Goal: Information Seeking & Learning: Check status

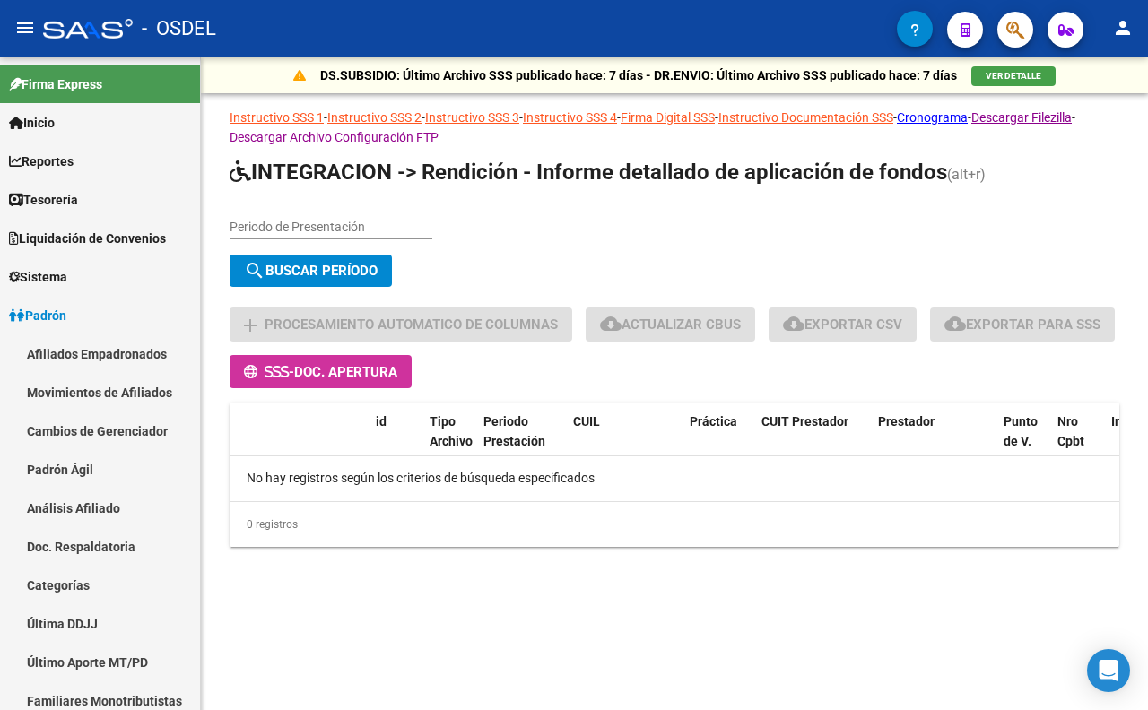
scroll to position [196, 0]
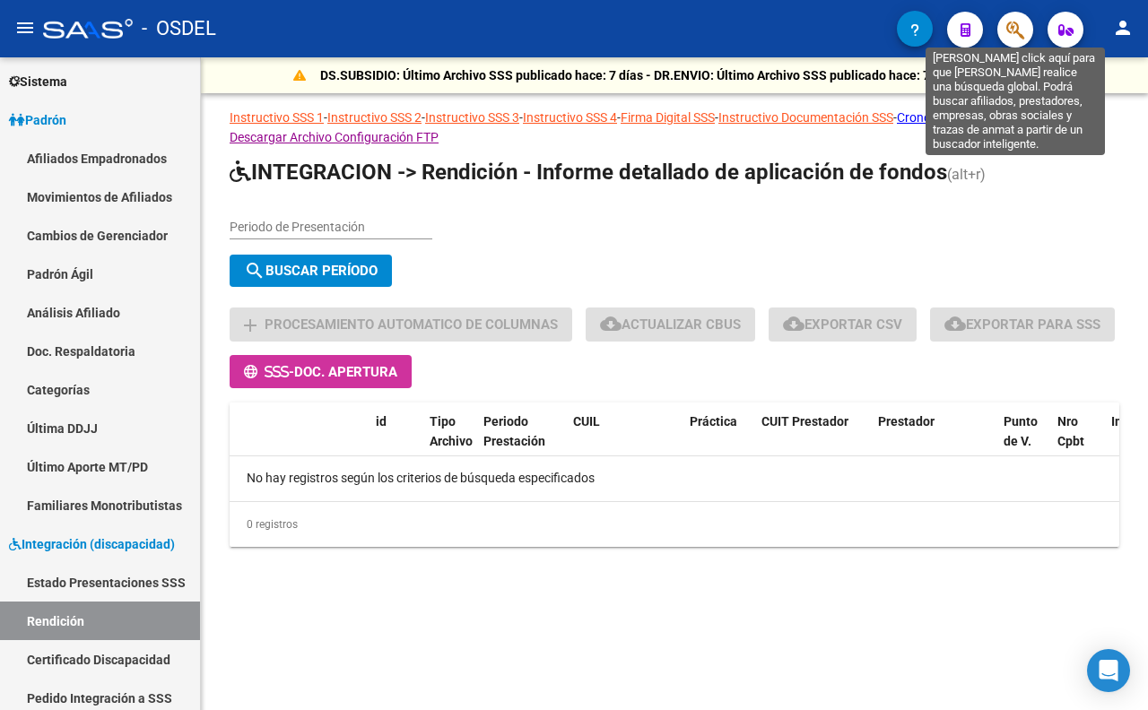
click at [1018, 30] on icon "button" at bounding box center [1015, 30] width 18 height 21
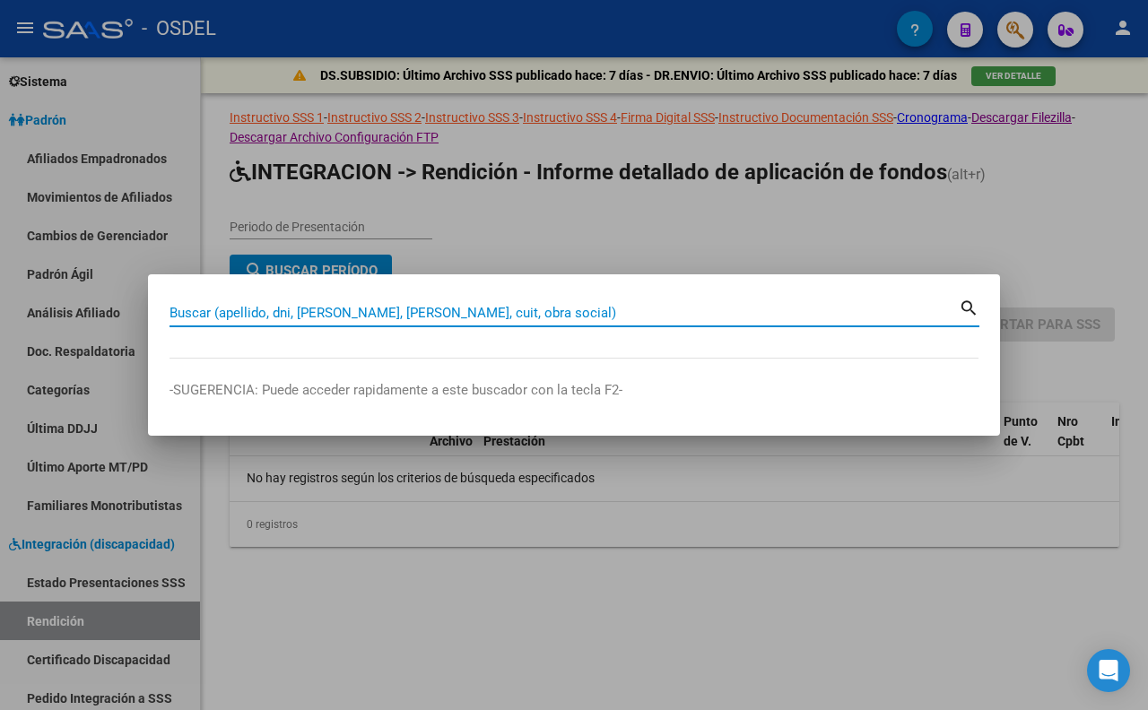
click at [728, 309] on input "Buscar (apellido, dni, [PERSON_NAME], [PERSON_NAME], cuit, obra social)" at bounding box center [564, 313] width 789 height 16
type input "DI CLAUDIO"
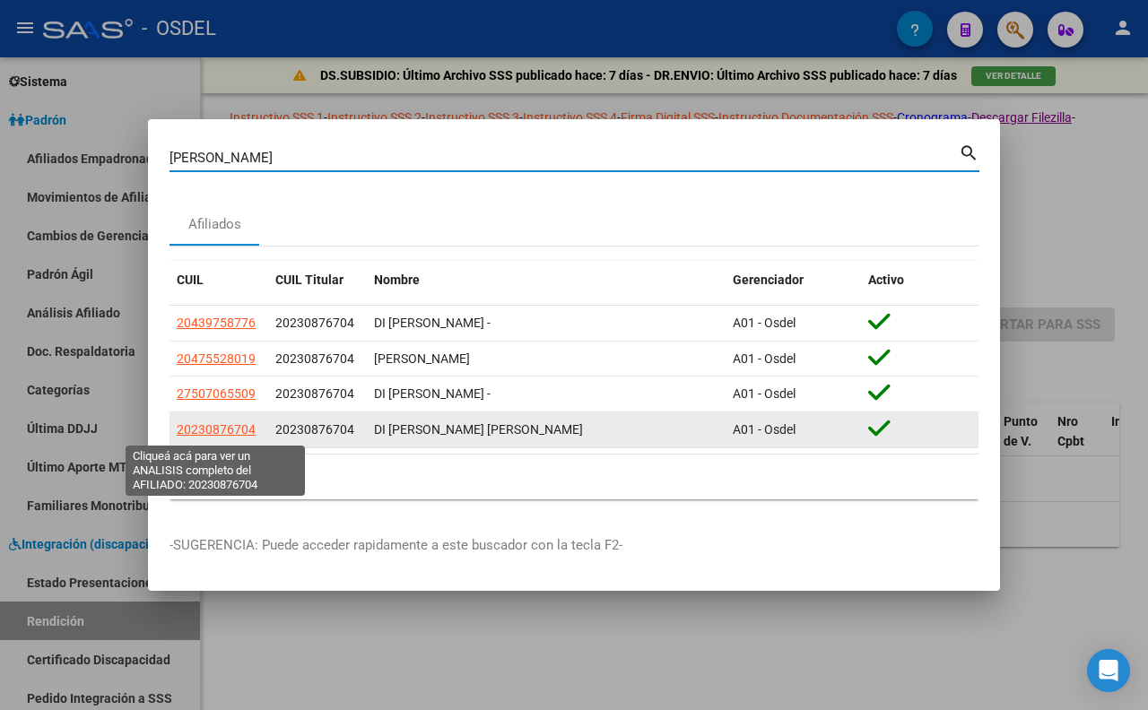
click at [239, 434] on span "20230876704" at bounding box center [216, 429] width 79 height 14
type textarea "20230876704"
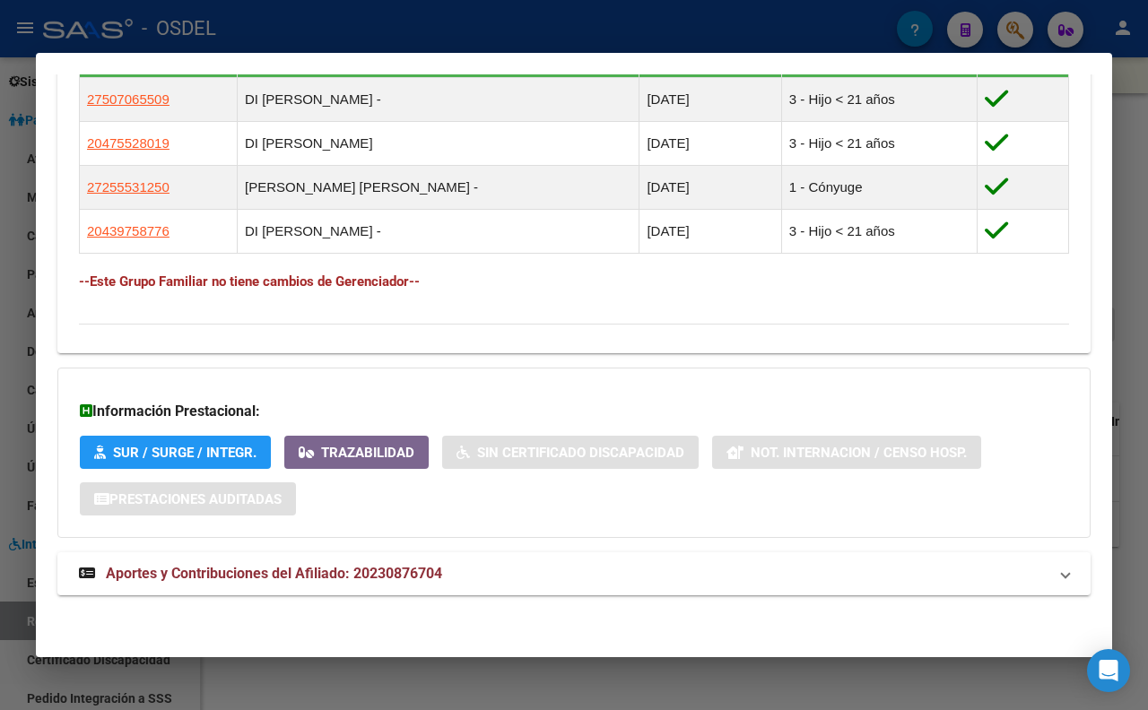
scroll to position [1074, 0]
click at [387, 571] on span "Aportes y Contribuciones del Afiliado: 20230876704" at bounding box center [274, 573] width 336 height 17
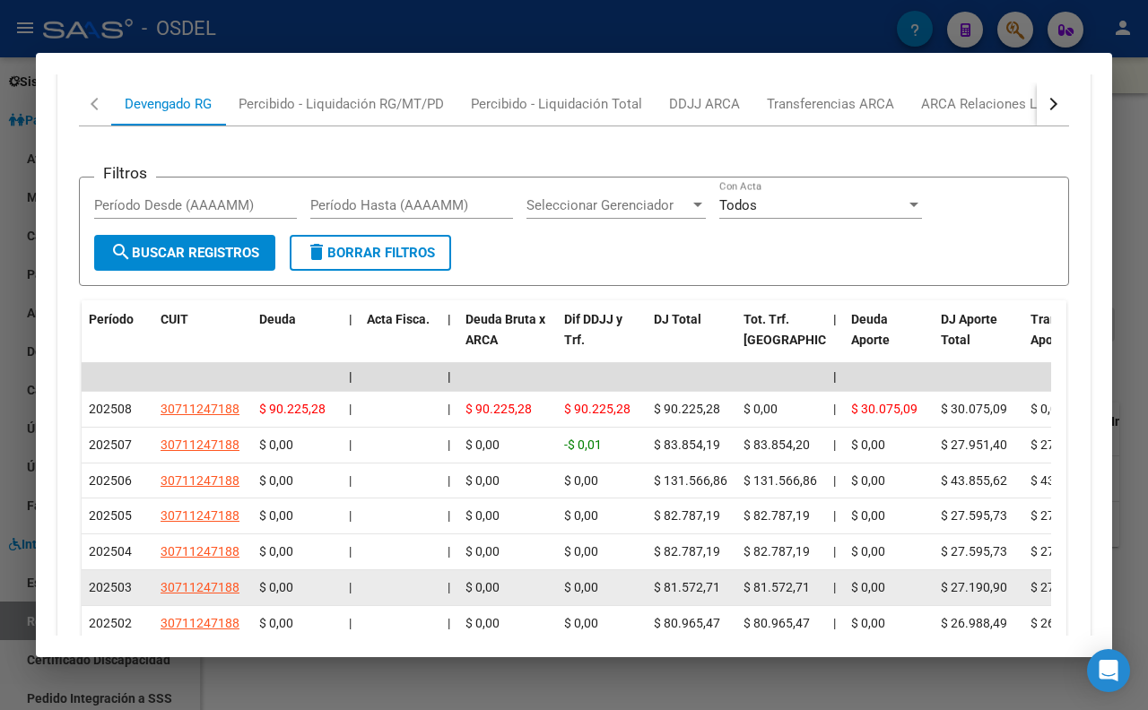
scroll to position [1577, 0]
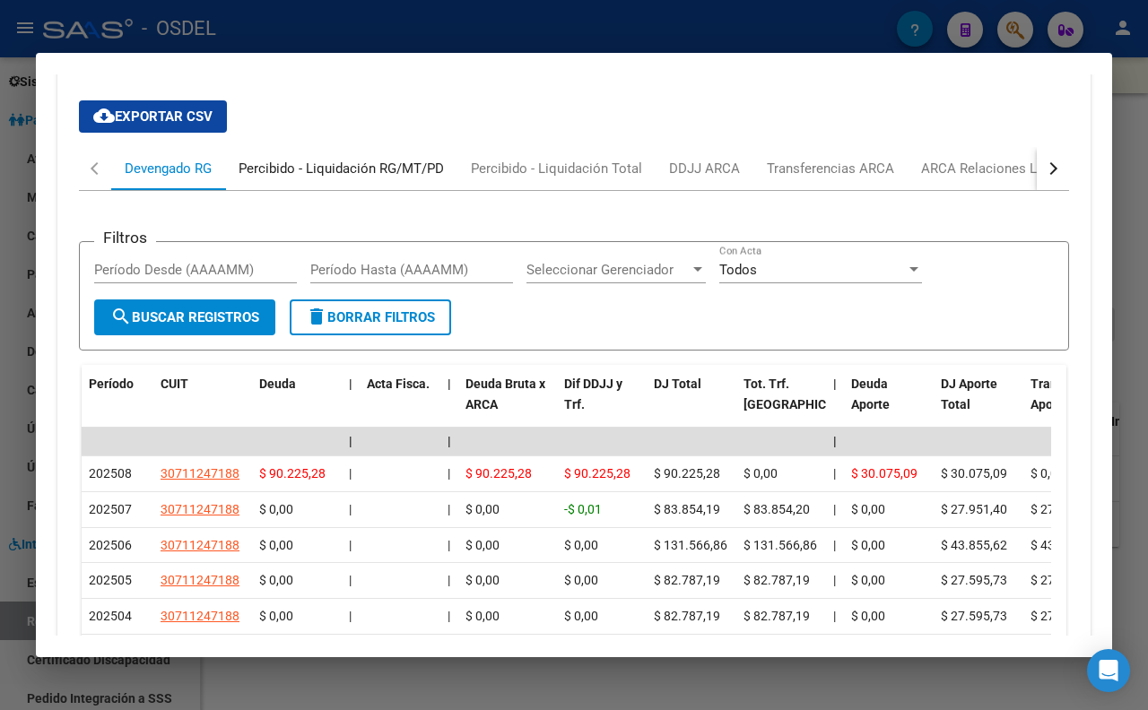
click at [318, 178] on div "Percibido - Liquidación RG/MT/PD" at bounding box center [341, 169] width 205 height 20
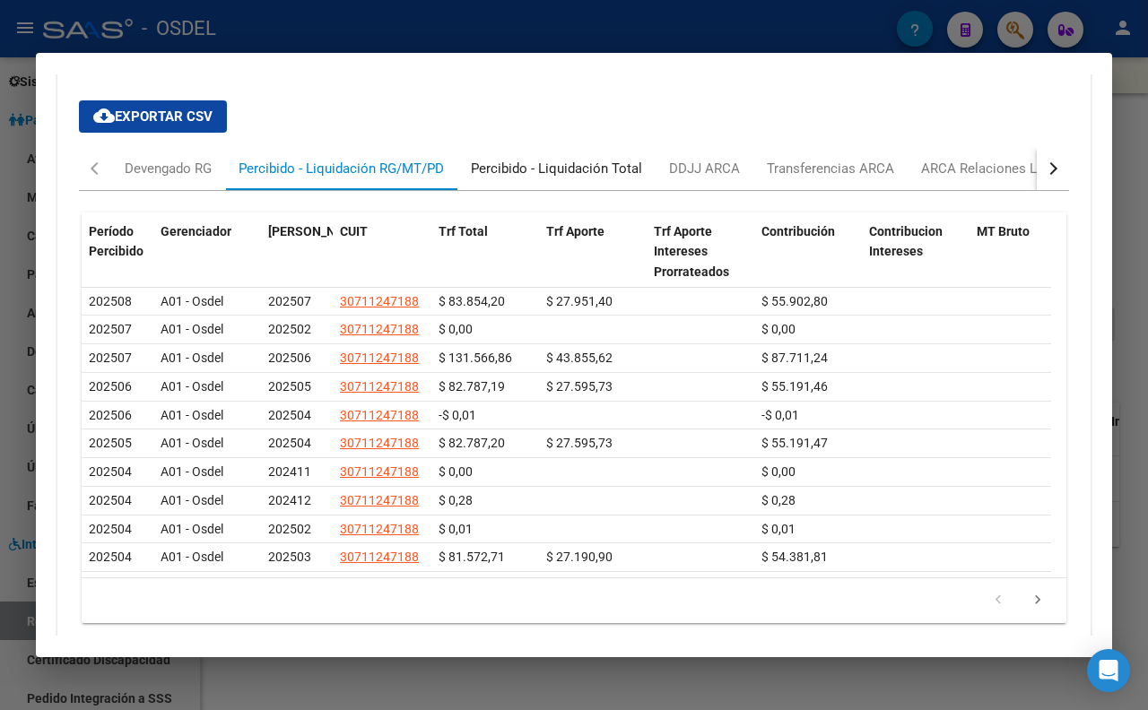
click at [508, 178] on div "Percibido - Liquidación Total" at bounding box center [556, 169] width 171 height 20
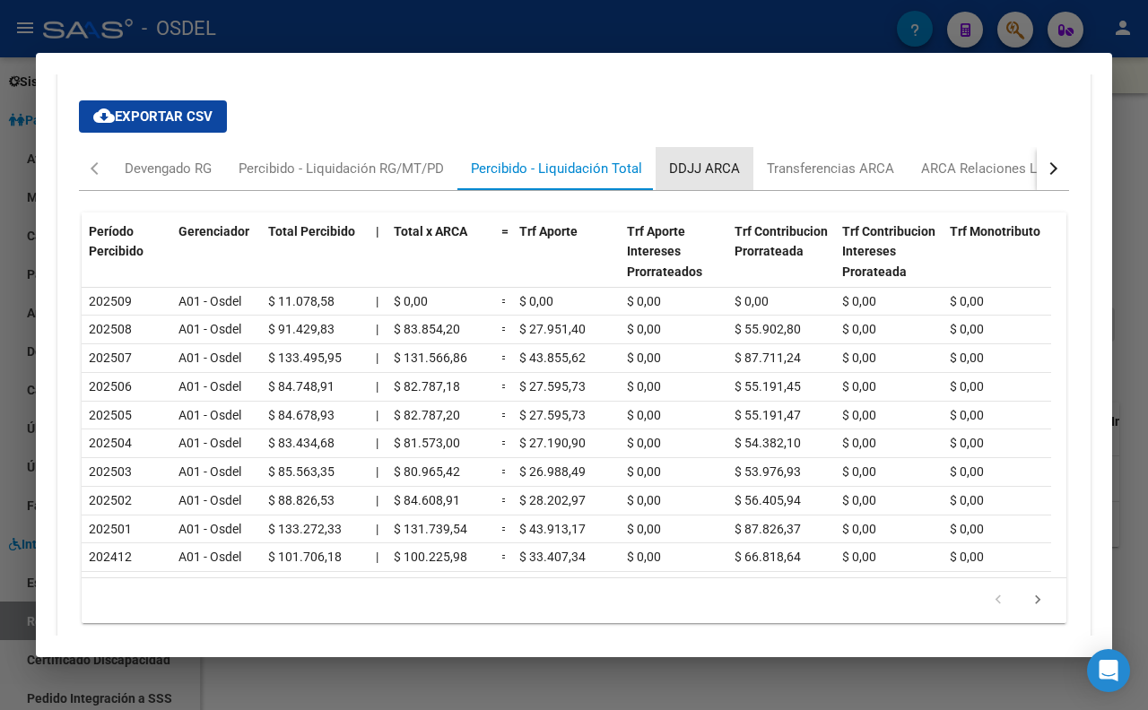
click at [721, 190] on div "DDJJ ARCA" at bounding box center [705, 168] width 98 height 43
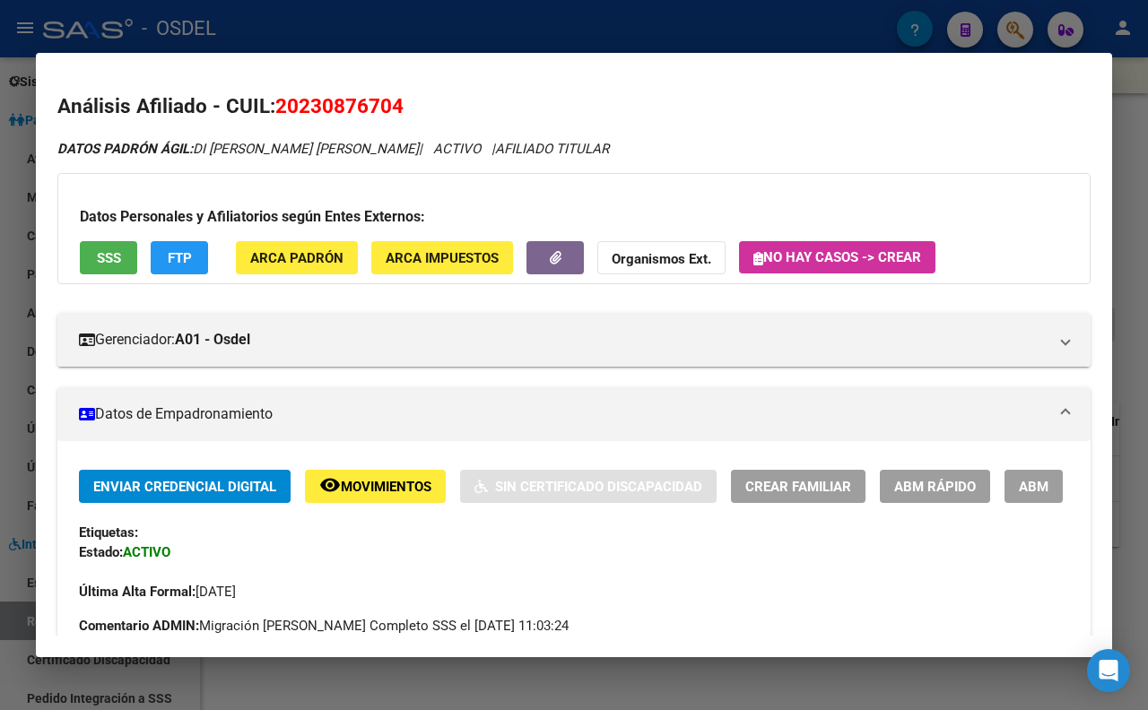
scroll to position [100, 0]
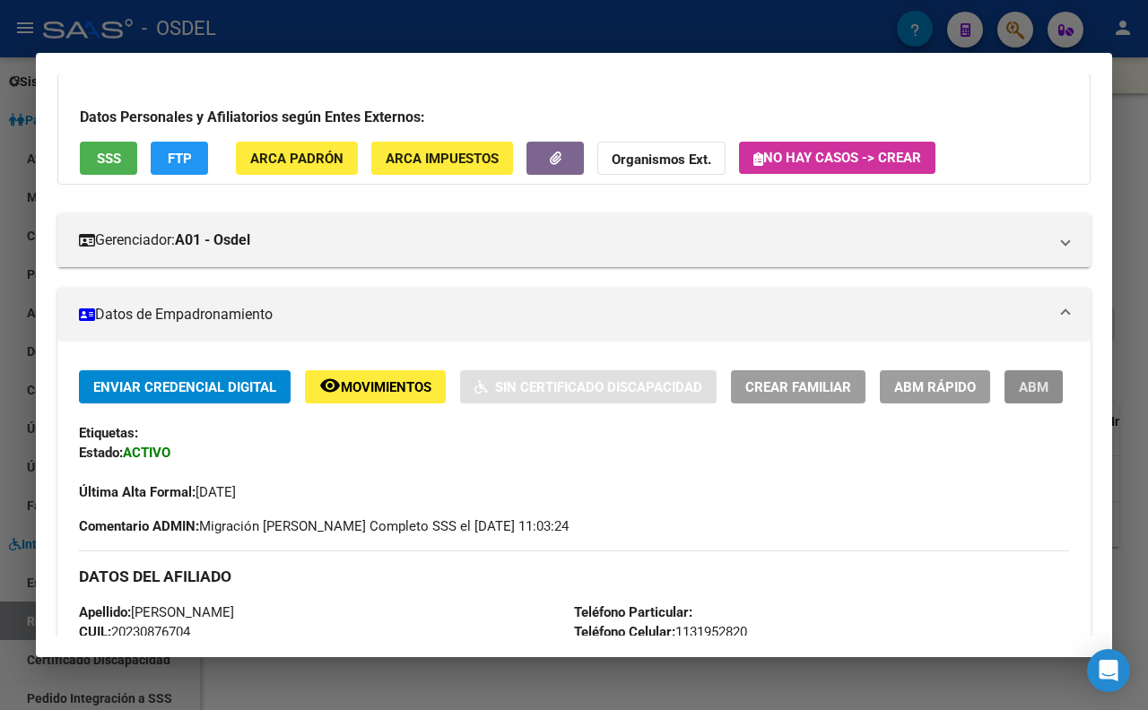
click at [1005, 404] on button "ABM" at bounding box center [1034, 386] width 58 height 33
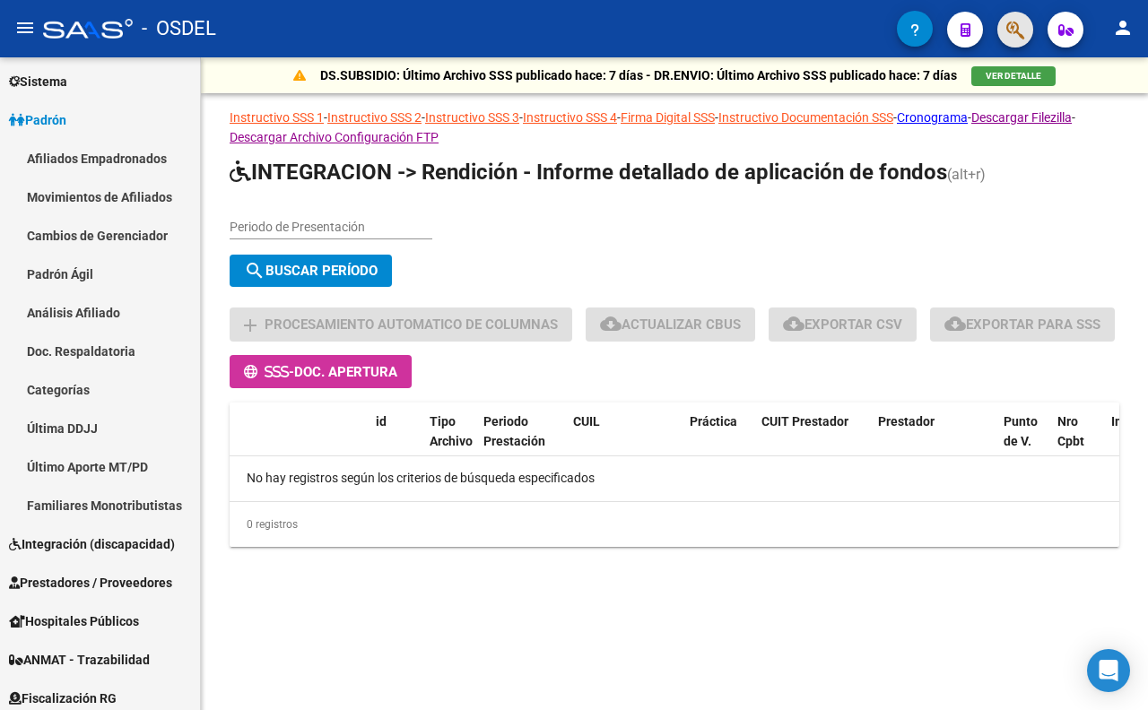
click at [1003, 21] on button "button" at bounding box center [1015, 30] width 36 height 36
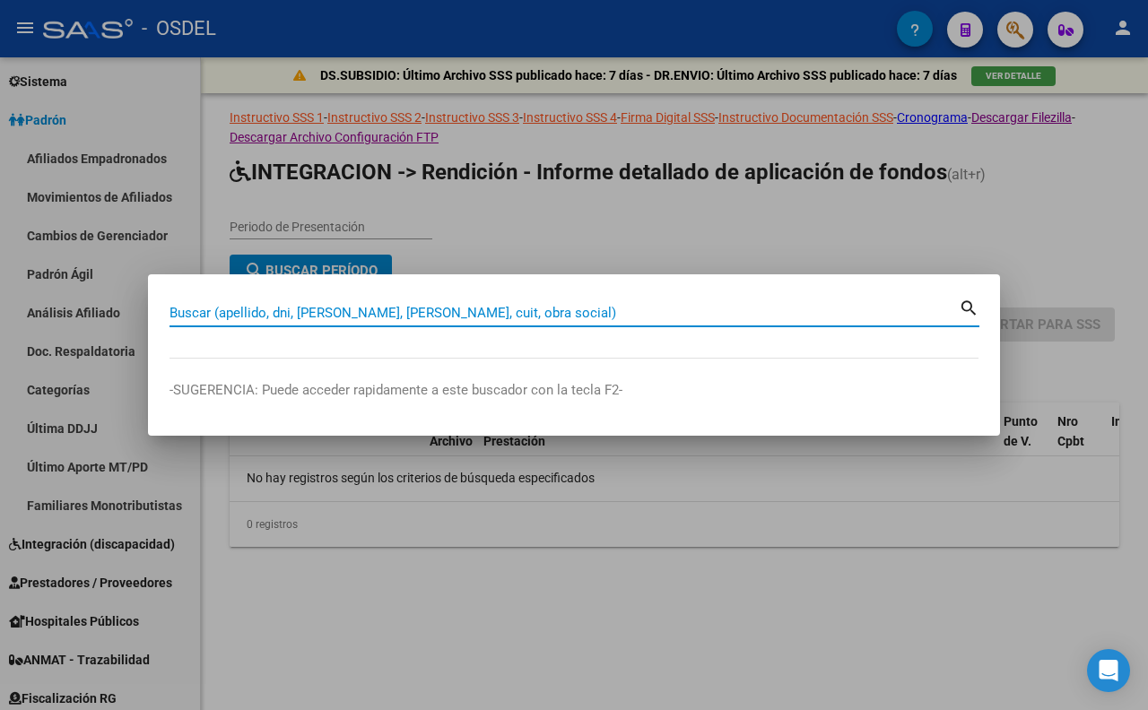
click at [661, 318] on input "Buscar (apellido, dni, [PERSON_NAME], [PERSON_NAME], cuit, obra social)" at bounding box center [564, 313] width 789 height 16
type input "DI CLAUDIO"
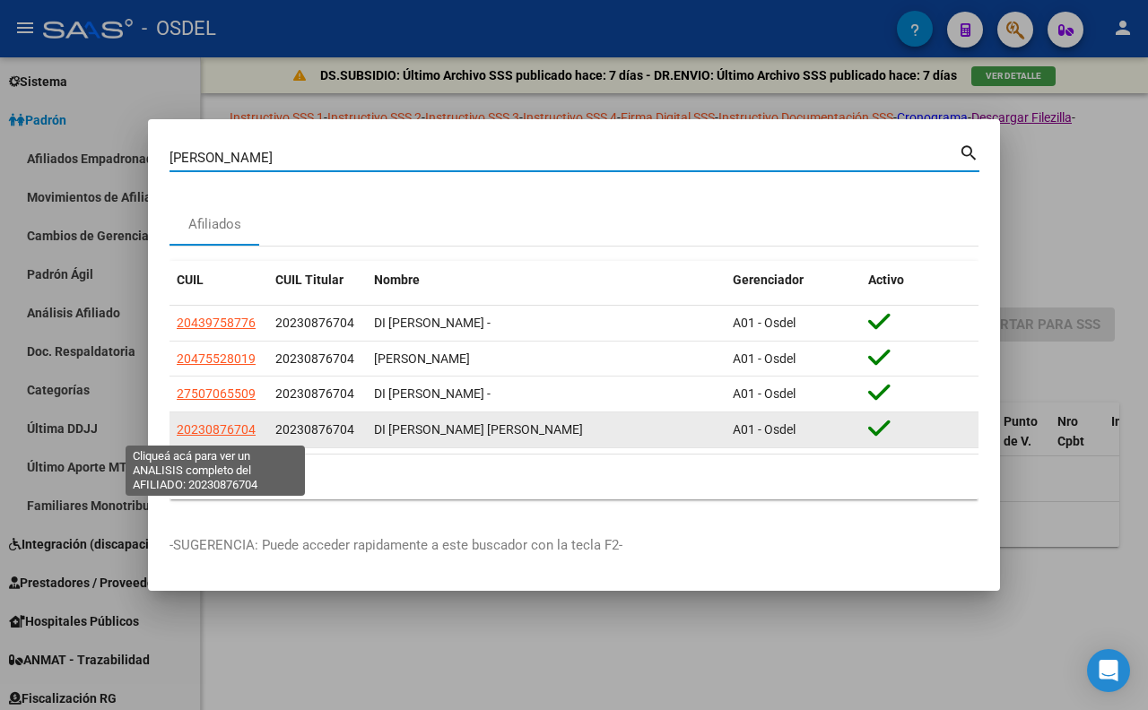
click at [239, 428] on span "20230876704" at bounding box center [216, 429] width 79 height 14
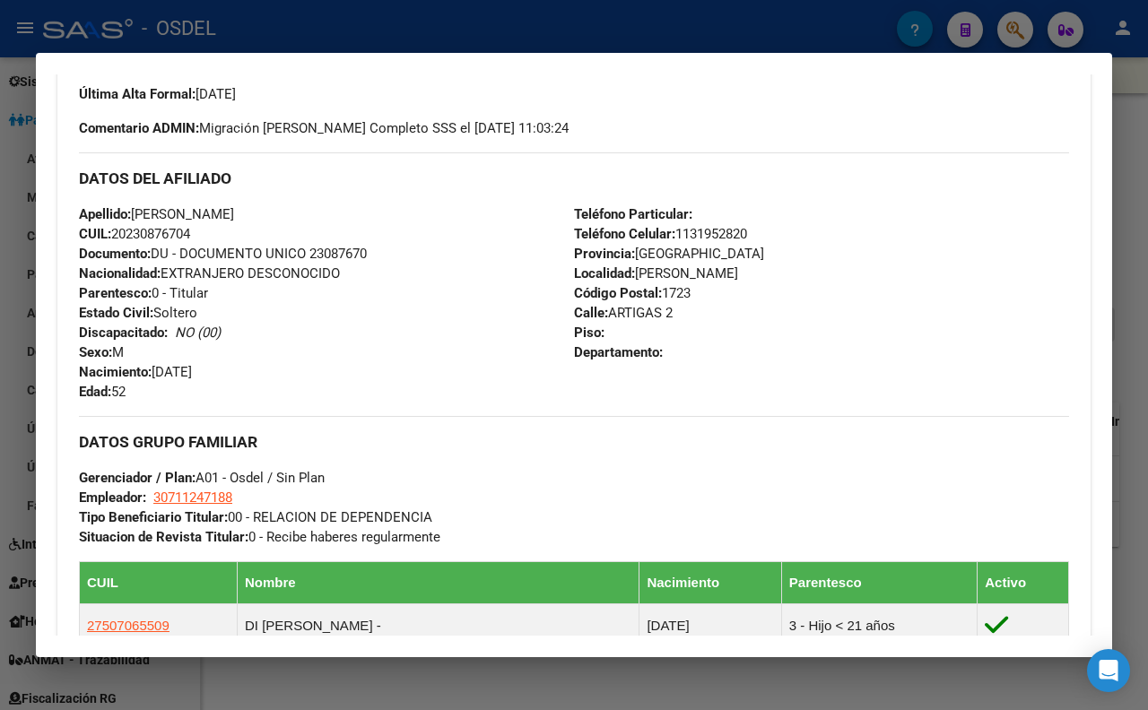
scroll to position [299, 0]
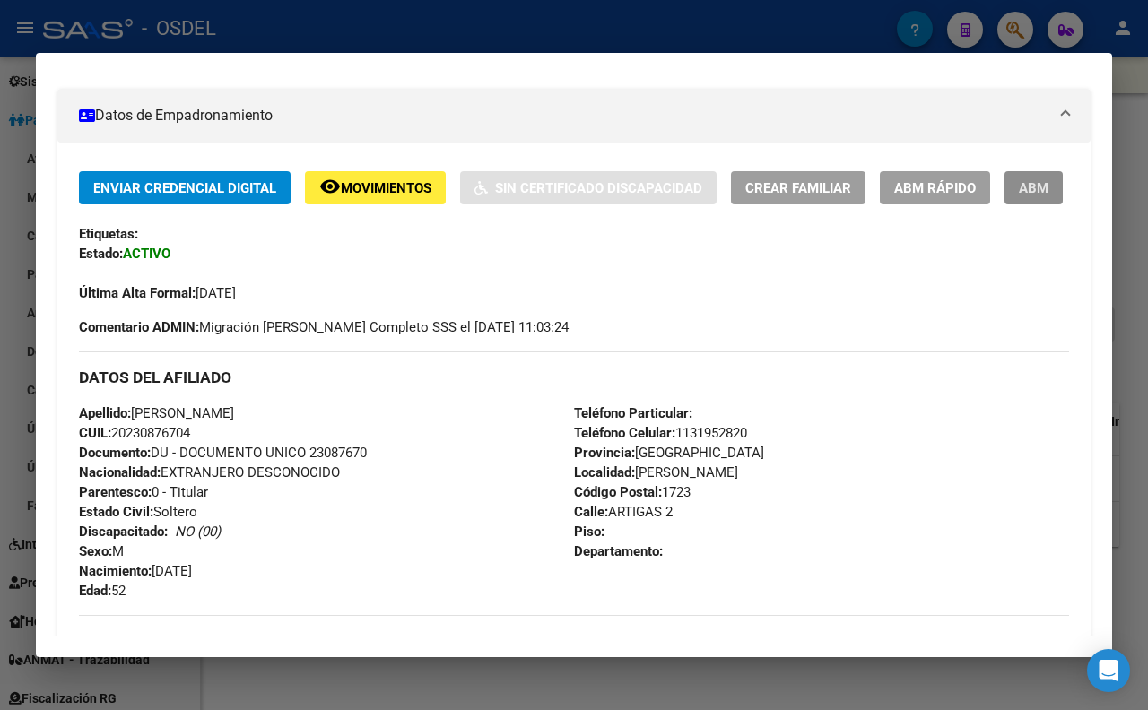
click at [1019, 196] on span "ABM" at bounding box center [1034, 188] width 30 height 16
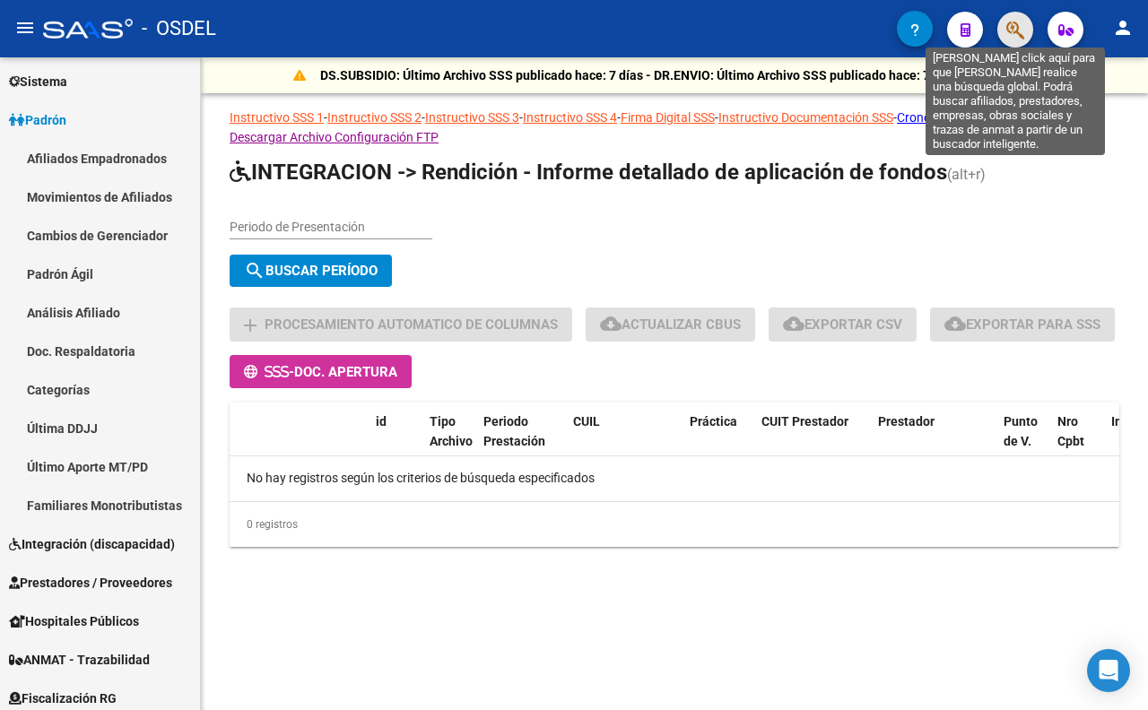
click at [1006, 39] on icon "button" at bounding box center [1015, 30] width 18 height 21
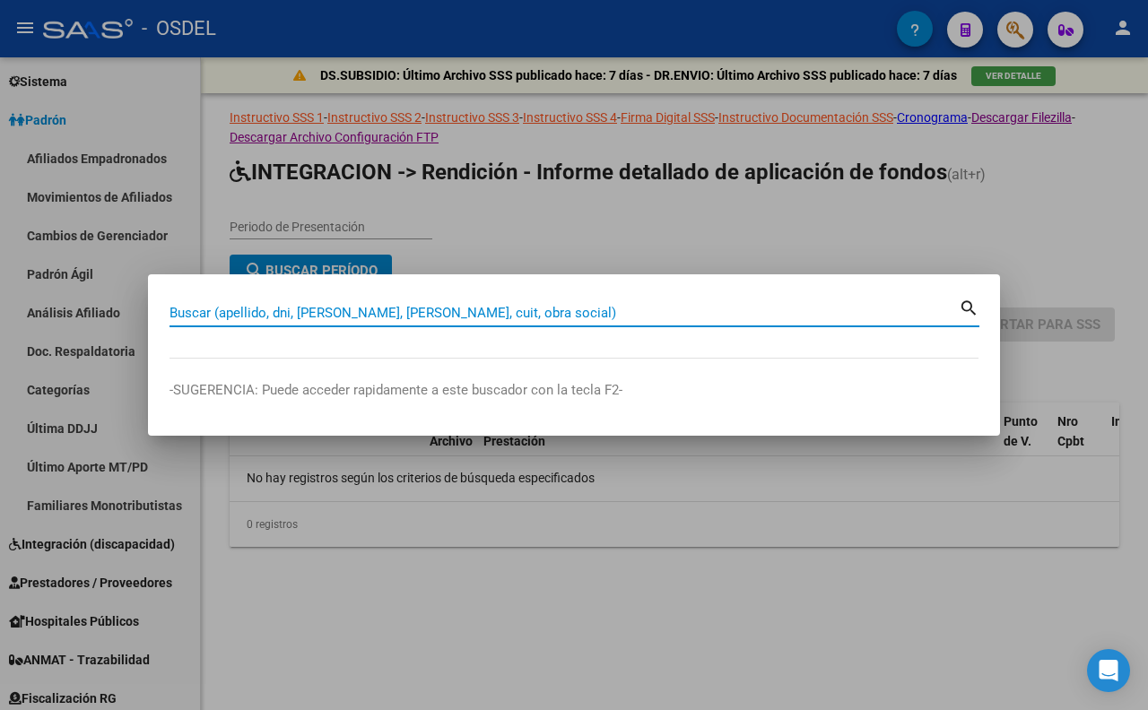
click at [742, 319] on input "Buscar (apellido, dni, [PERSON_NAME], [PERSON_NAME], cuit, obra social)" at bounding box center [564, 313] width 789 height 16
type input "DI CLAUDIO"
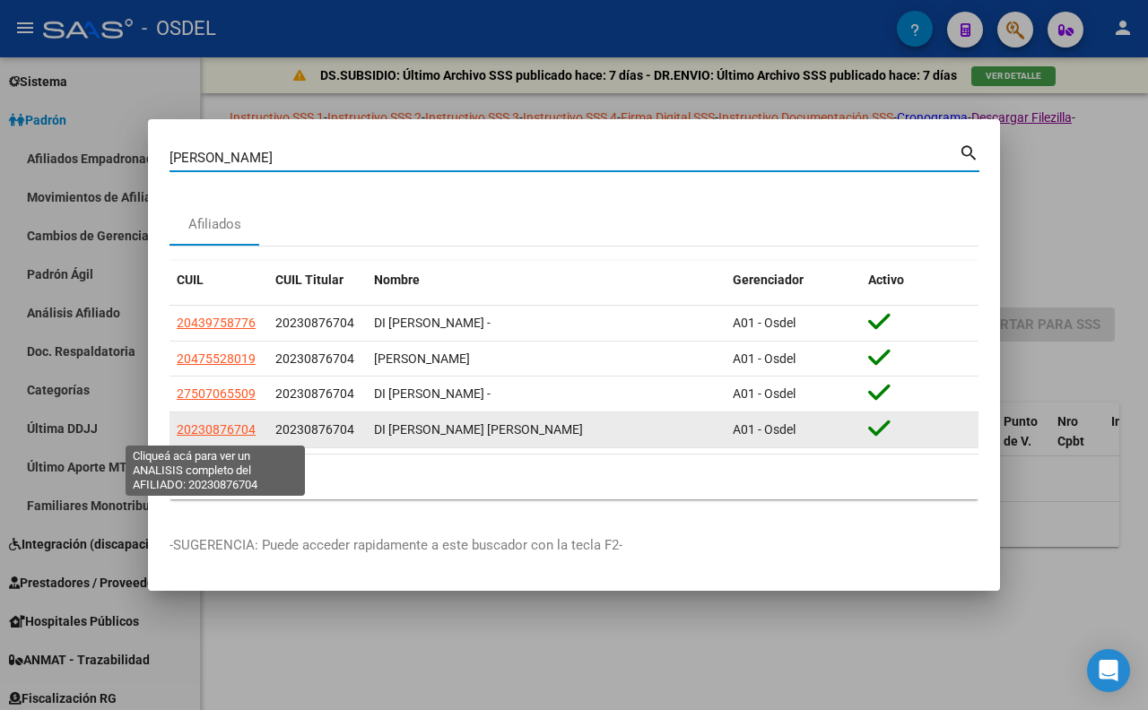
click at [219, 432] on span "20230876704" at bounding box center [216, 429] width 79 height 14
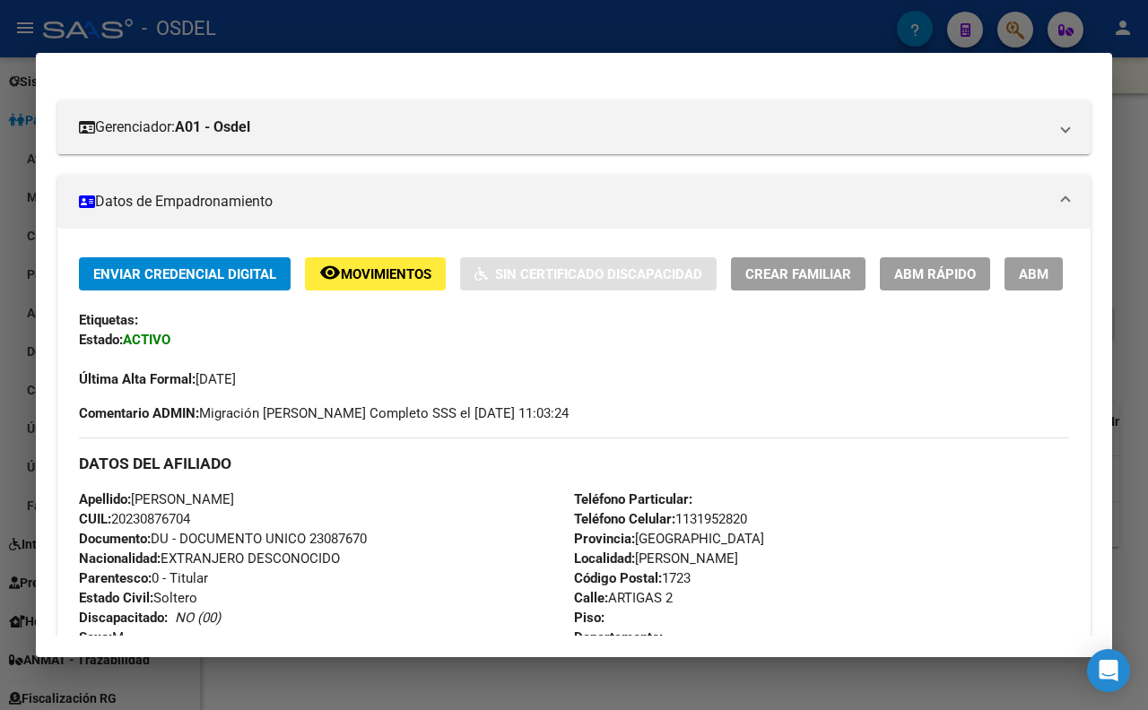
scroll to position [199, 0]
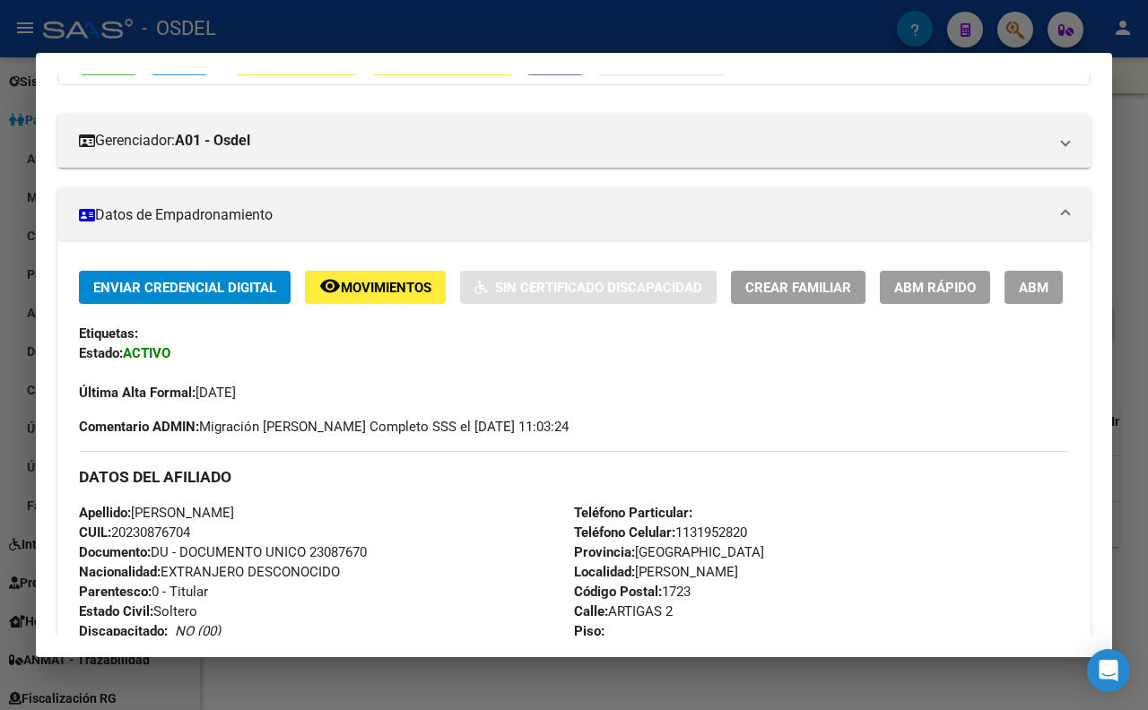
click at [913, 284] on span "ABM Rápido" at bounding box center [935, 288] width 82 height 16
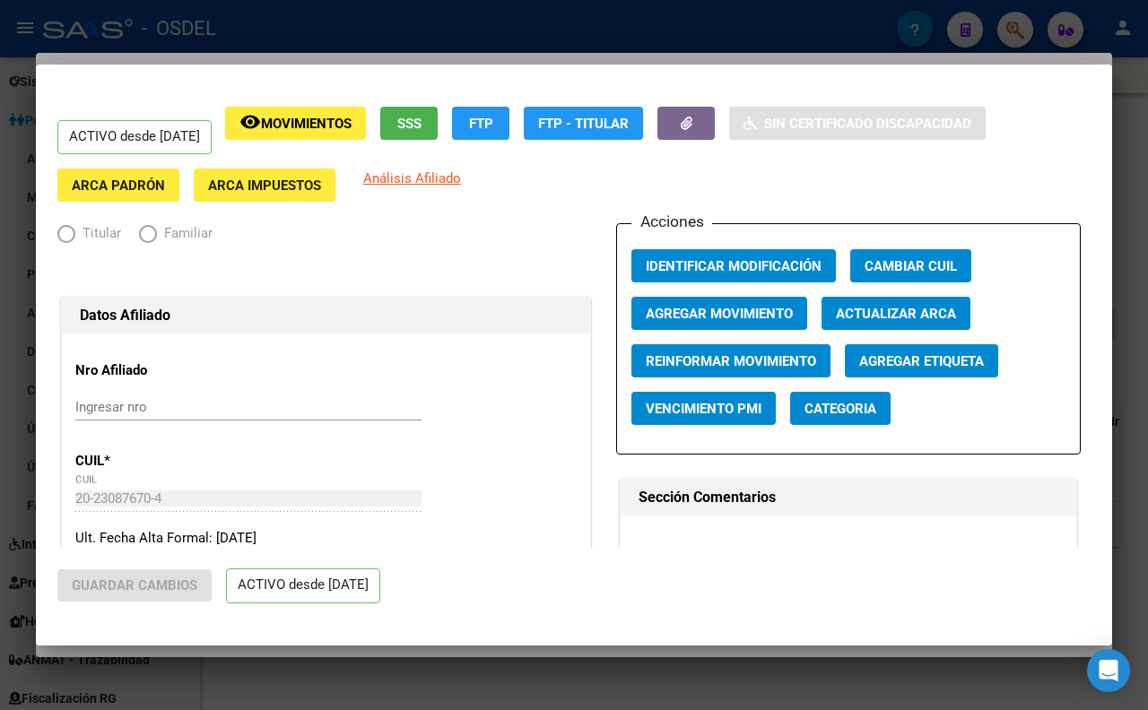
radio input "true"
type input "30-71124718-8"
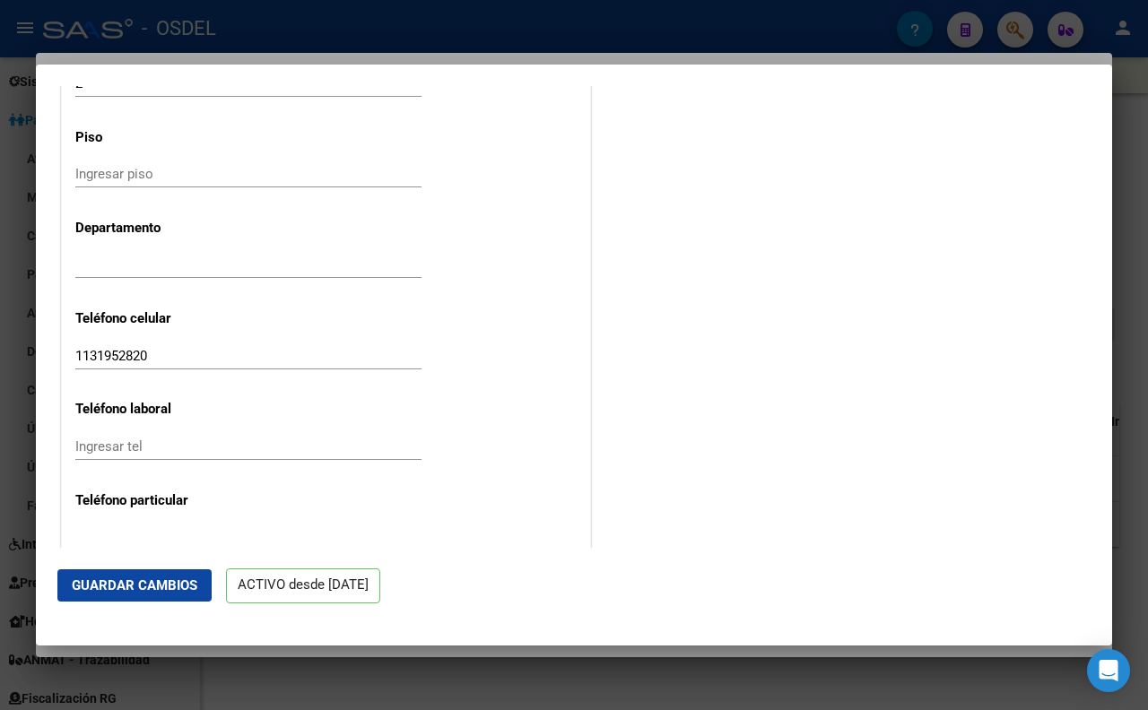
scroll to position [2045, 0]
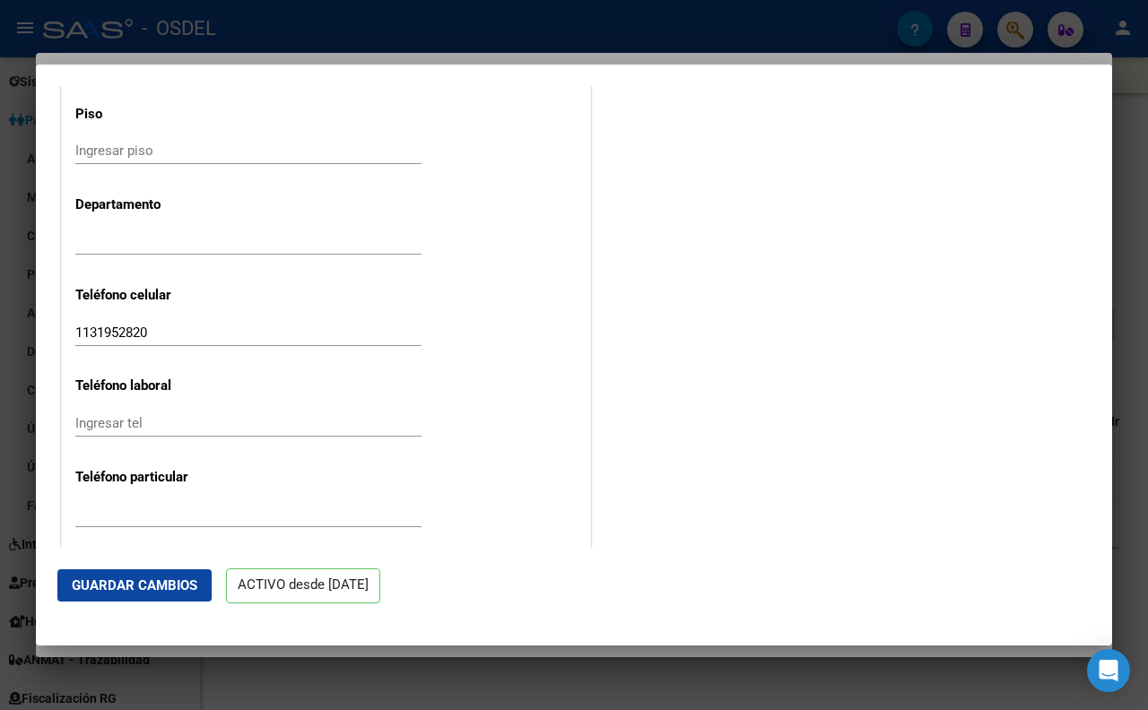
click at [206, 335] on input "1131952820" at bounding box center [248, 333] width 346 height 16
type input "1"
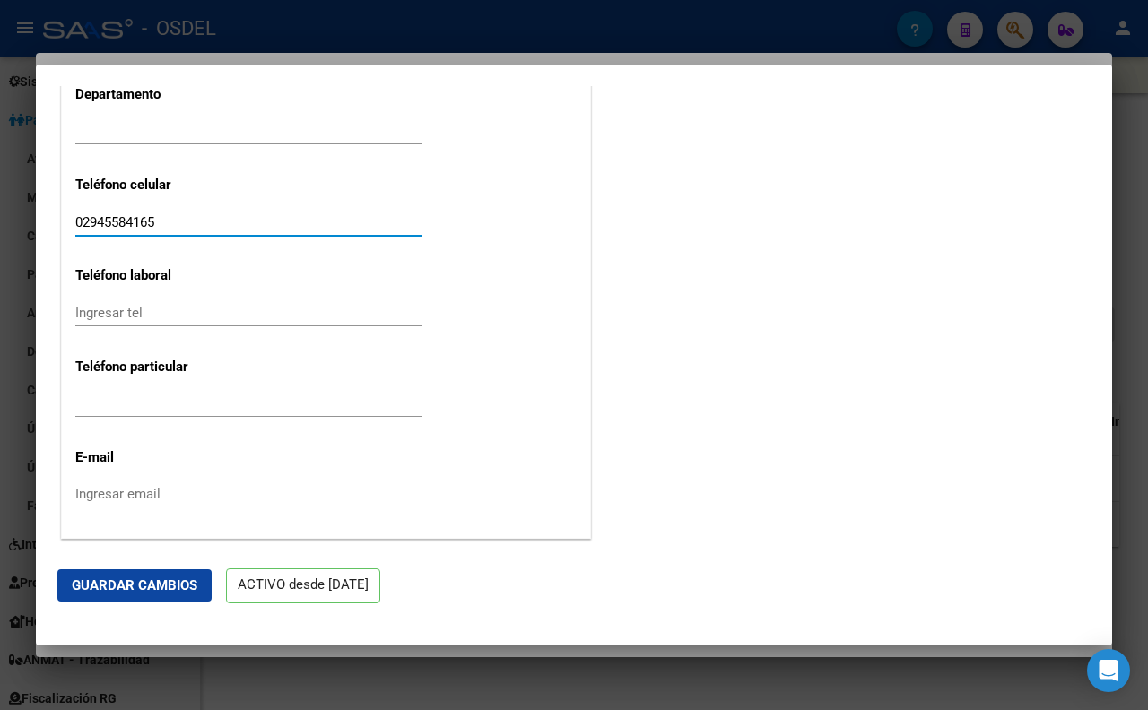
scroll to position [2236, 0]
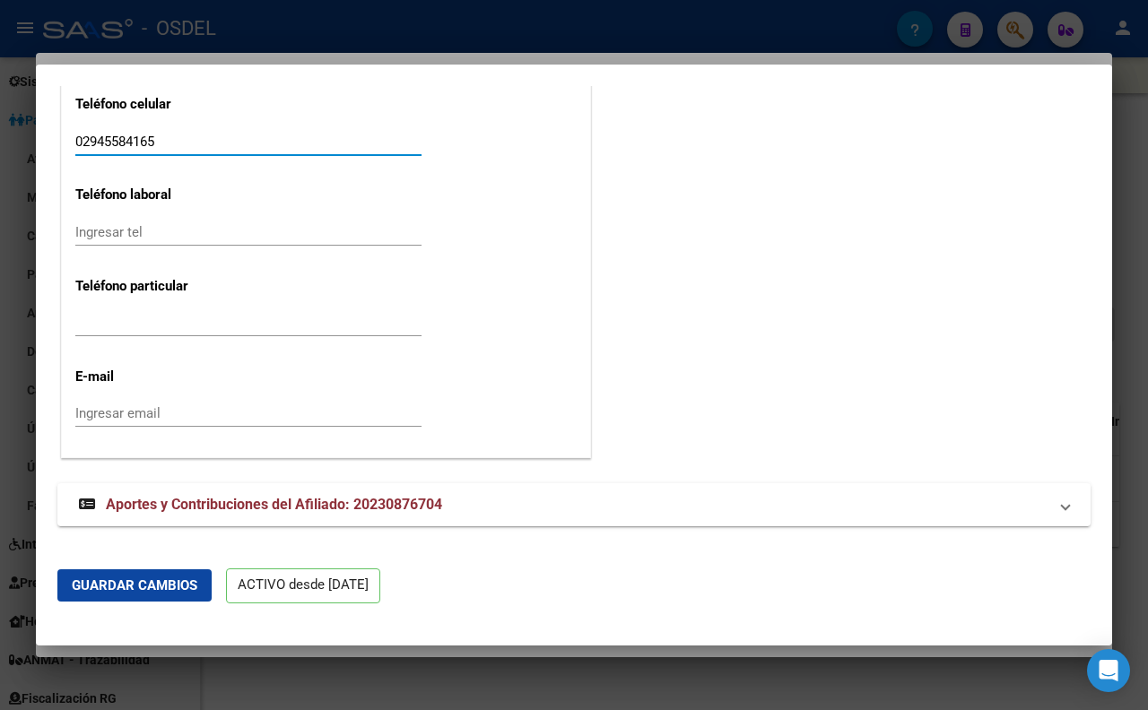
type input "02945584165"
click at [191, 416] on input "Ingresar email" at bounding box center [248, 413] width 346 height 16
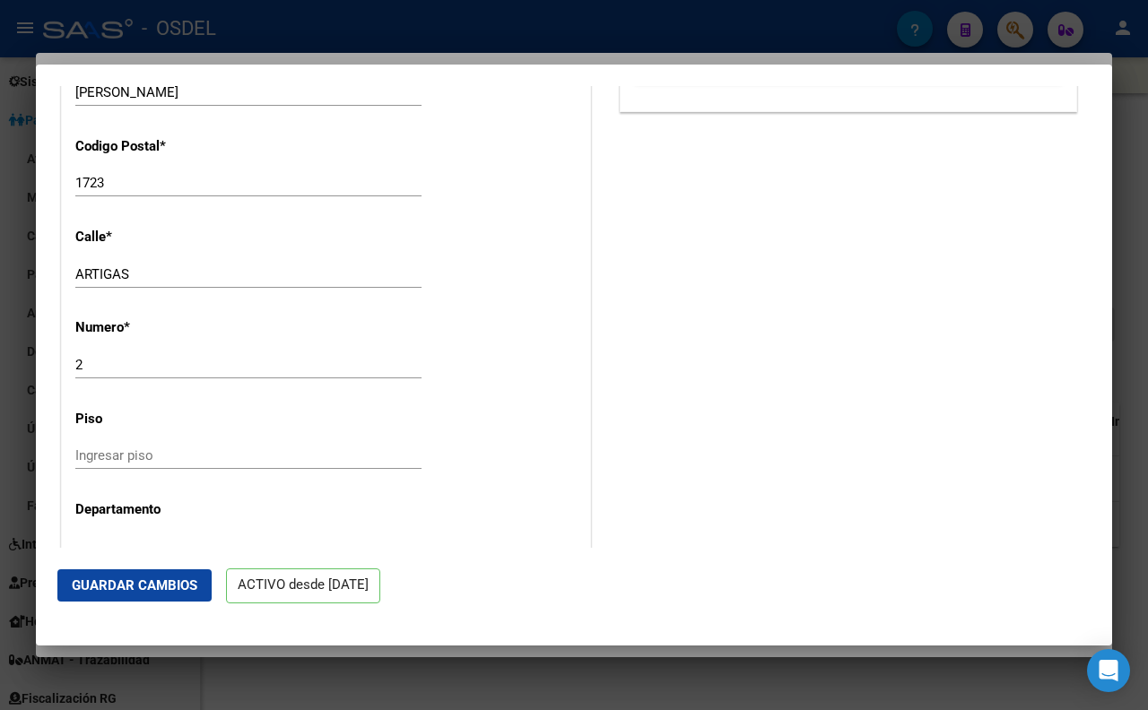
scroll to position [1737, 0]
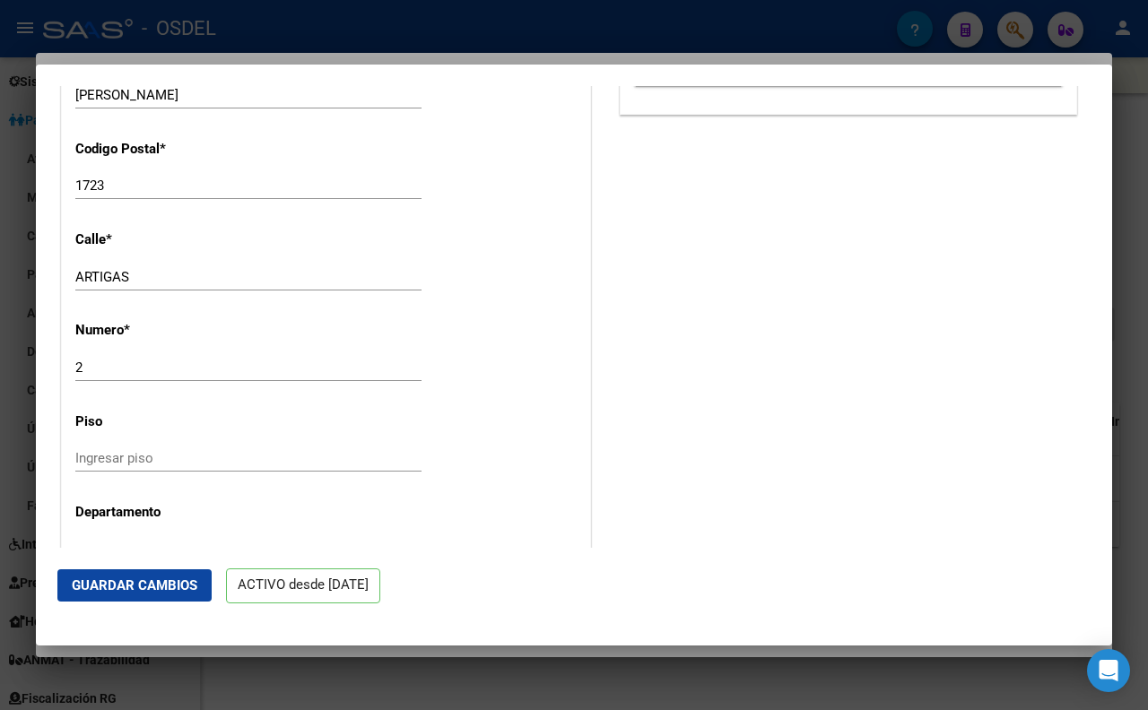
type input "hernandiclaudio@hotmail.com"
click at [197, 274] on input "ARTIGAS" at bounding box center [248, 277] width 346 height 16
type input "A"
type input "RUTA 259 KM 4.5"
click at [109, 365] on input "2" at bounding box center [248, 368] width 346 height 16
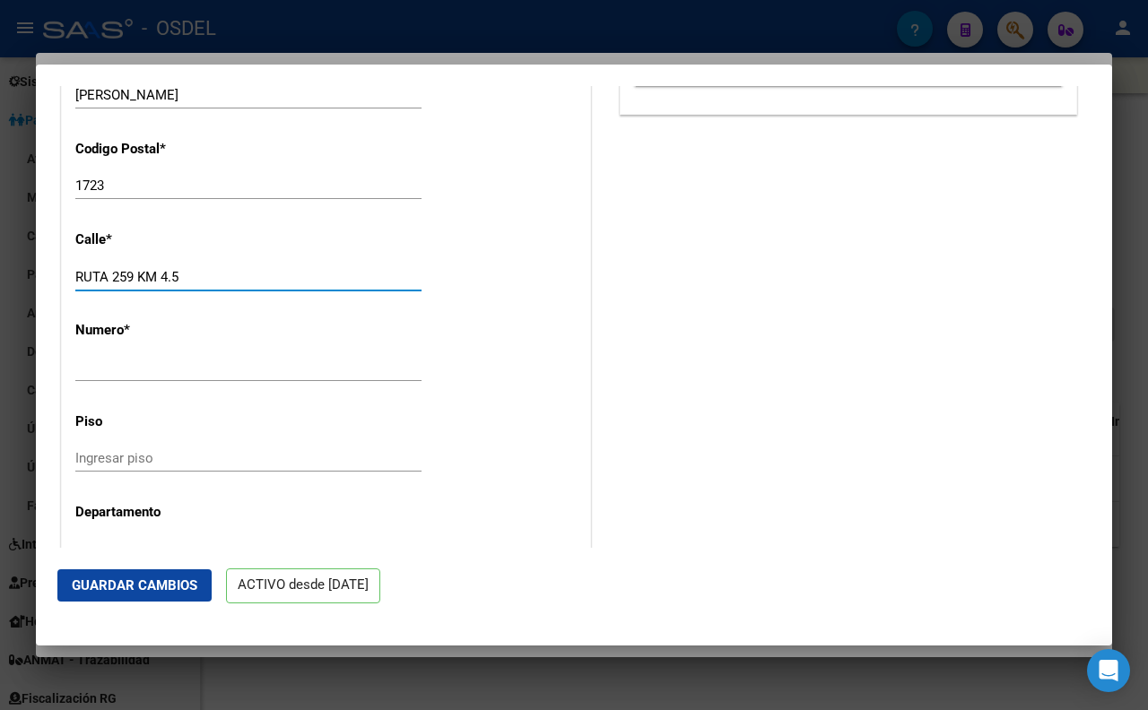
drag, startPoint x: 137, startPoint y: 279, endPoint x: 181, endPoint y: 280, distance: 44.0
click at [181, 280] on input "RUTA 259 KM 4.5" at bounding box center [248, 277] width 346 height 16
type input "RUTA 259"
click at [133, 365] on input "Ingresar nro" at bounding box center [248, 368] width 346 height 16
paste input "KM 4.5"
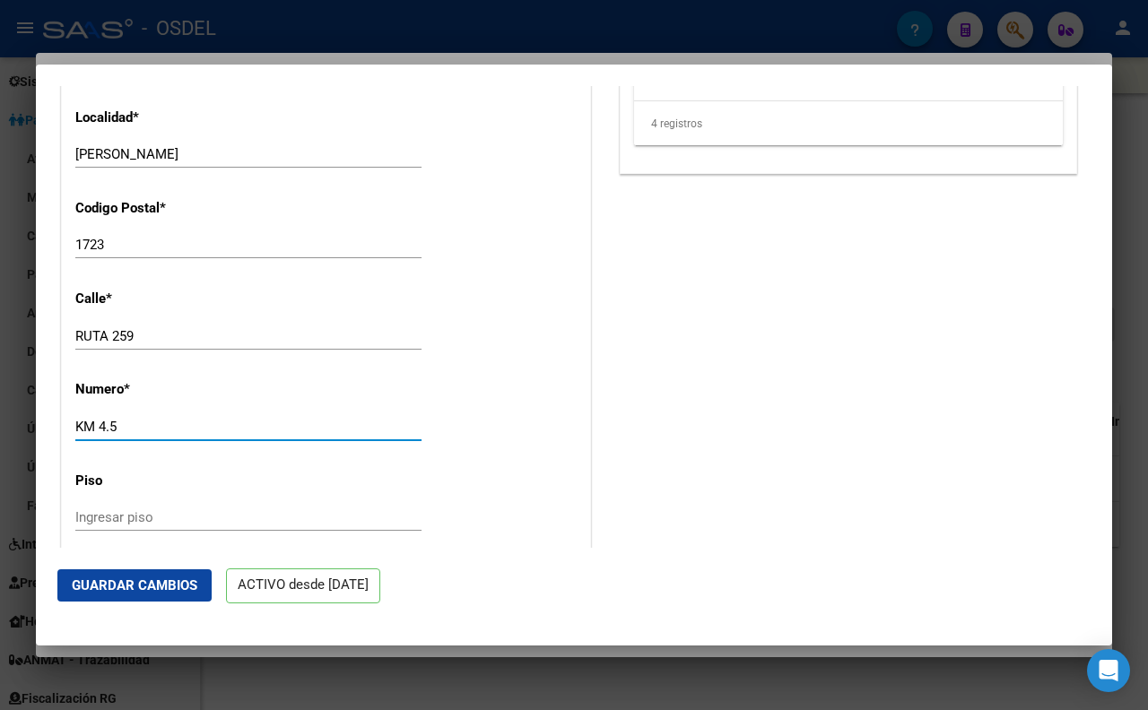
scroll to position [1538, 0]
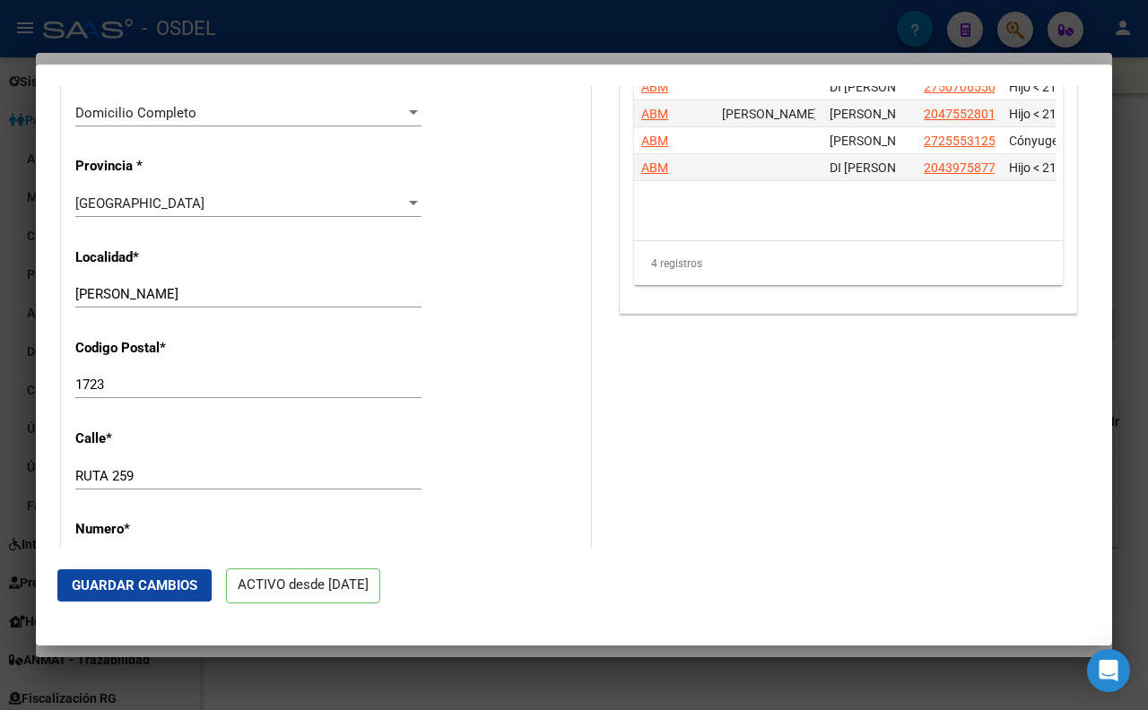
type input "KM 4.5"
click at [207, 299] on input "MARIANO ACOSTA" at bounding box center [248, 294] width 346 height 16
type input "M"
type input "ESQUEL"
click at [201, 207] on div "Buenos Aires" at bounding box center [240, 204] width 330 height 16
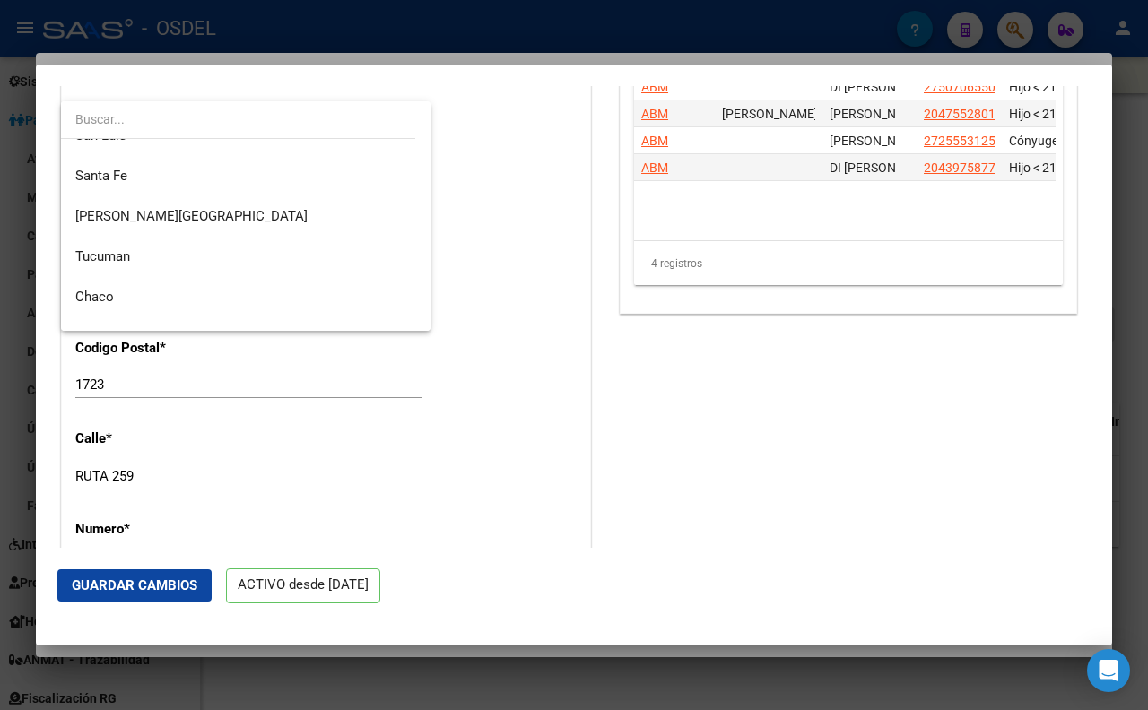
scroll to position [498, 0]
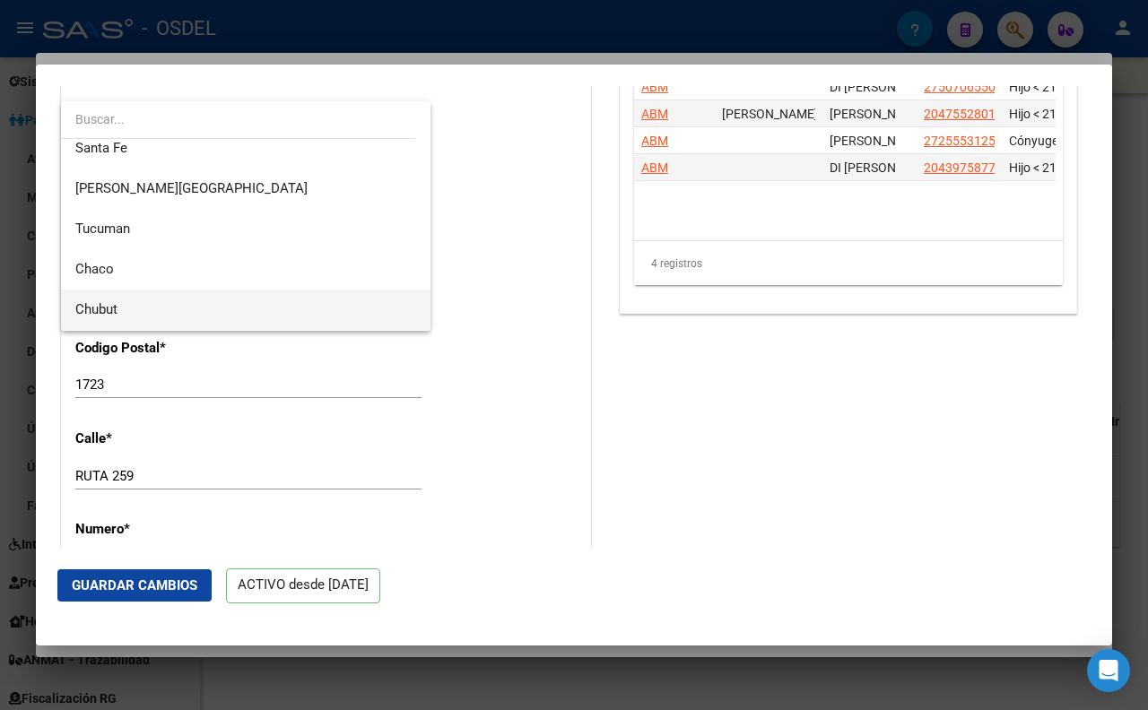
click at [154, 305] on span "Chubut" at bounding box center [245, 310] width 341 height 40
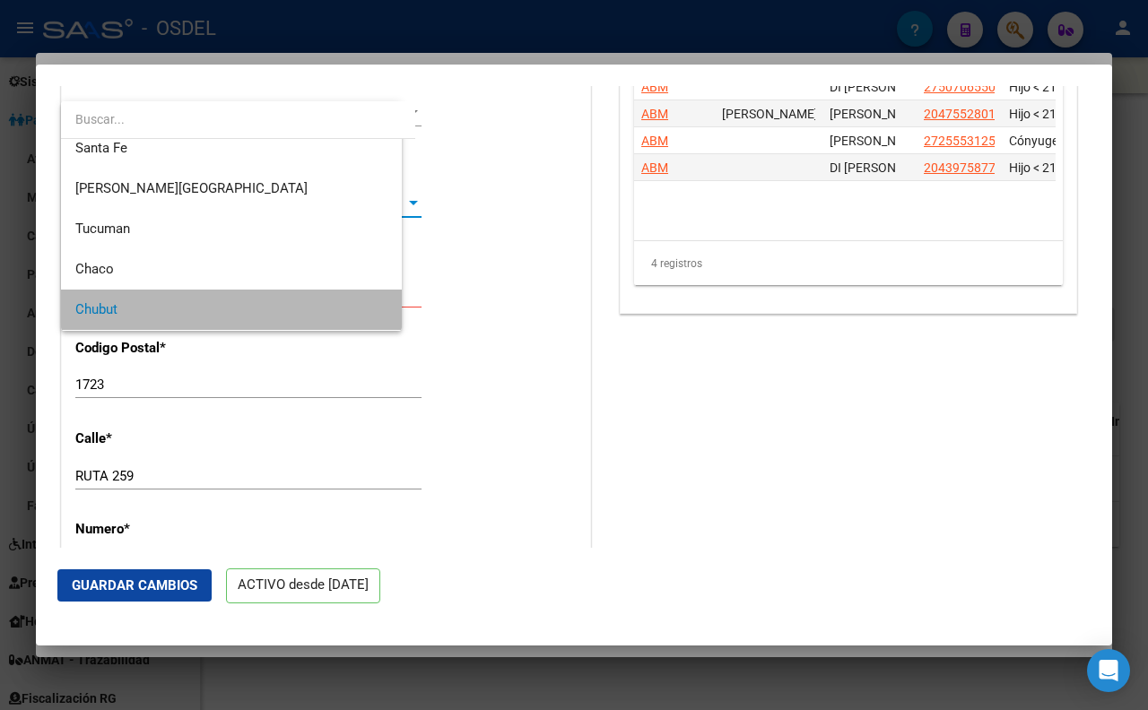
scroll to position [494, 0]
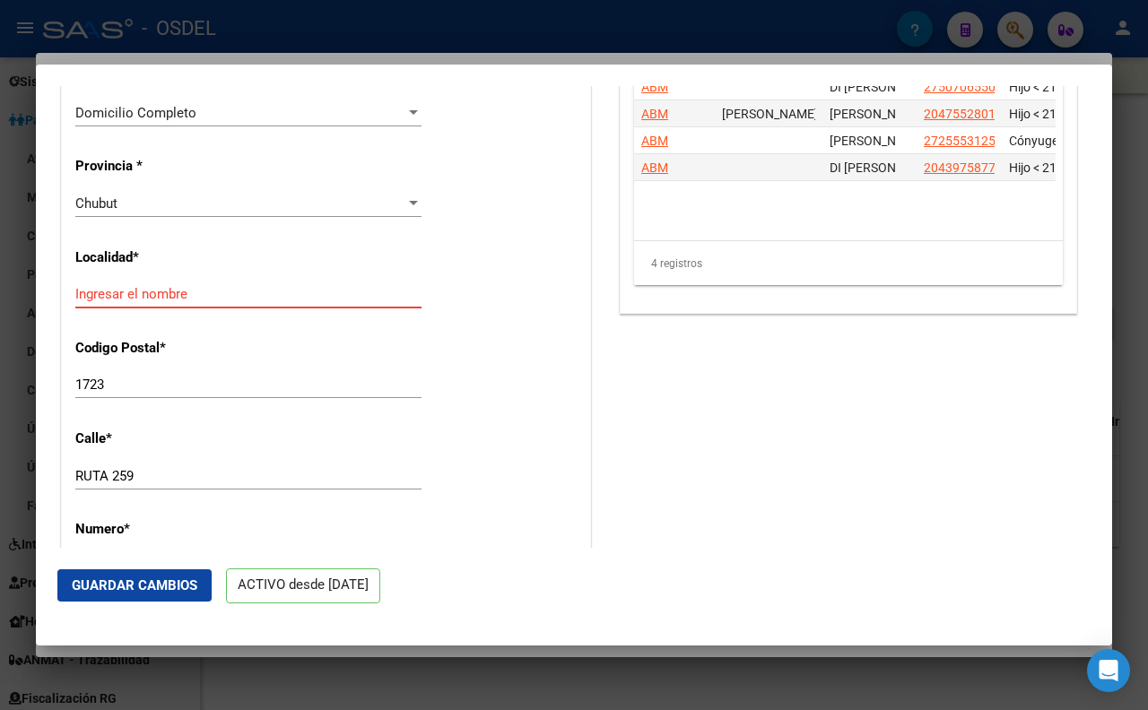
click at [236, 296] on input "Ingresar el nombre" at bounding box center [248, 294] width 346 height 16
type input "ESQUEL"
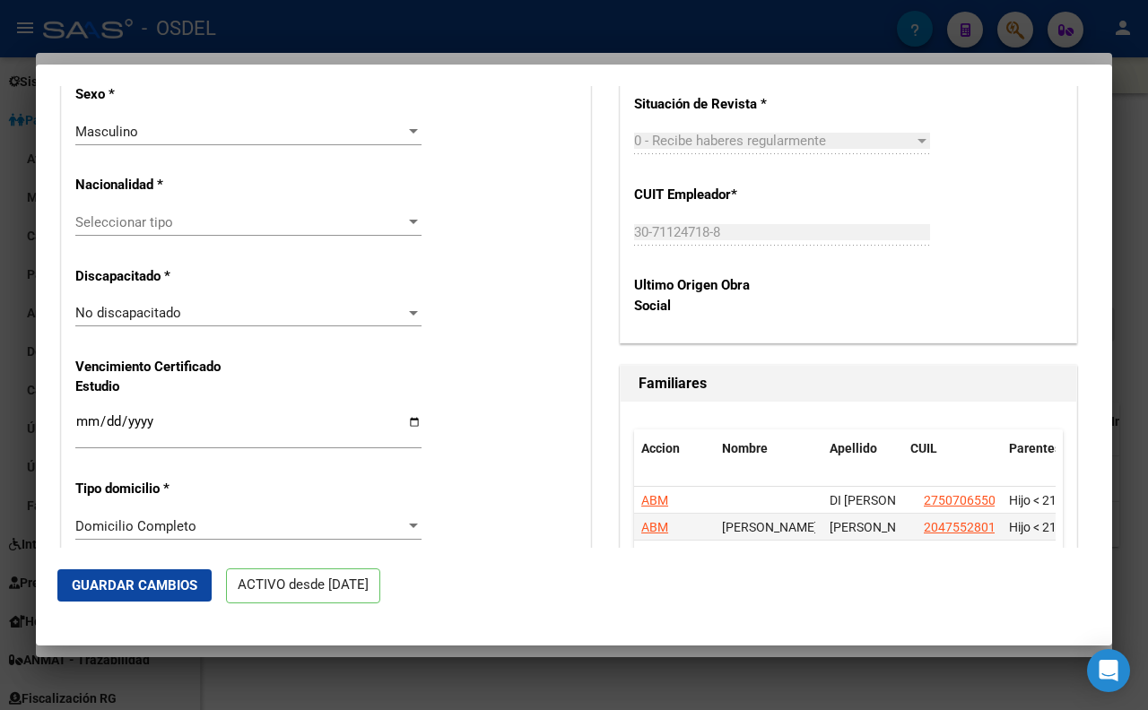
scroll to position [1040, 0]
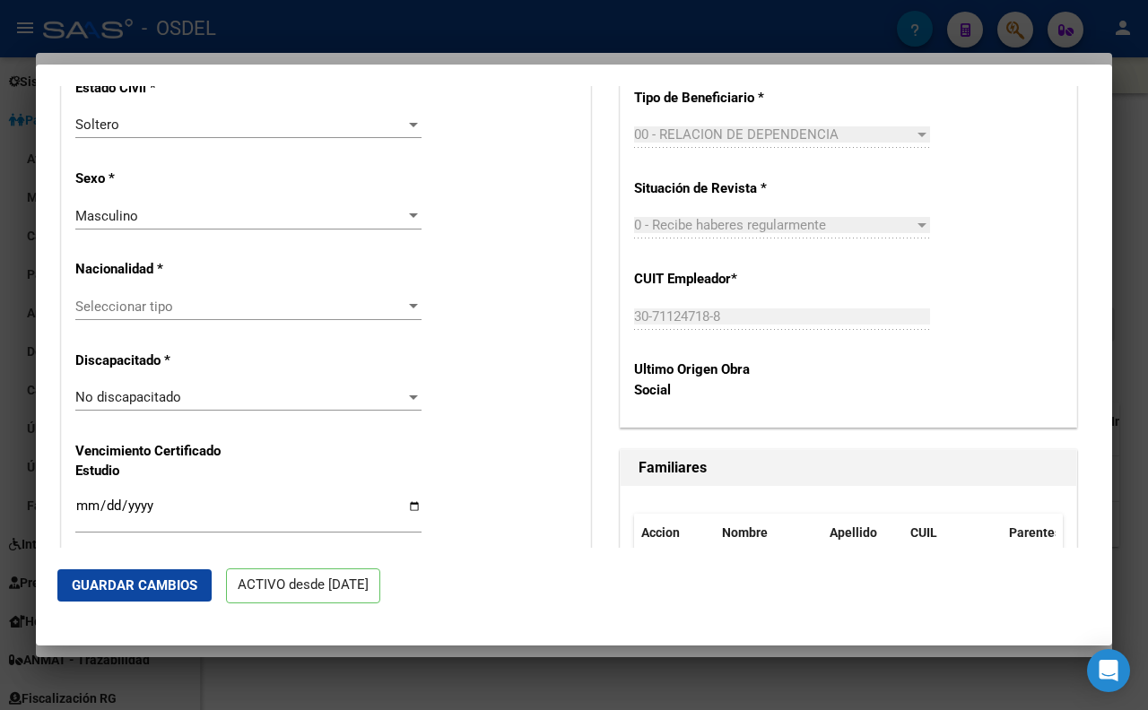
click at [288, 293] on div "Seleccionar tipo Seleccionar tipo" at bounding box center [248, 306] width 346 height 27
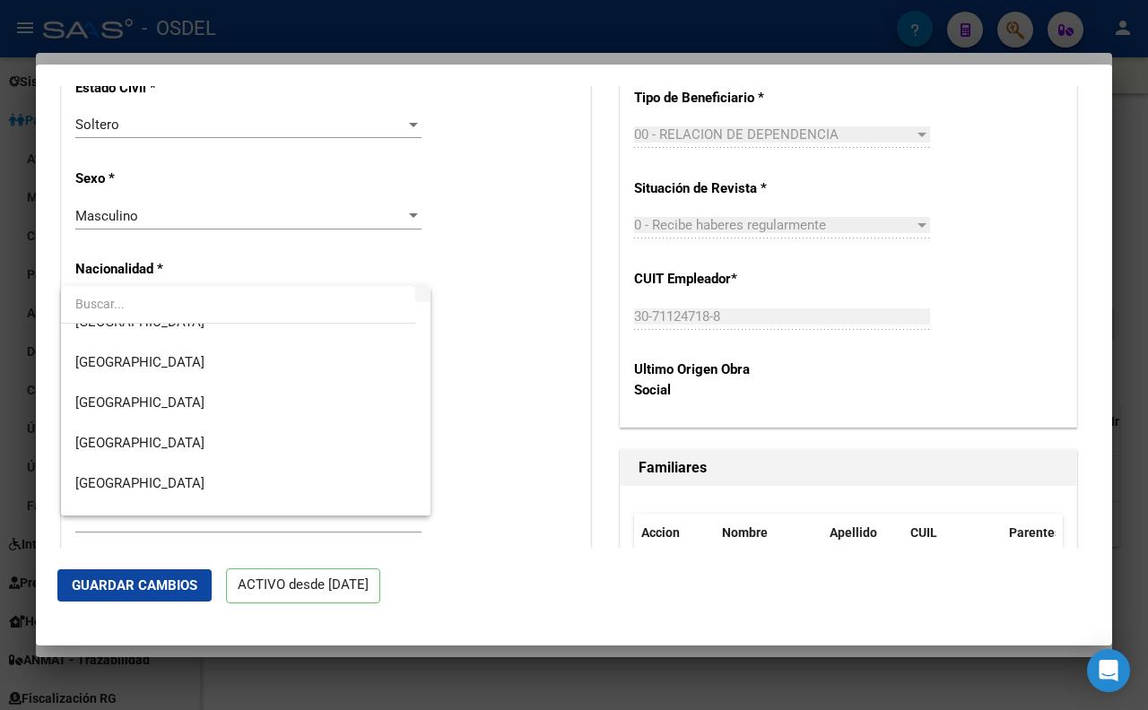
scroll to position [199, 0]
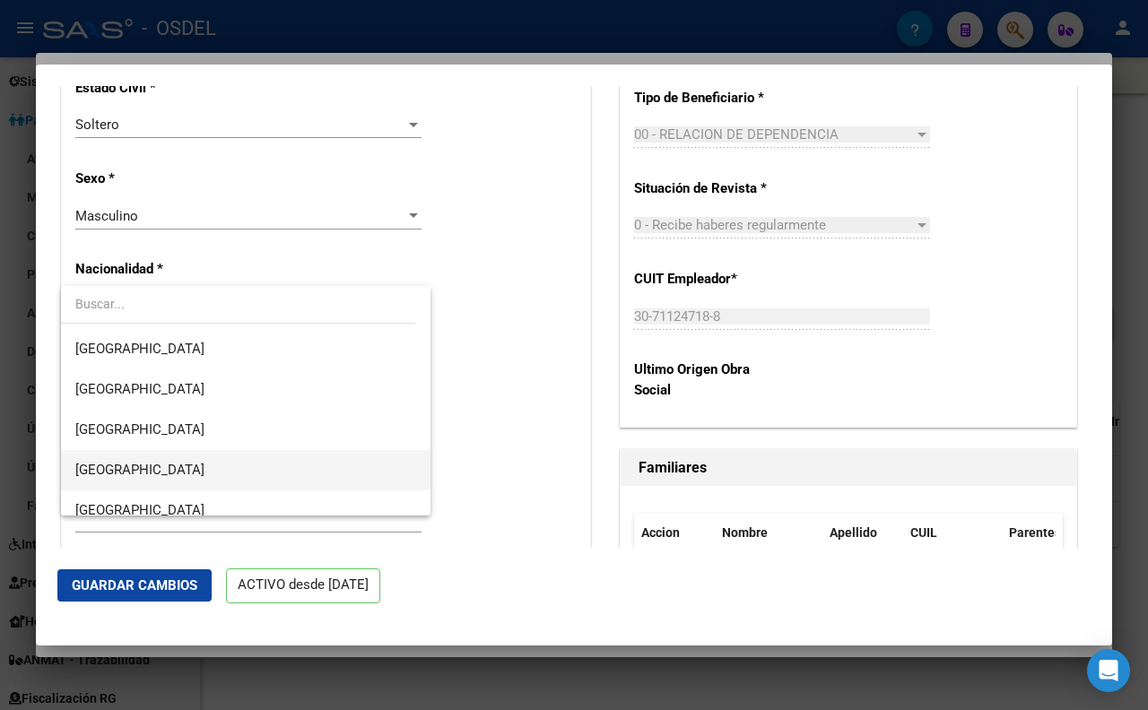
click at [206, 460] on span "ARGENTINA" at bounding box center [245, 470] width 341 height 40
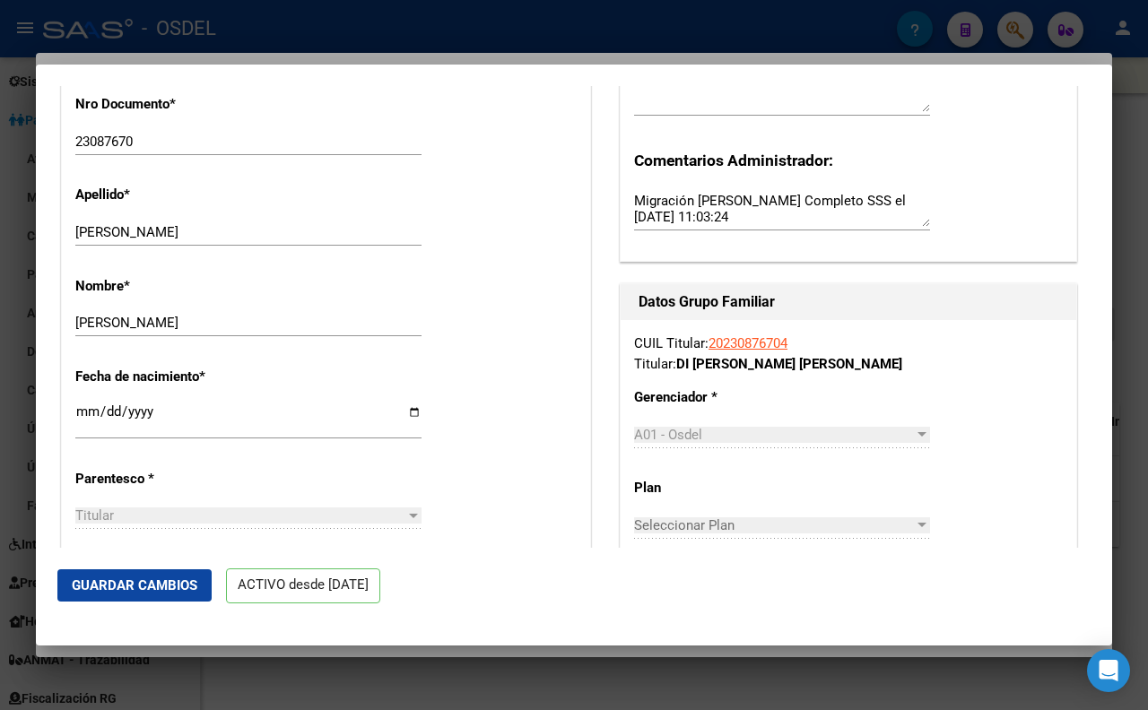
scroll to position [542, 0]
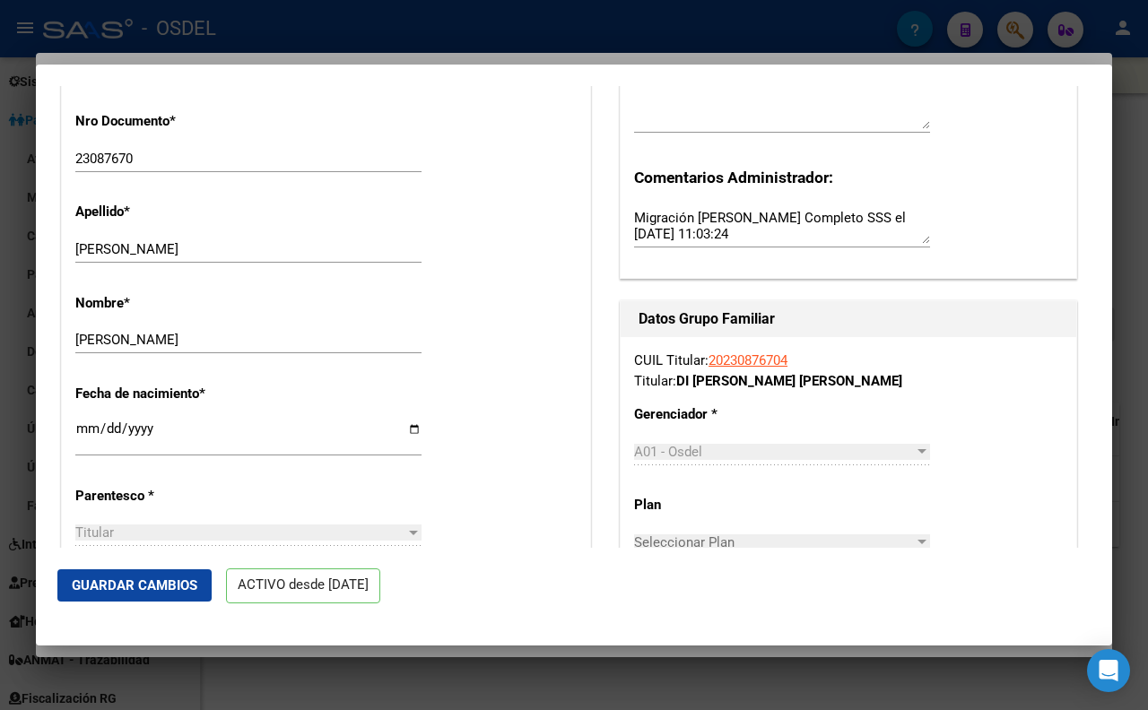
click at [159, 587] on span "Guardar Cambios" at bounding box center [135, 586] width 126 height 16
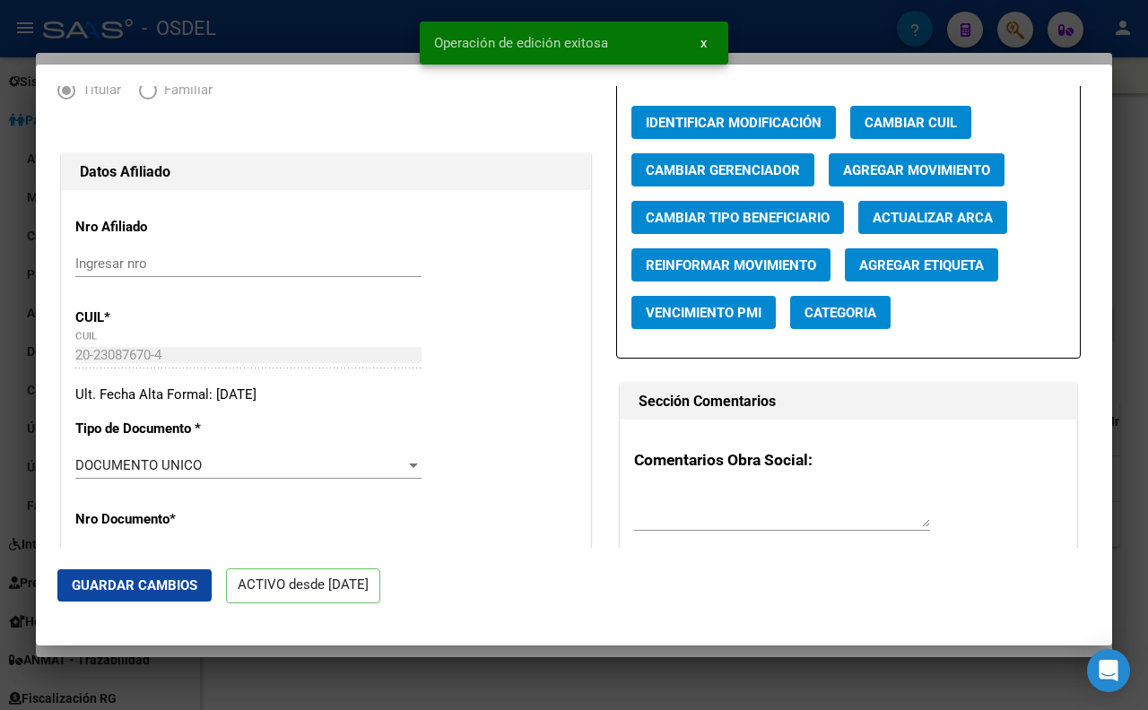
scroll to position [0, 0]
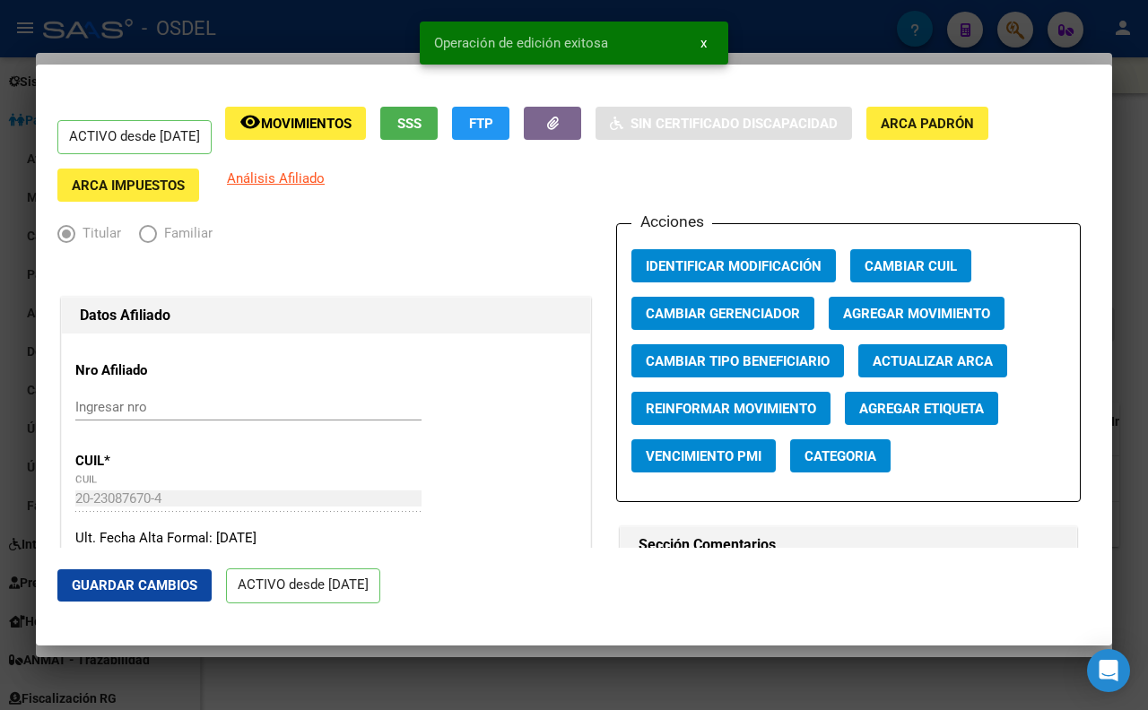
click at [120, 596] on button "Guardar Cambios" at bounding box center [134, 586] width 154 height 32
click at [1119, 138] on div at bounding box center [574, 355] width 1148 height 710
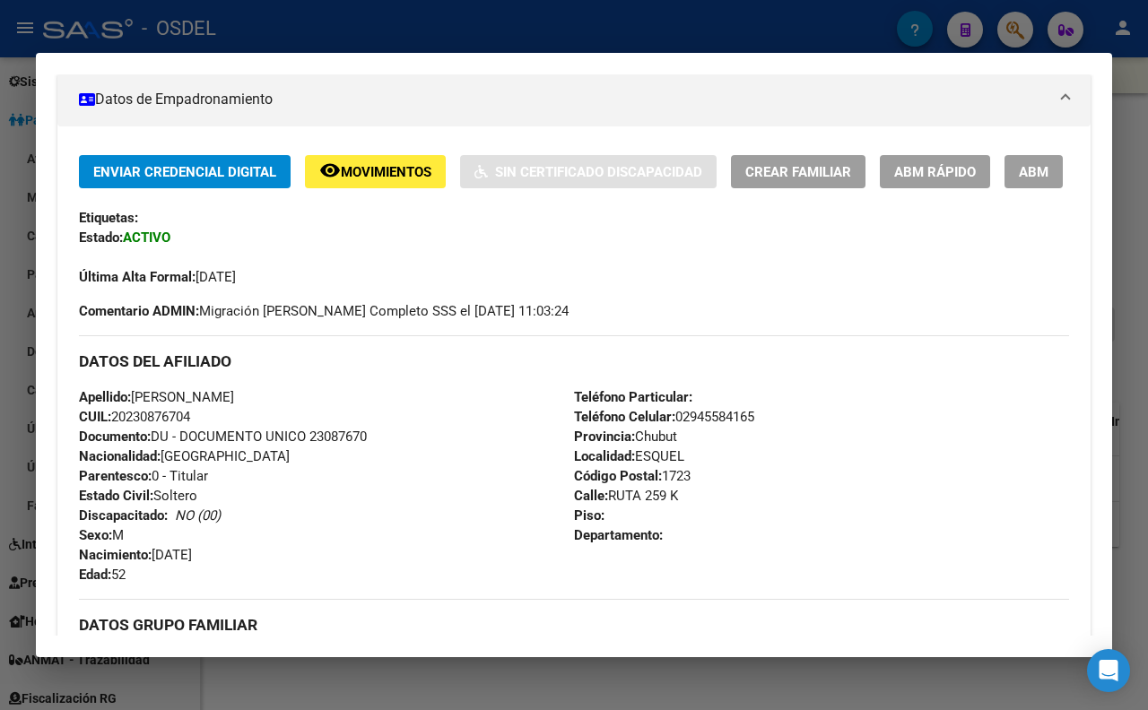
scroll to position [299, 0]
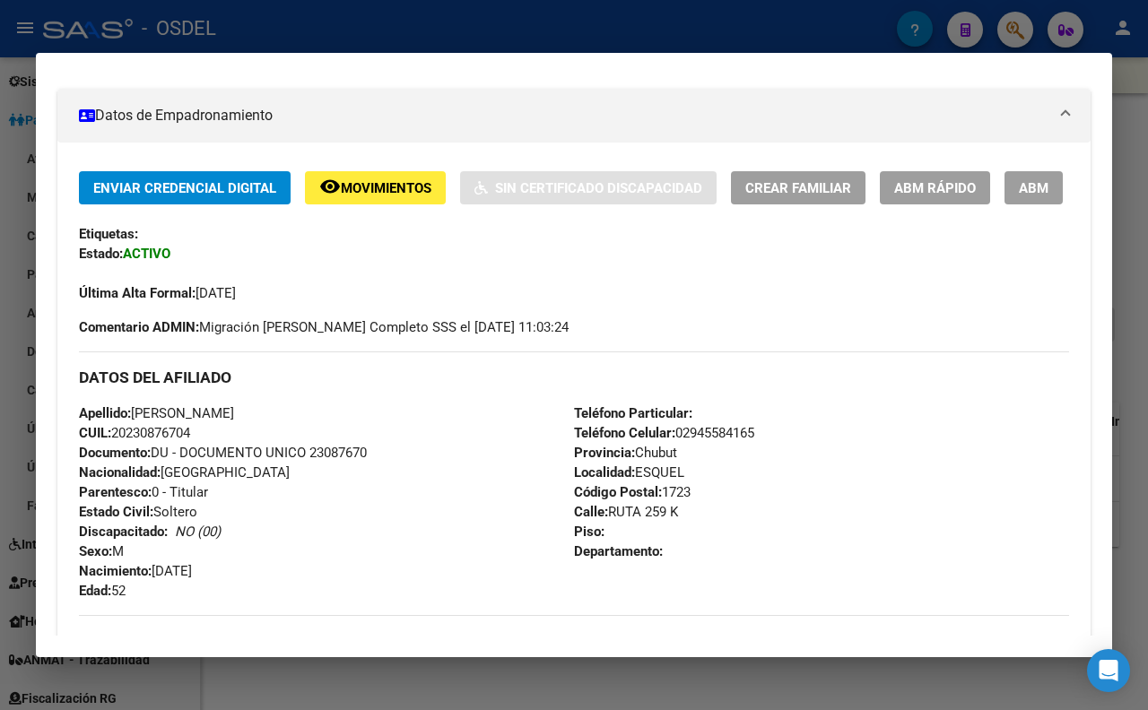
click at [1019, 196] on span "ABM" at bounding box center [1034, 188] width 30 height 16
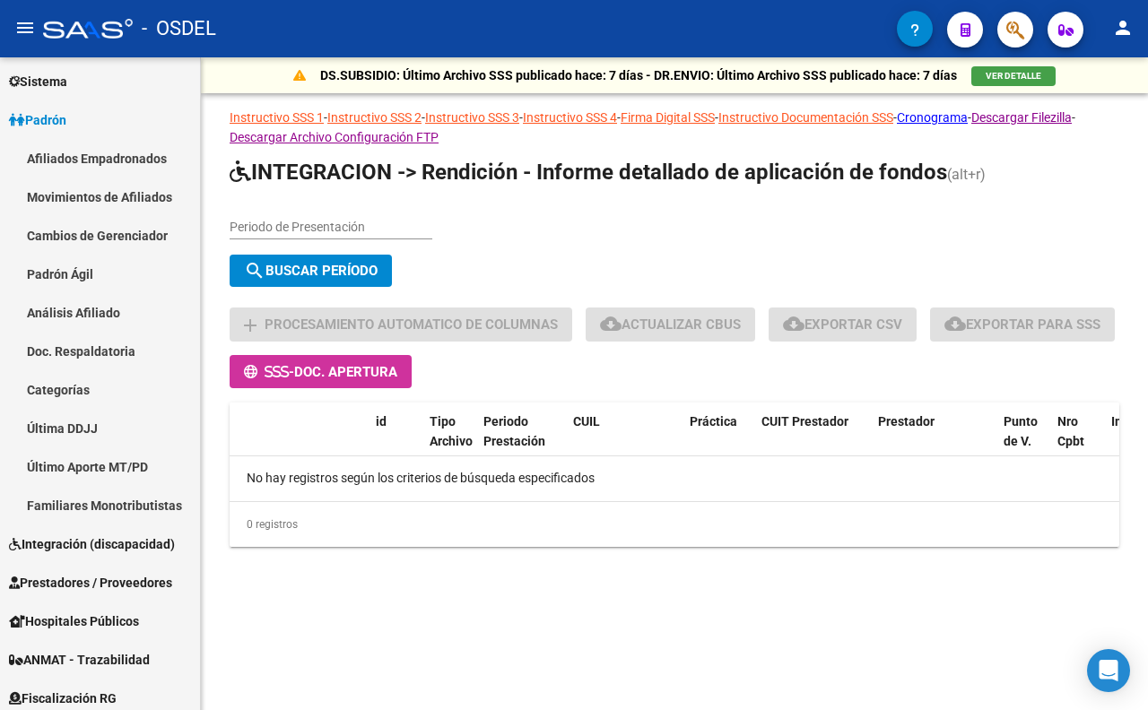
click at [1003, 33] on button "button" at bounding box center [1015, 30] width 36 height 36
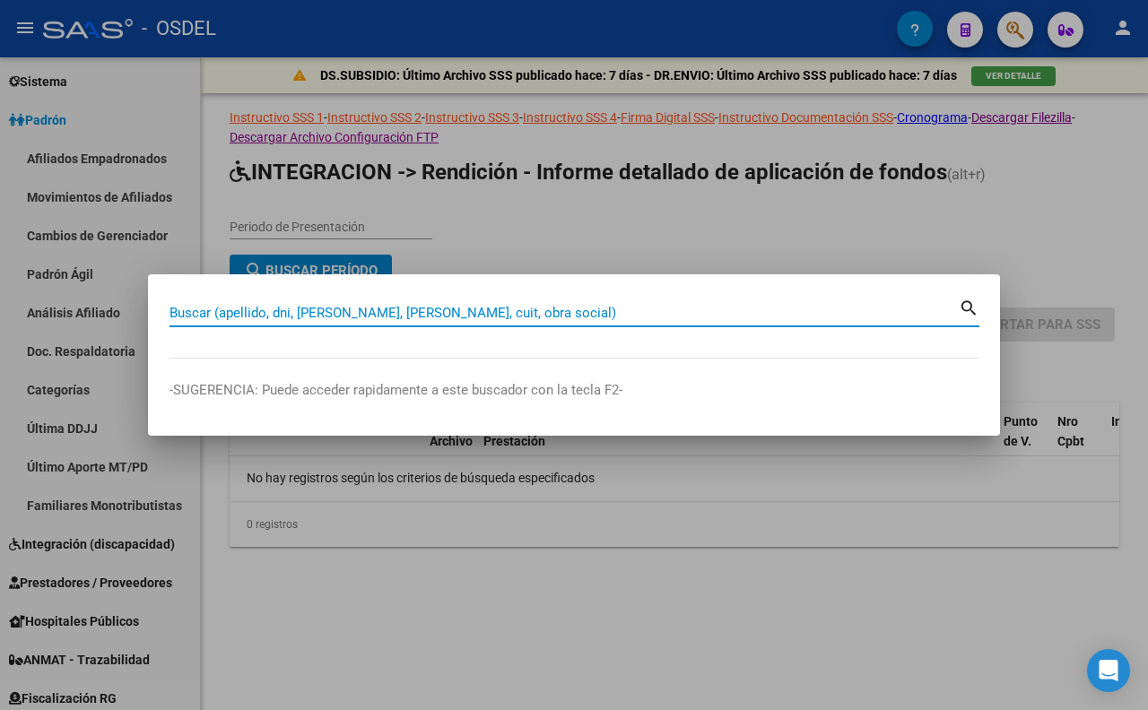
click at [639, 307] on input "Buscar (apellido, dni, [PERSON_NAME], [PERSON_NAME], cuit, obra social)" at bounding box center [564, 313] width 789 height 16
type input "DI CLAUDIO"
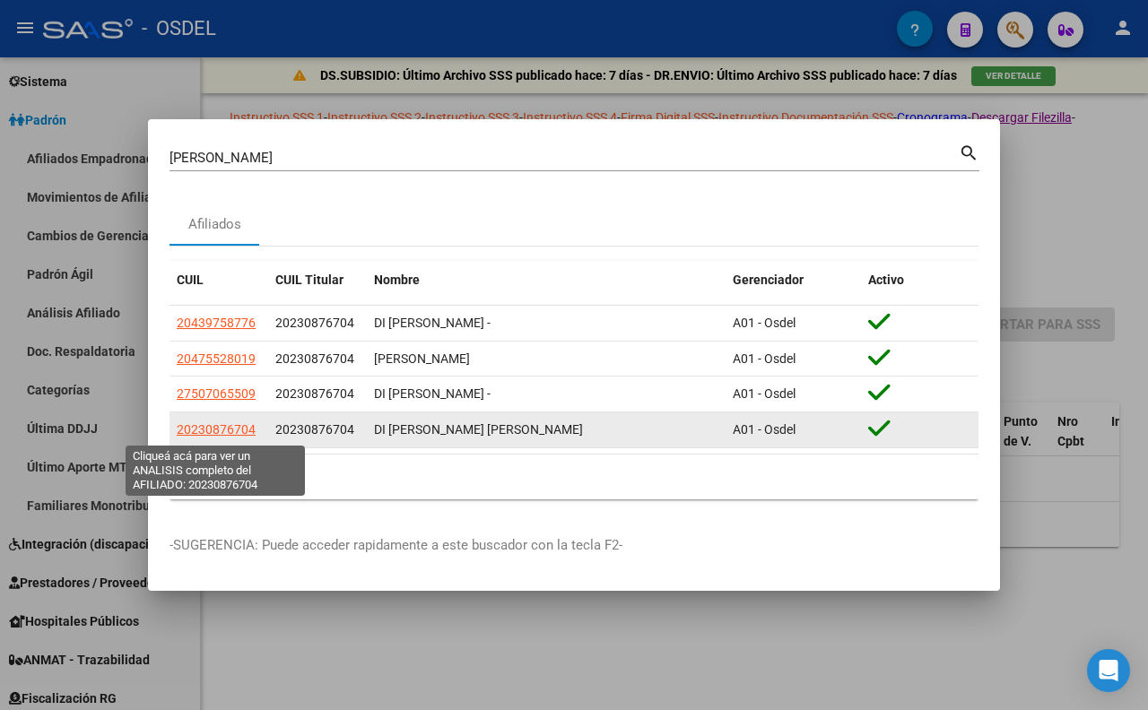
click at [215, 436] on span "20230876704" at bounding box center [216, 429] width 79 height 14
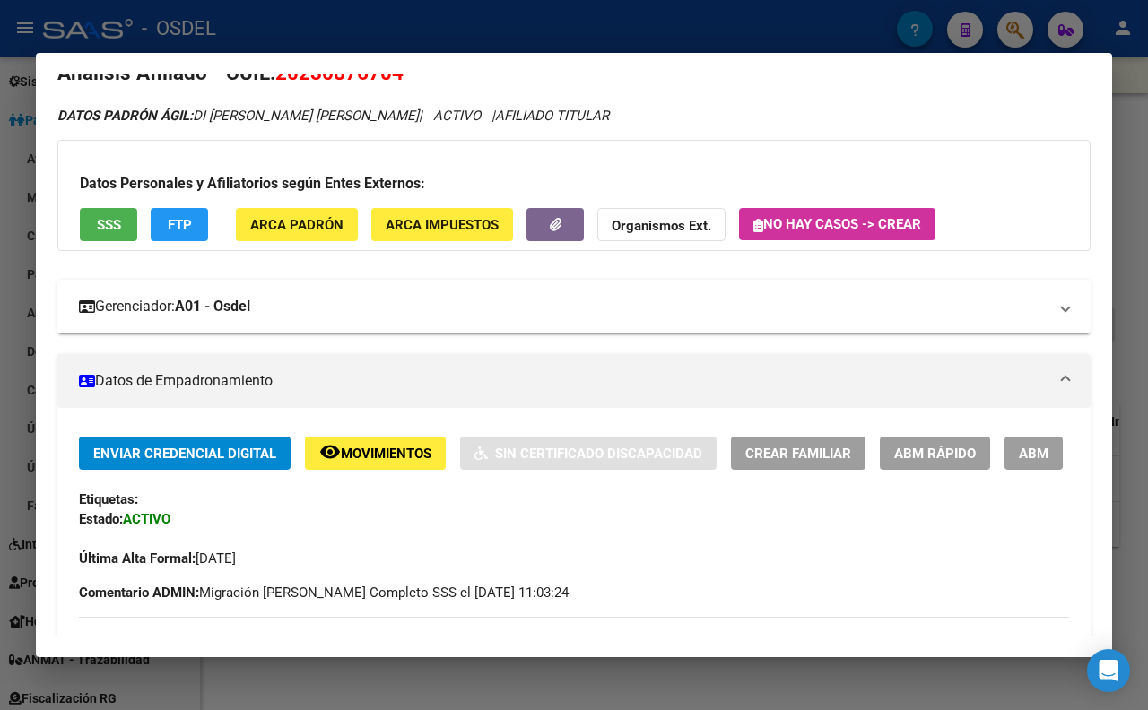
scroll to position [0, 0]
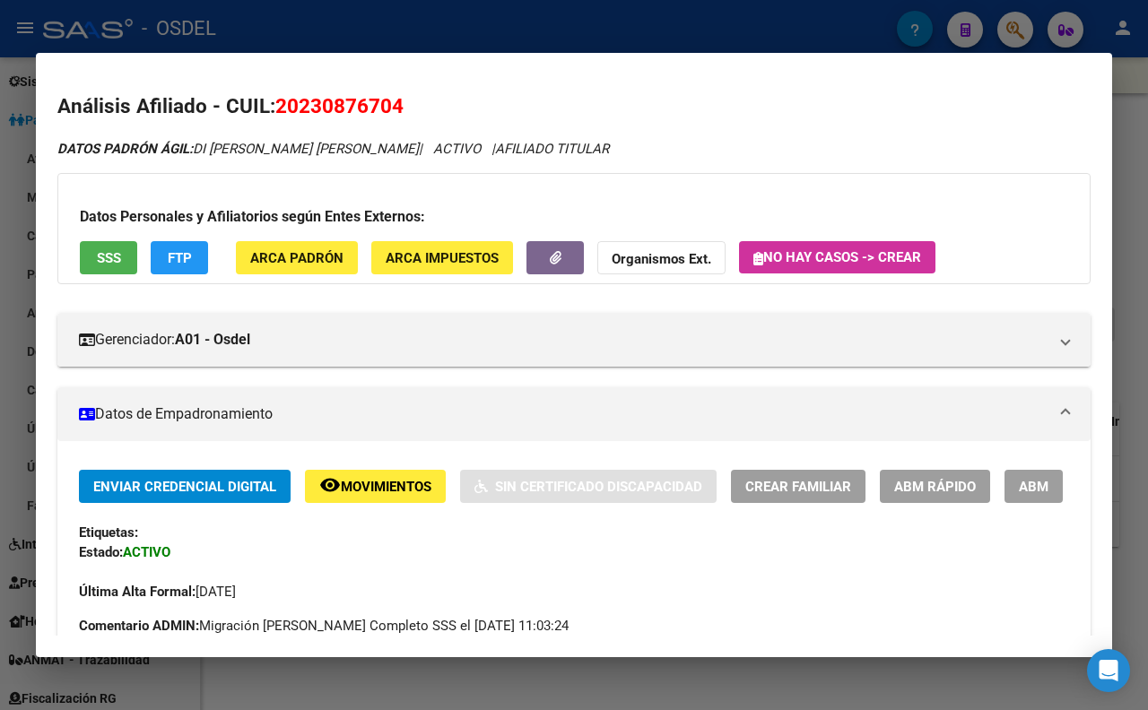
click at [1019, 495] on span "ABM" at bounding box center [1034, 487] width 30 height 16
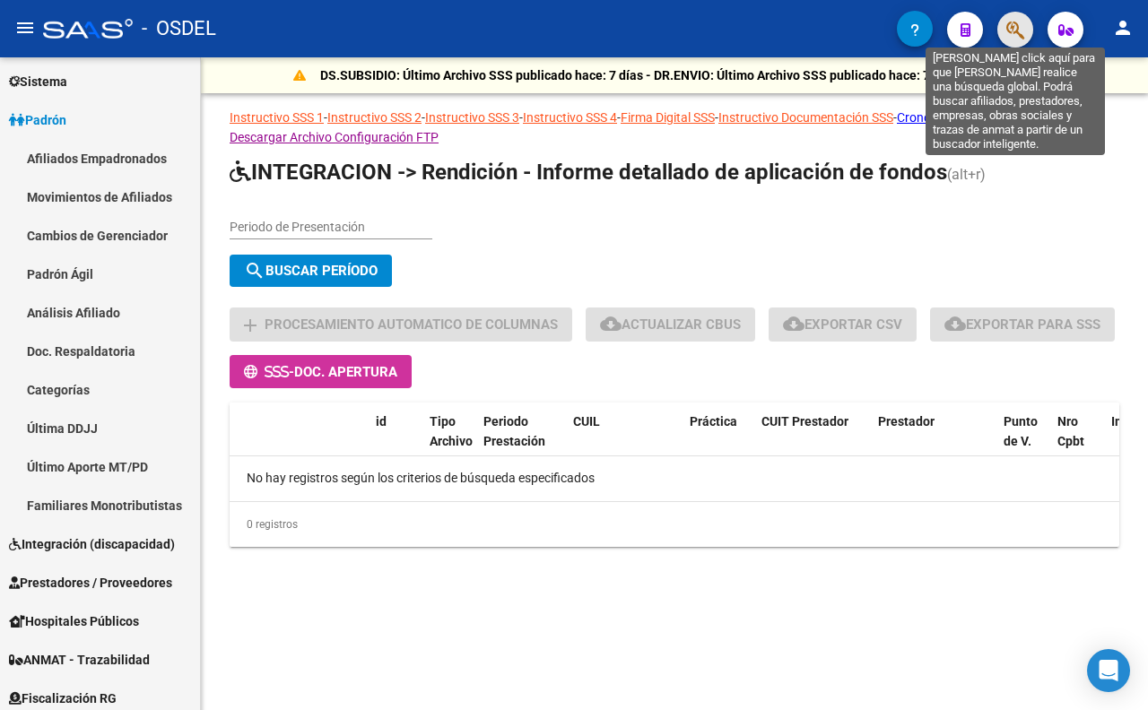
click at [1014, 39] on icon "button" at bounding box center [1015, 30] width 18 height 21
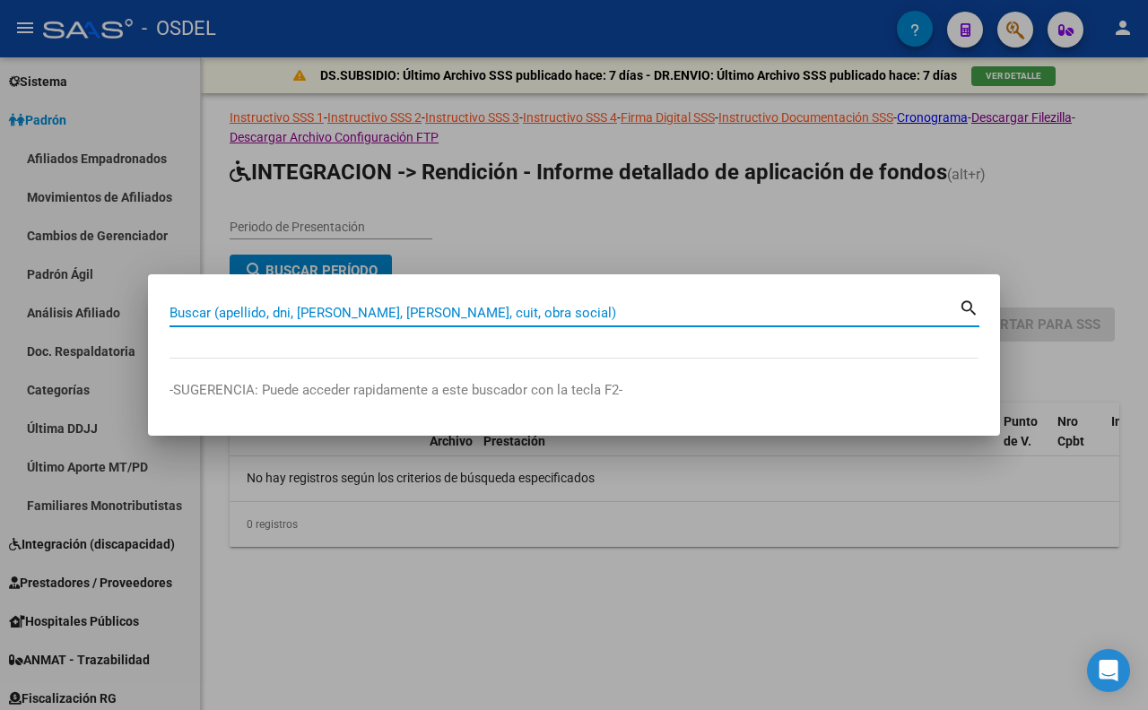
click at [616, 315] on input "Buscar (apellido, dni, [PERSON_NAME], [PERSON_NAME], cuit, obra social)" at bounding box center [564, 313] width 789 height 16
type input "DI CLAUDIO"
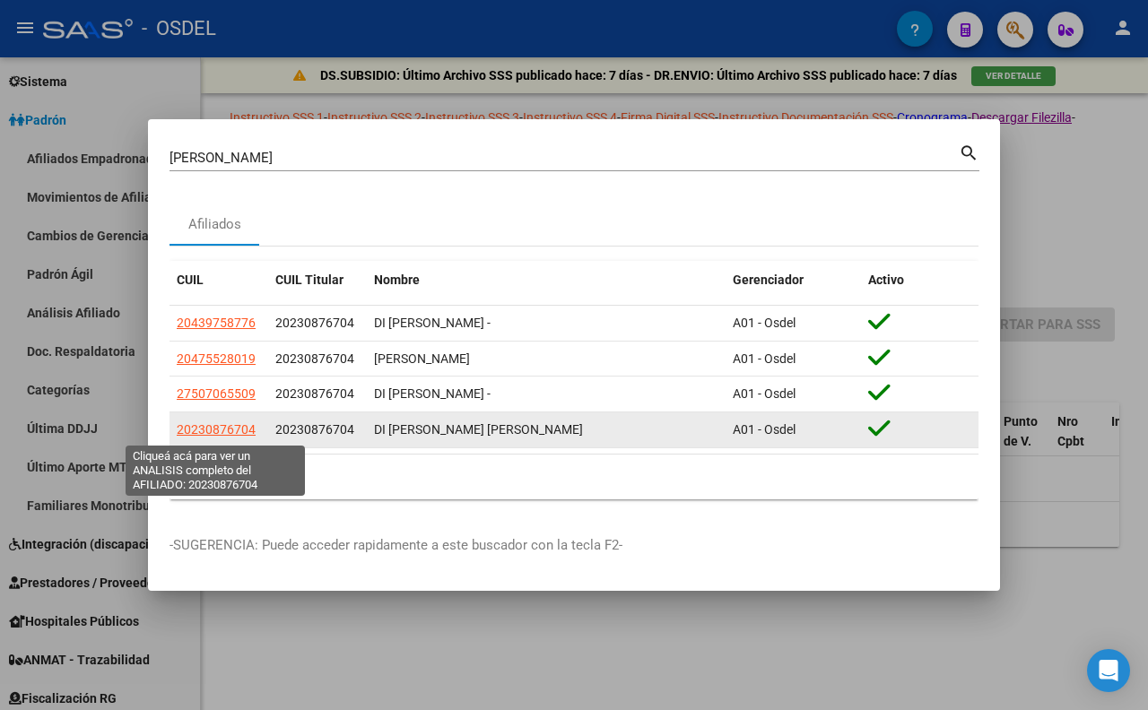
click at [238, 433] on span "20230876704" at bounding box center [216, 429] width 79 height 14
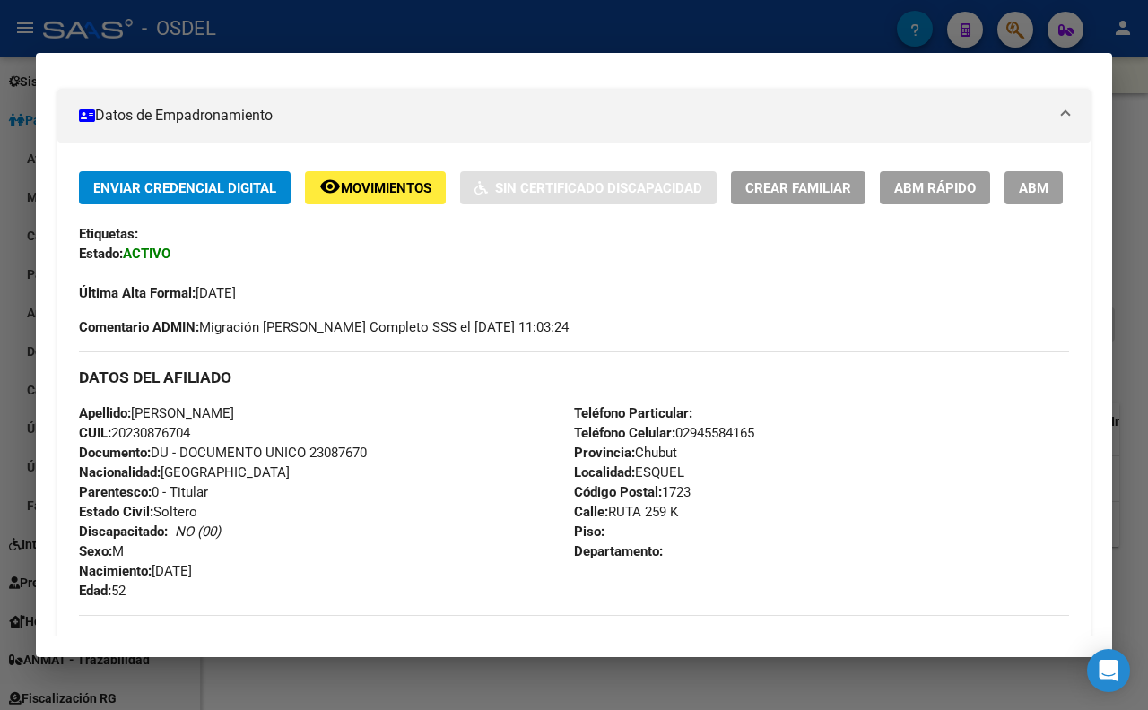
scroll to position [398, 0]
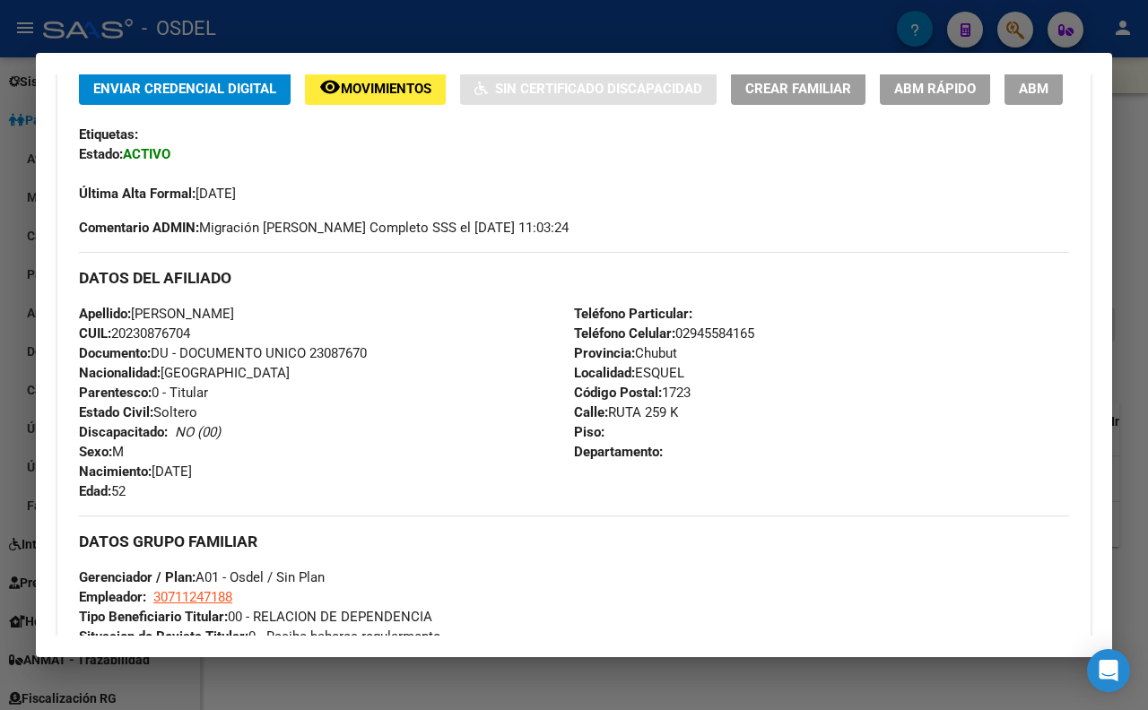
click at [1019, 97] on span "ABM" at bounding box center [1034, 89] width 30 height 16
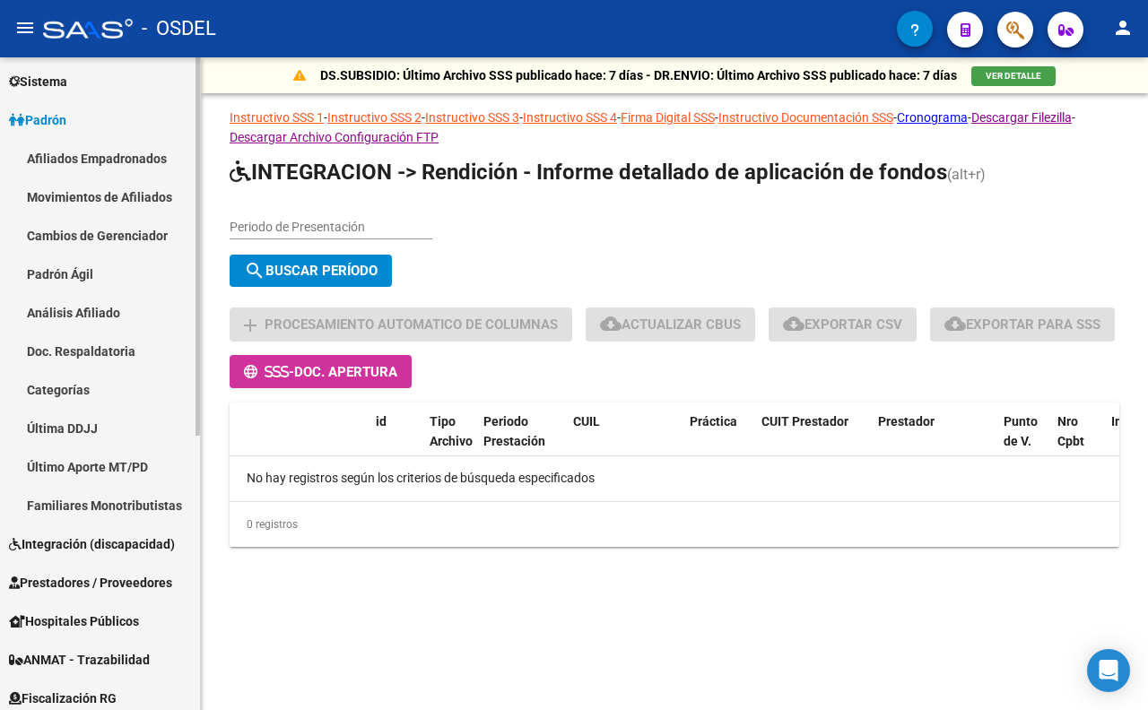
click at [124, 193] on link "Movimientos de Afiliados" at bounding box center [100, 197] width 200 height 39
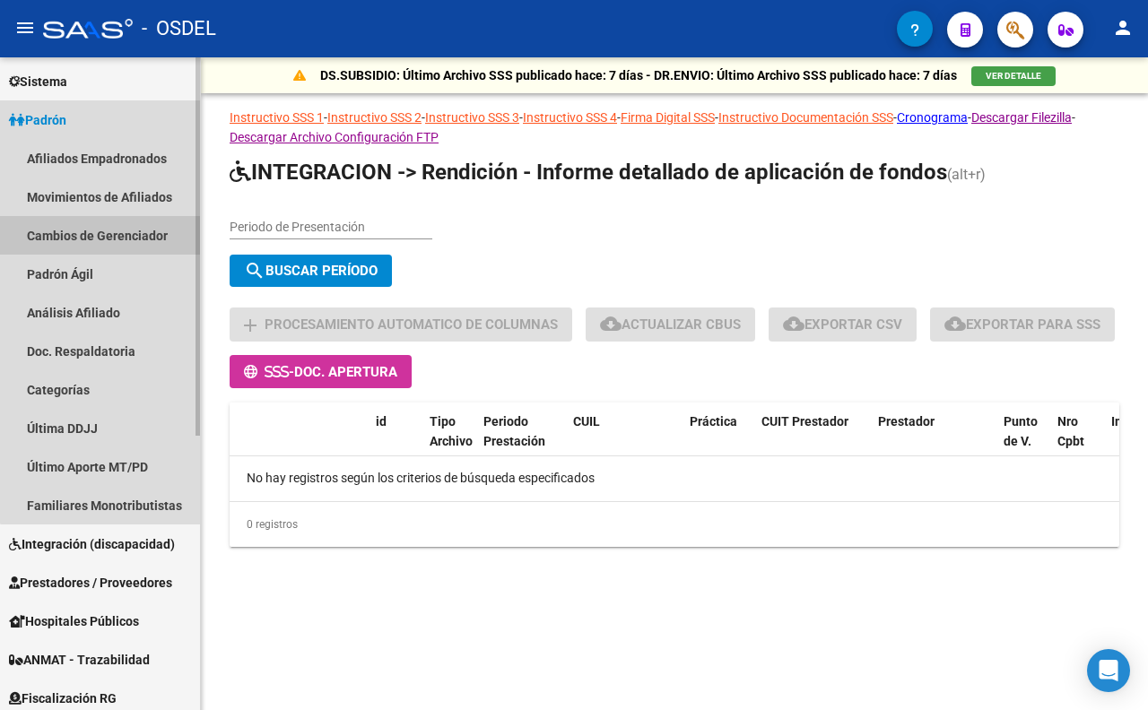
click at [132, 229] on link "Cambios de Gerenciador" at bounding box center [100, 235] width 200 height 39
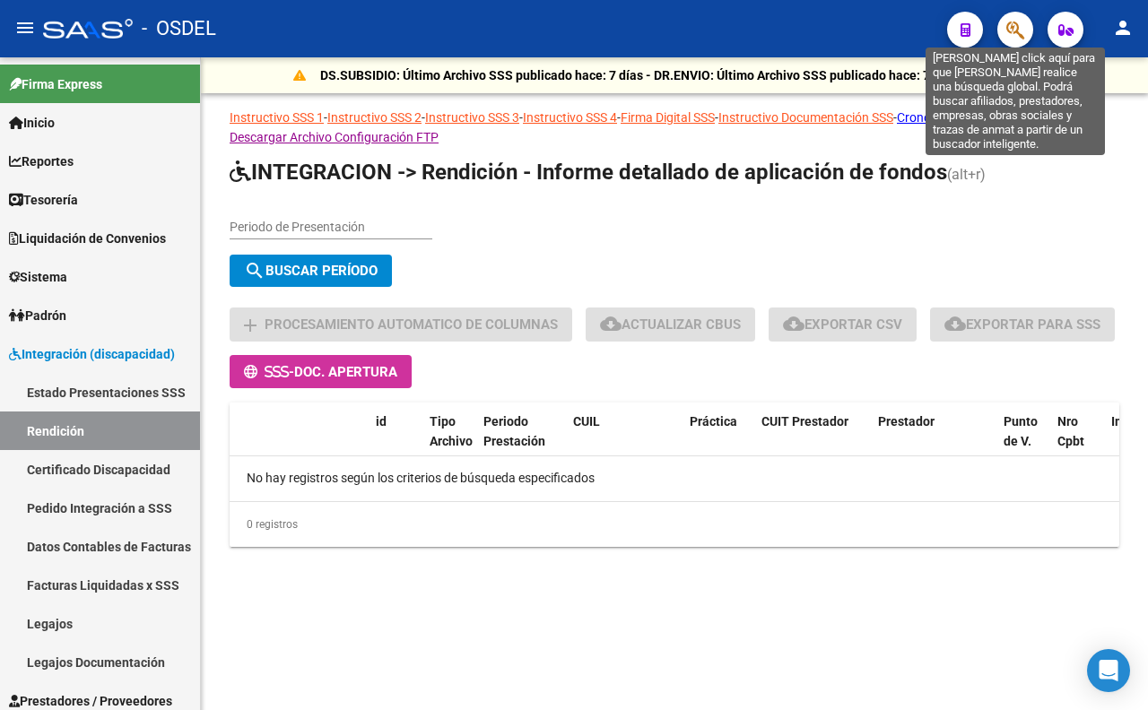
click at [1019, 36] on icon "button" at bounding box center [1015, 30] width 18 height 21
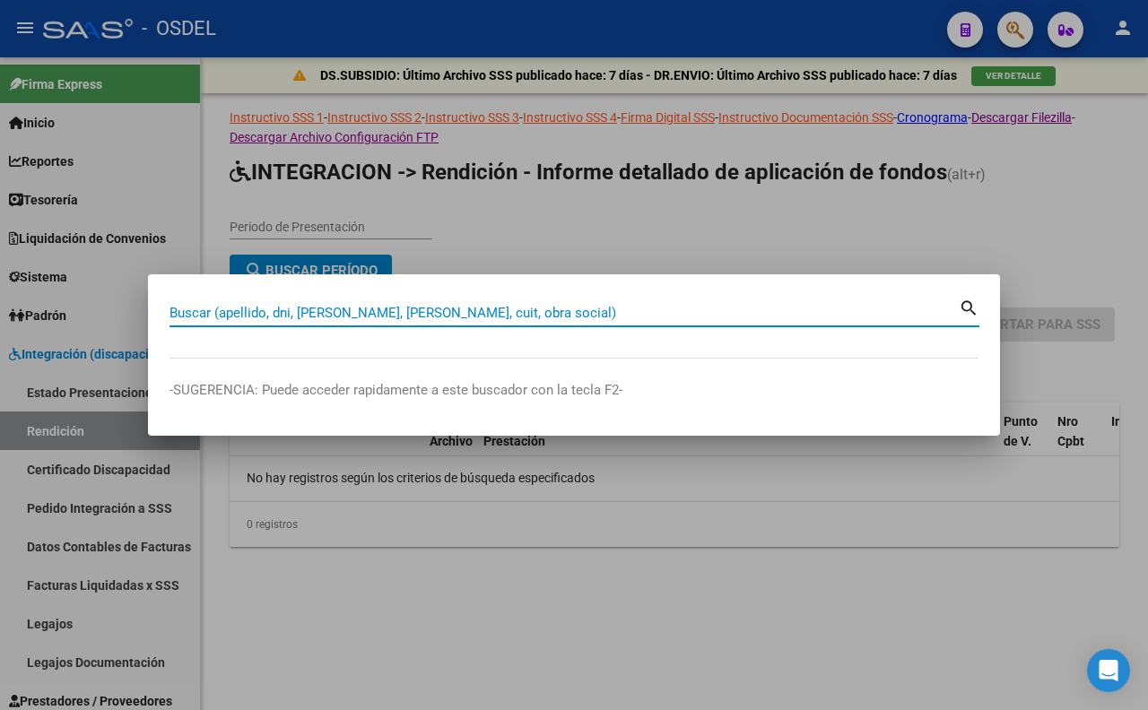
click at [641, 310] on input "Buscar (apellido, dni, [PERSON_NAME], [PERSON_NAME], cuit, obra social)" at bounding box center [564, 313] width 789 height 16
click at [397, 561] on div at bounding box center [574, 355] width 1148 height 710
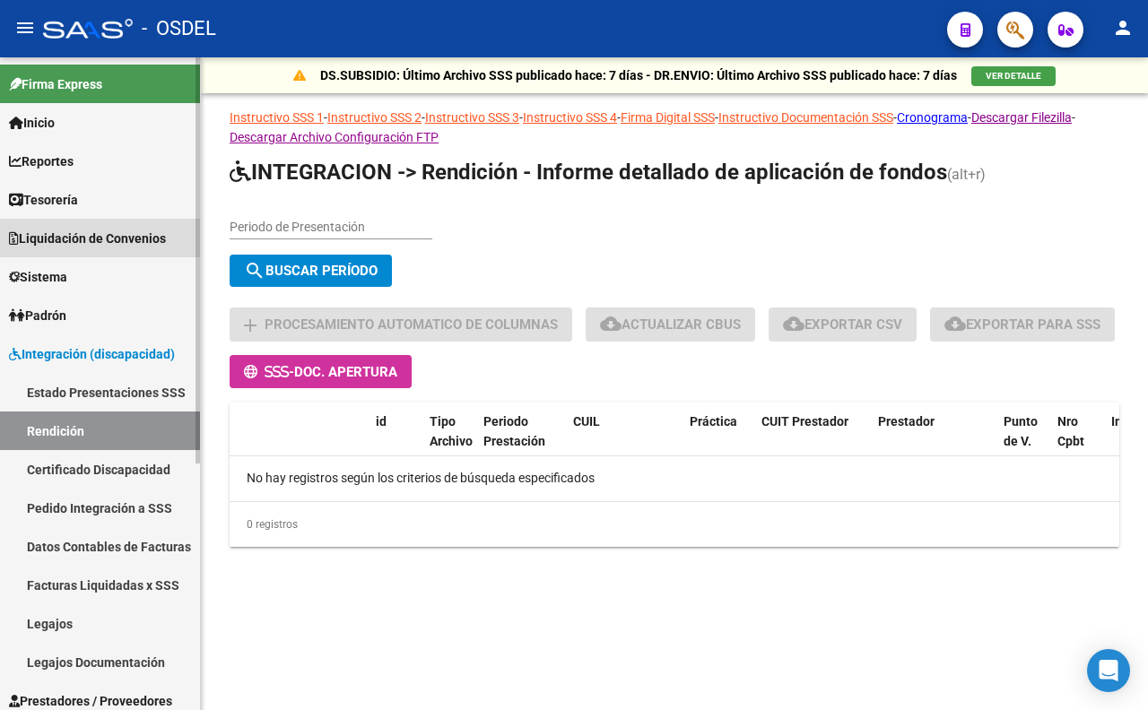
click at [78, 243] on span "Liquidación de Convenios" at bounding box center [87, 239] width 157 height 20
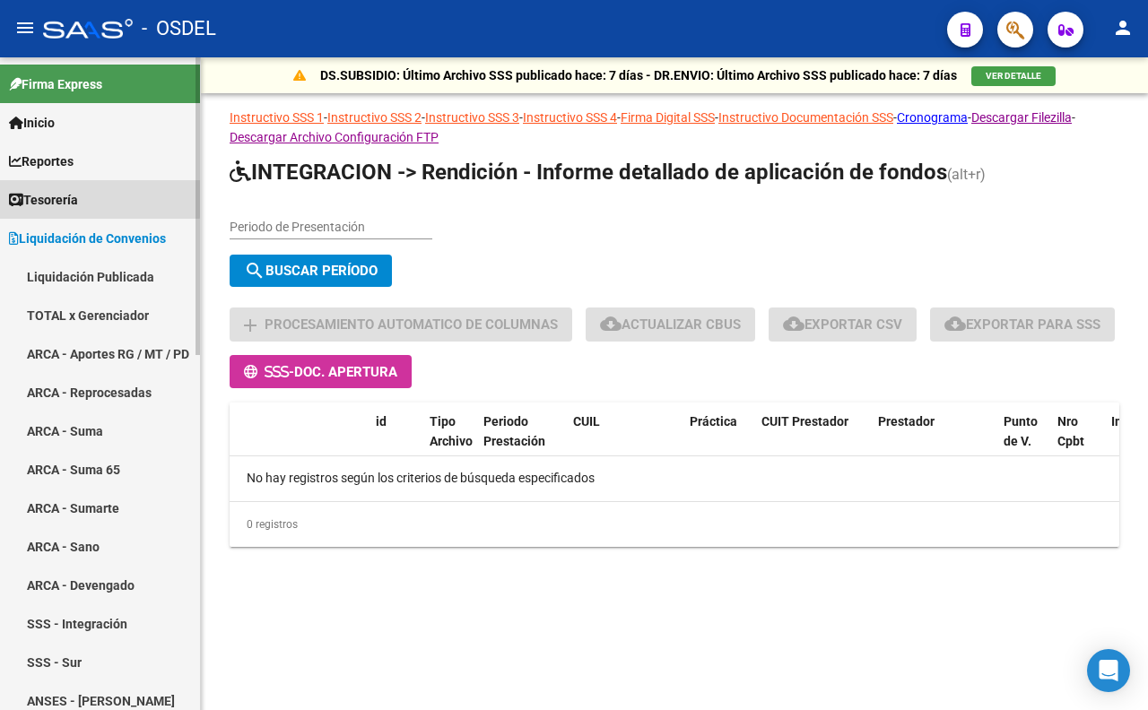
click at [48, 188] on link "Tesorería" at bounding box center [100, 199] width 200 height 39
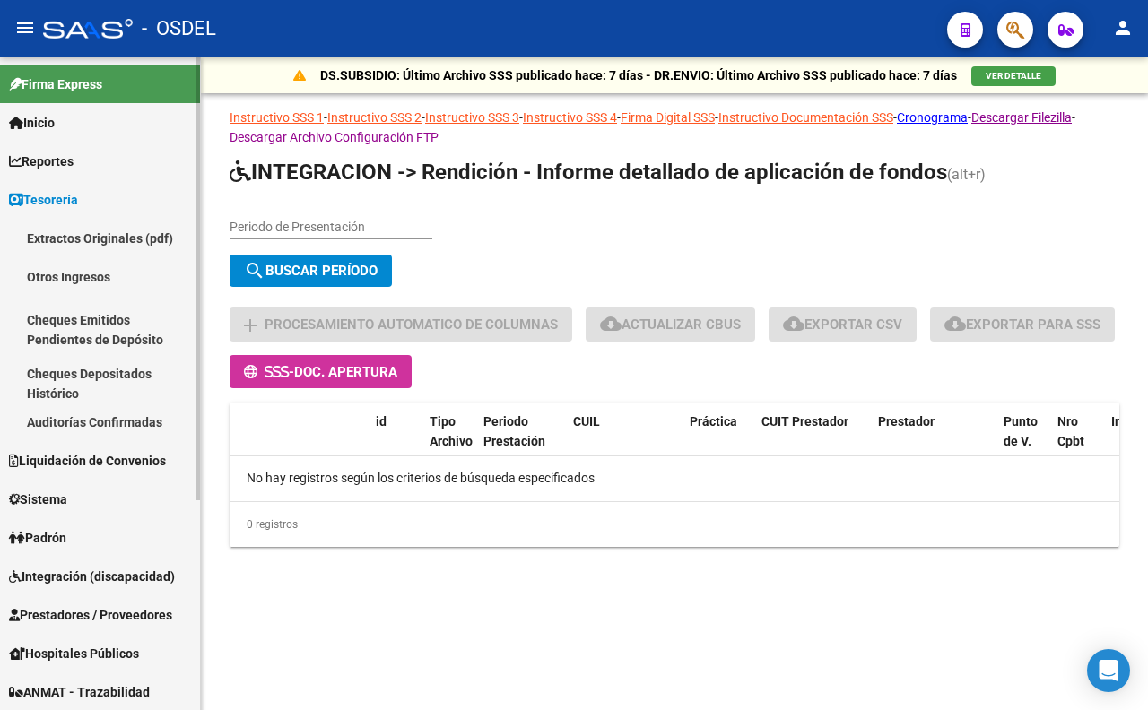
click at [111, 580] on span "Integración (discapacidad)" at bounding box center [92, 577] width 166 height 20
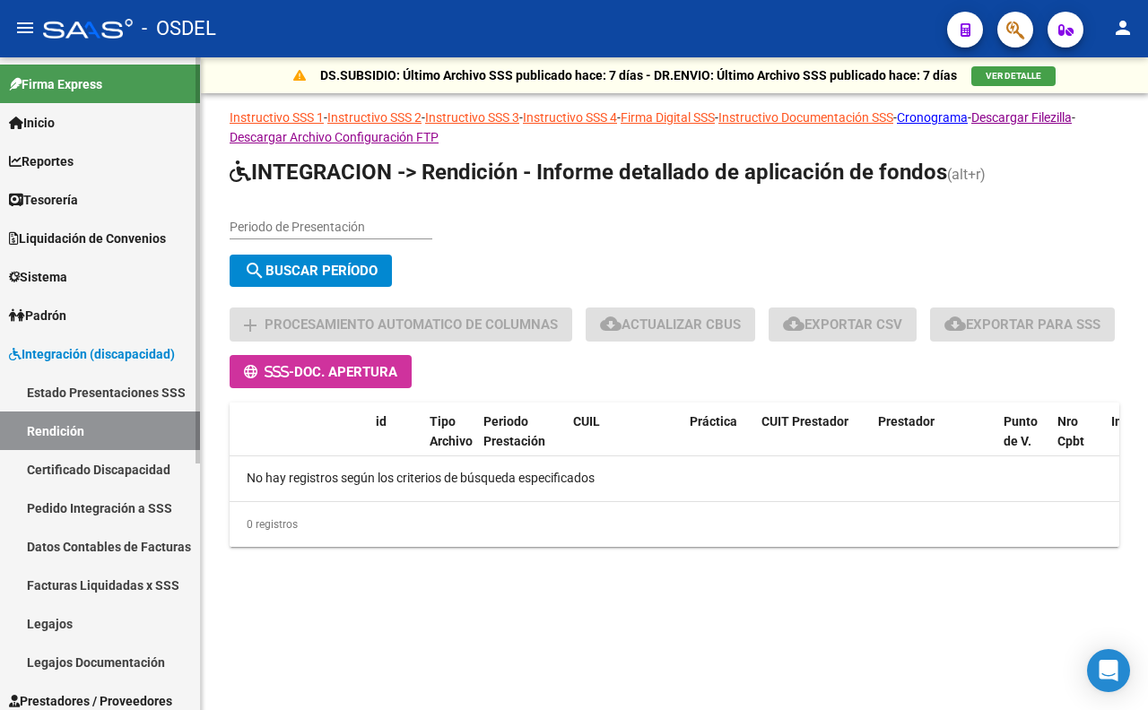
click at [57, 243] on span "Liquidación de Convenios" at bounding box center [87, 239] width 157 height 20
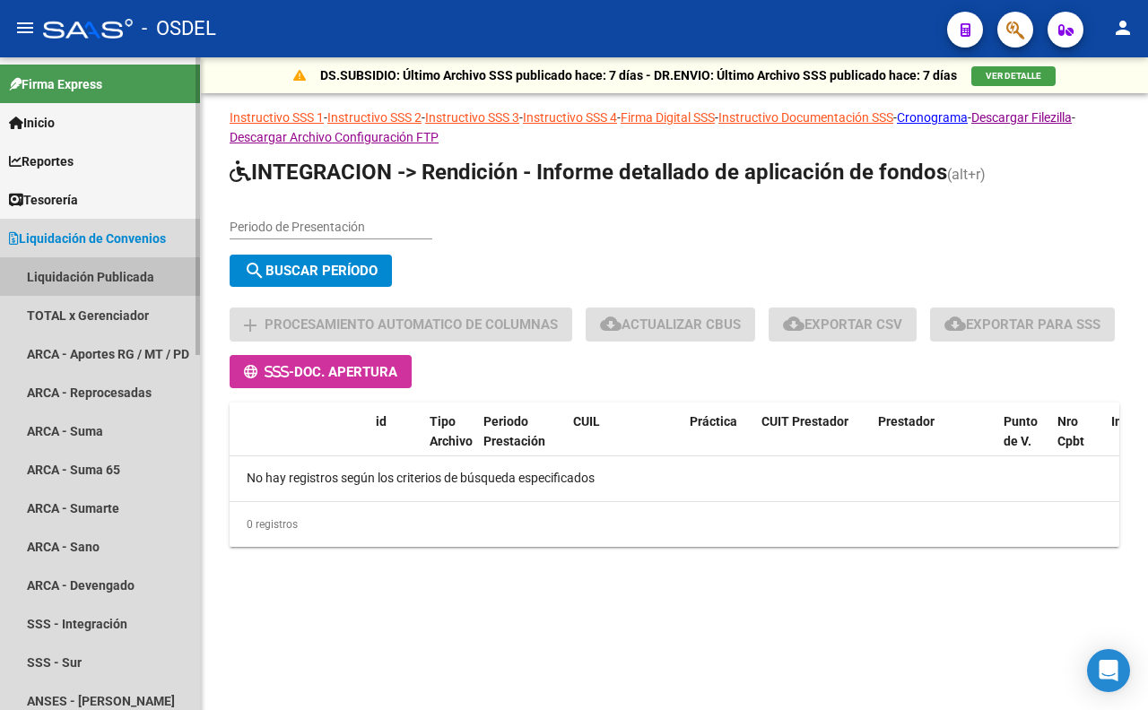
click at [58, 278] on link "Liquidación Publicada" at bounding box center [100, 276] width 200 height 39
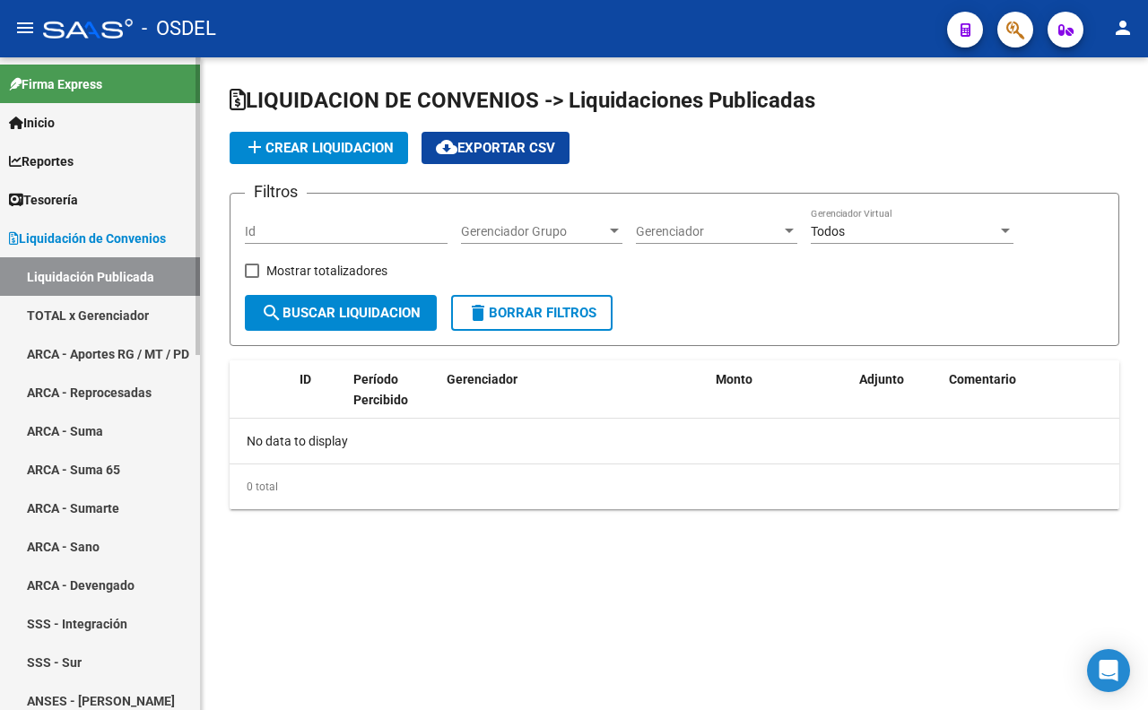
checkbox input "true"
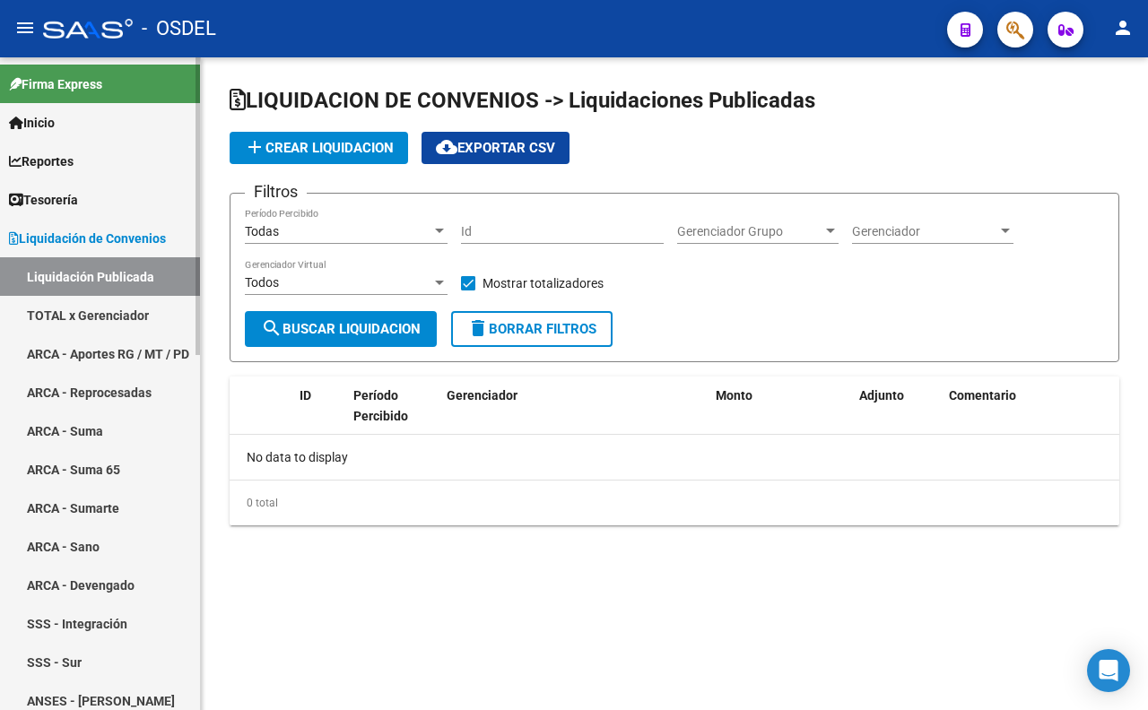
click at [83, 314] on link "TOTAL x Gerenciador" at bounding box center [100, 315] width 200 height 39
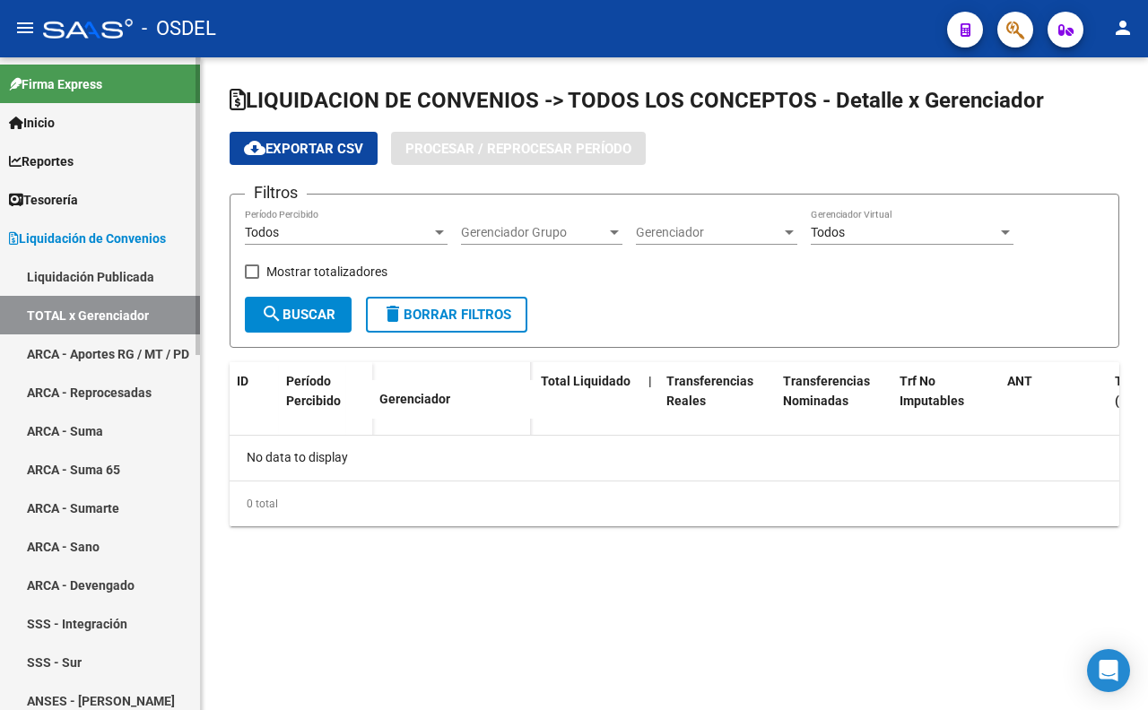
checkbox input "true"
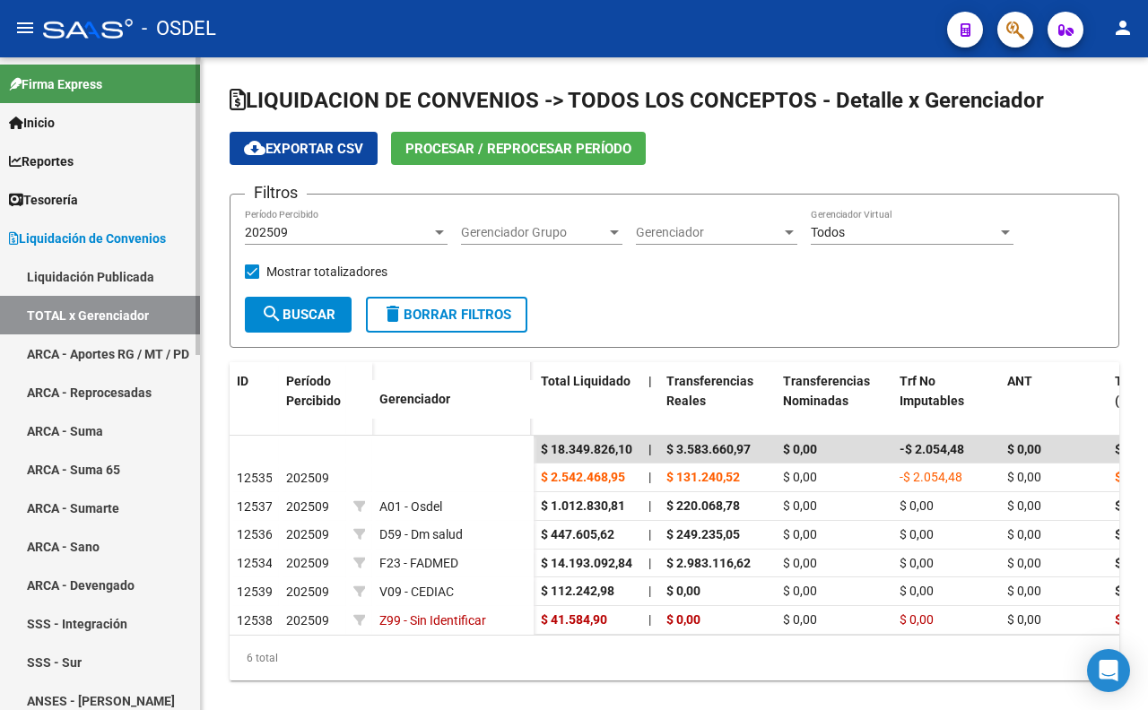
click at [82, 335] on link "ARCA - Aportes RG / MT / PD" at bounding box center [100, 354] width 200 height 39
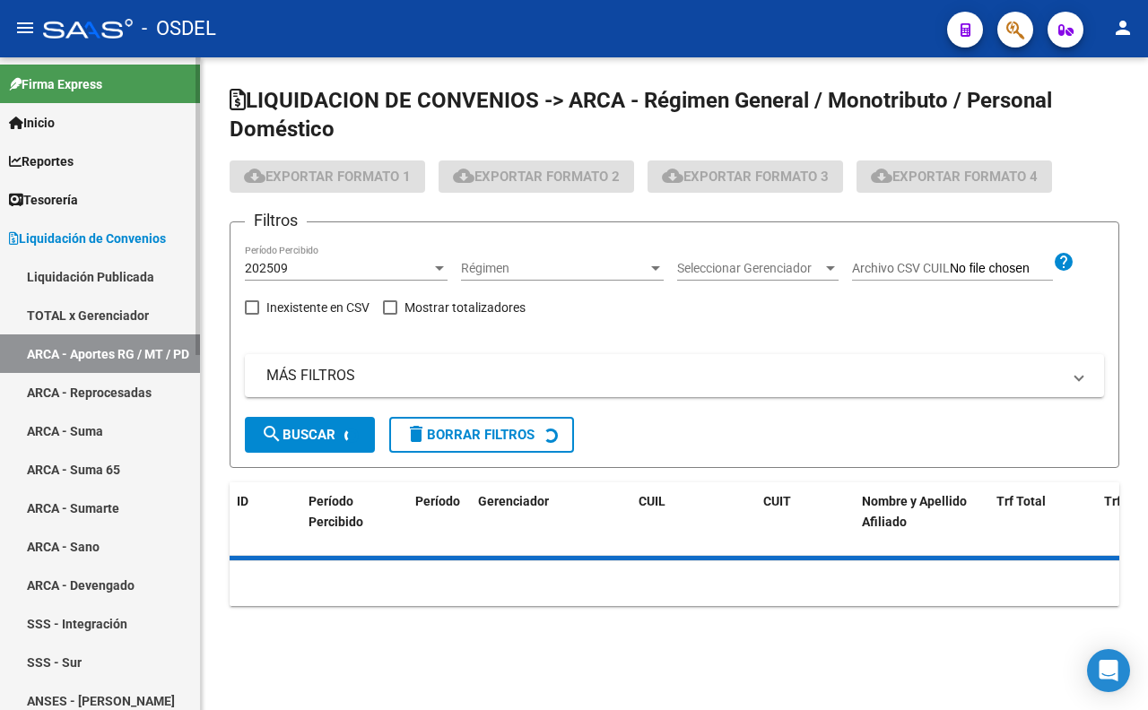
click at [82, 308] on link "TOTAL x Gerenciador" at bounding box center [100, 315] width 200 height 39
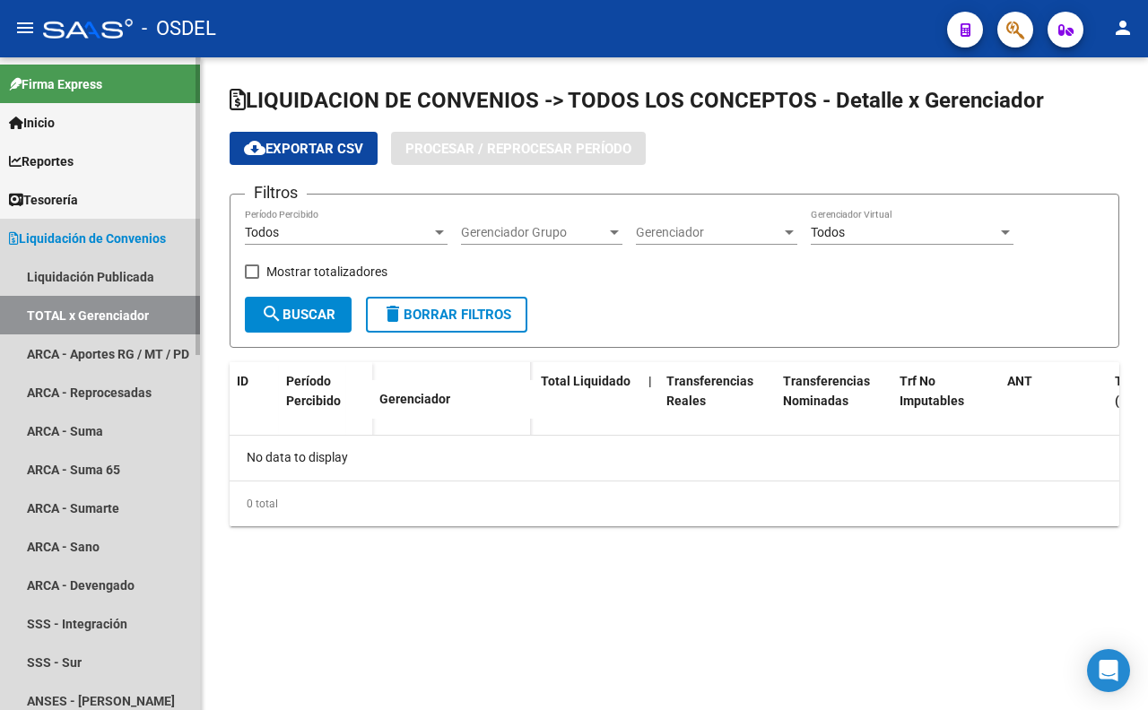
checkbox input "true"
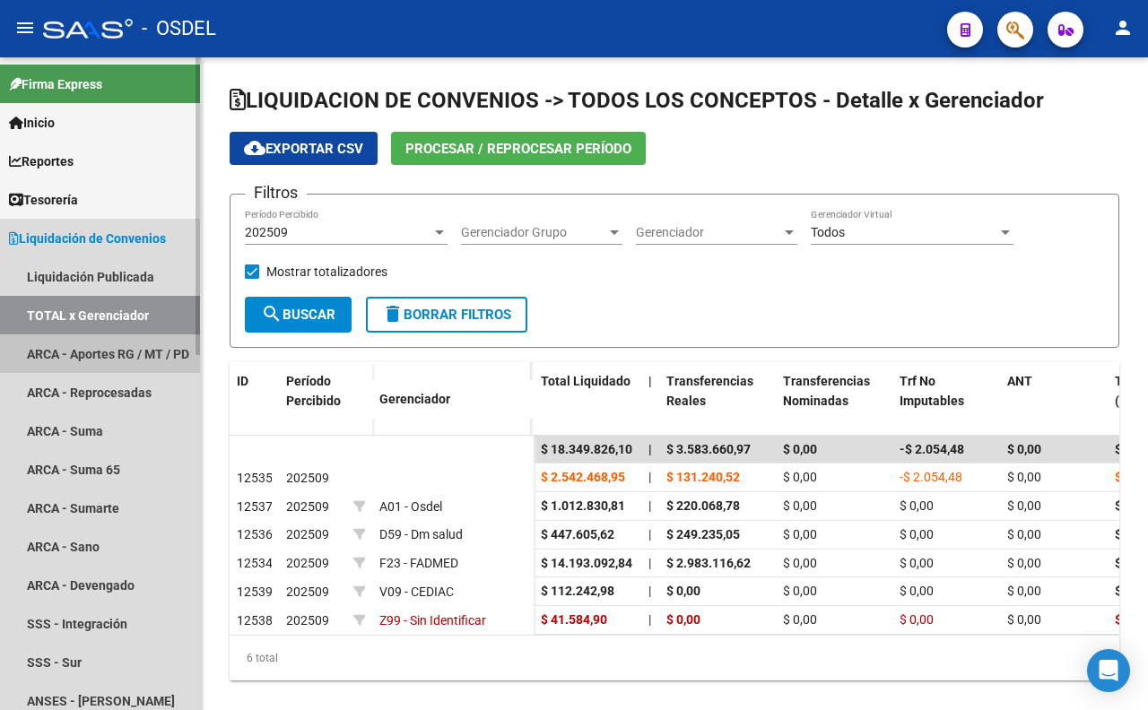
click at [132, 351] on link "ARCA - Aportes RG / MT / PD" at bounding box center [100, 354] width 200 height 39
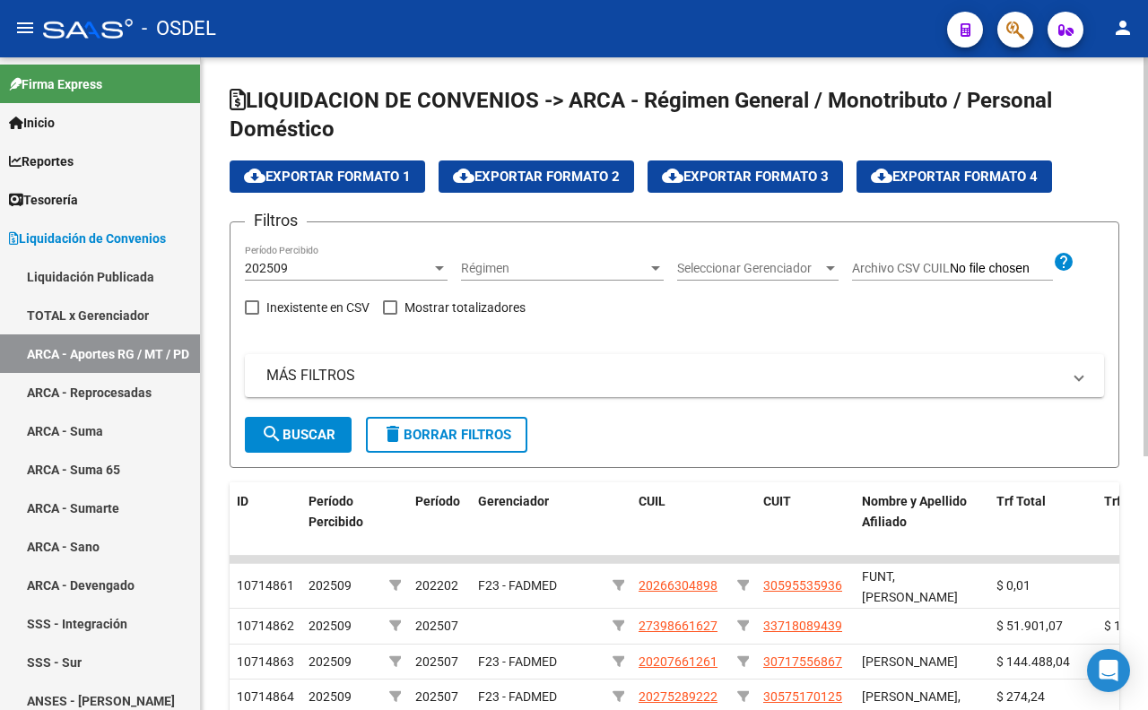
click at [721, 276] on div "Seleccionar Gerenciador Seleccionar Gerenciador" at bounding box center [757, 263] width 161 height 36
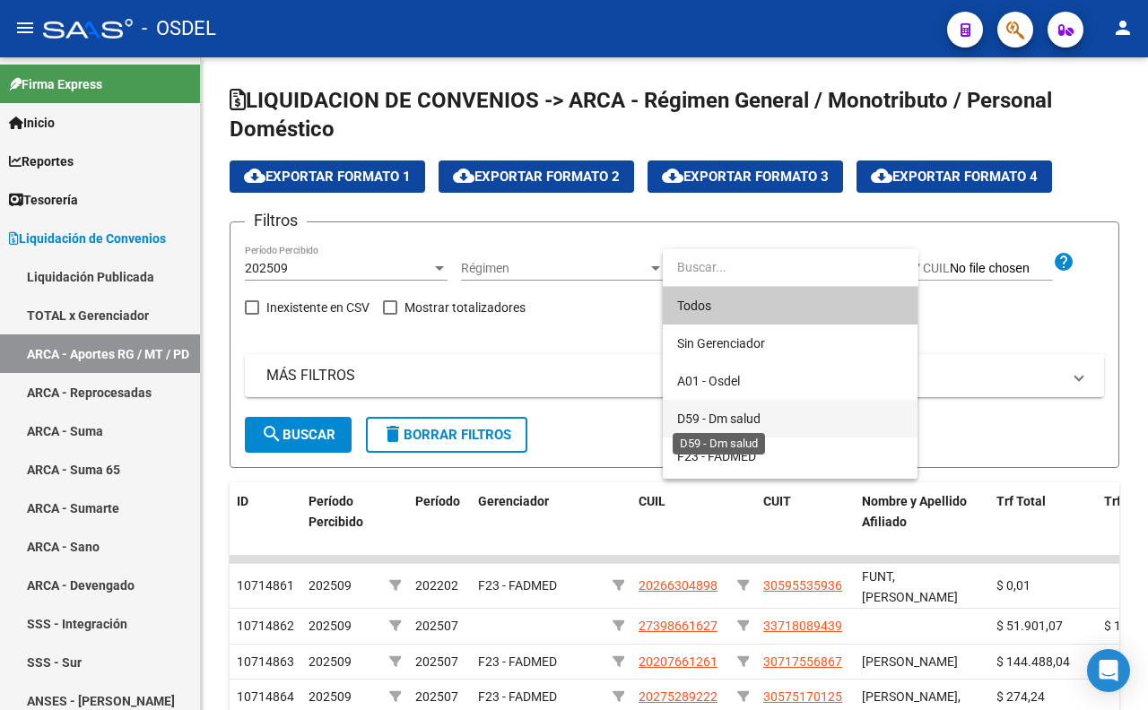
click at [733, 413] on span "D59 - Dm salud" at bounding box center [718, 419] width 83 height 14
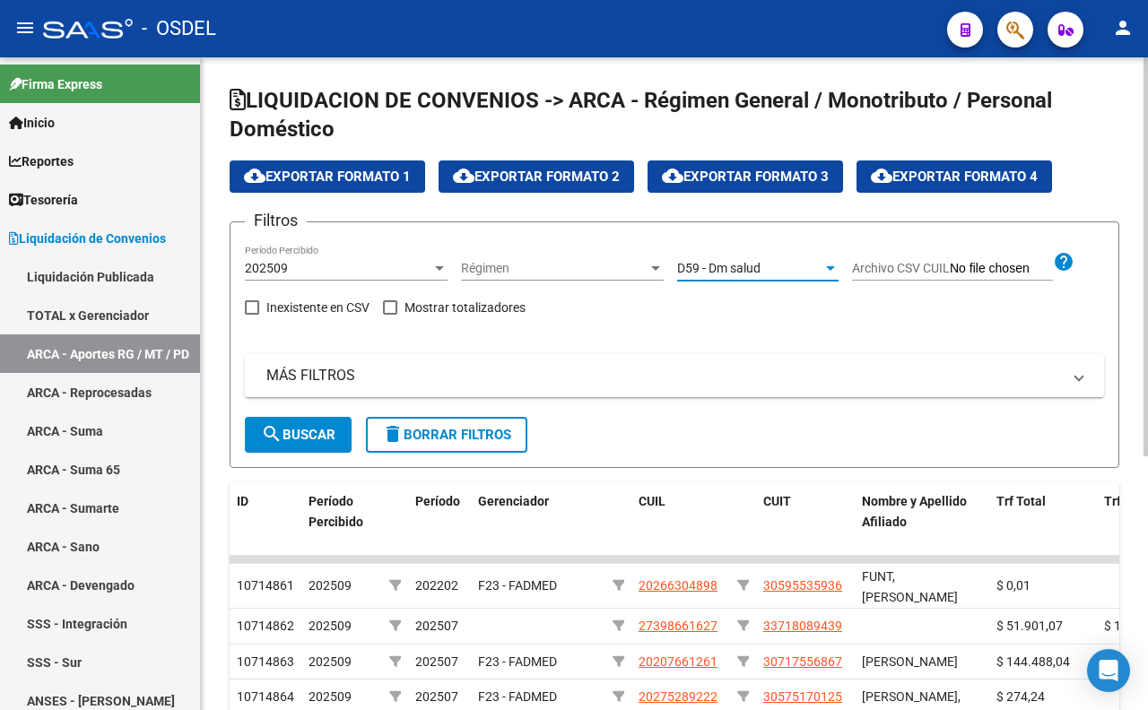
click at [311, 434] on span "search Buscar" at bounding box center [298, 435] width 74 height 16
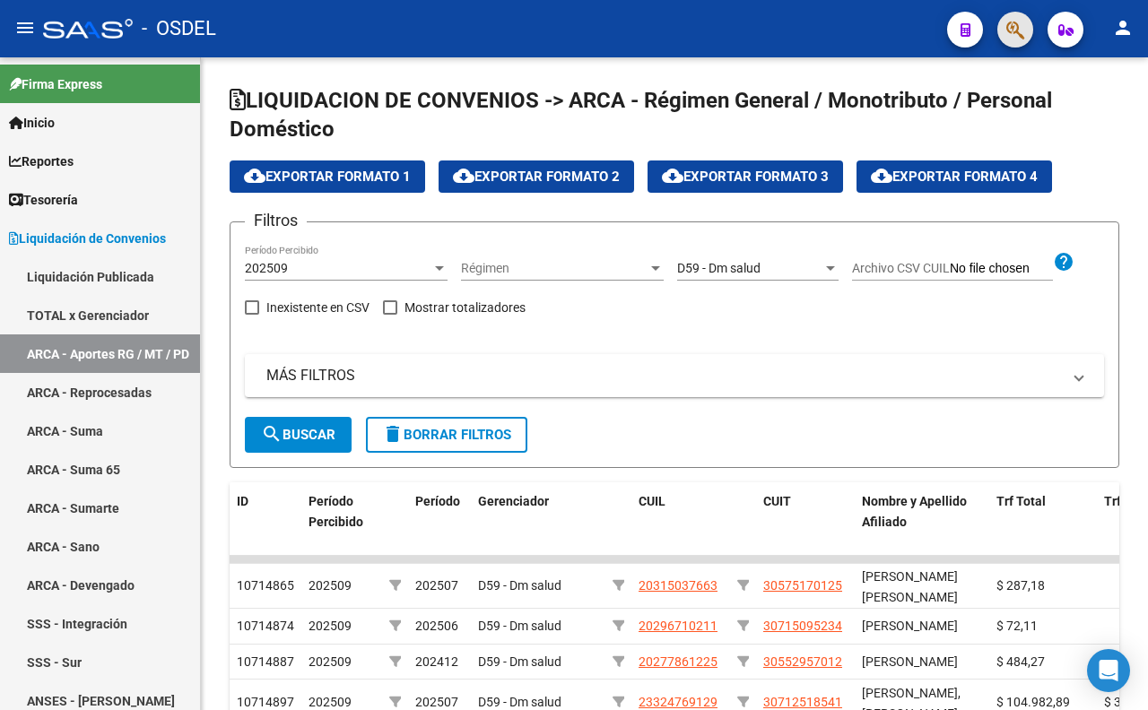
click at [1006, 42] on span "button" at bounding box center [1015, 30] width 18 height 37
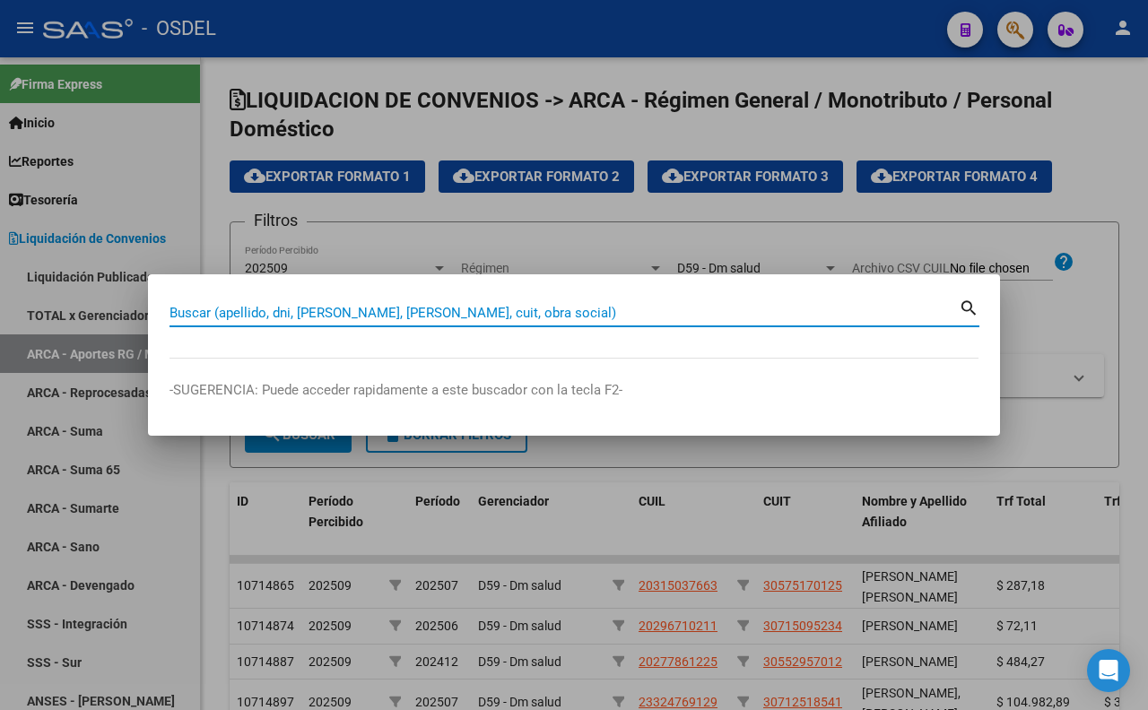
click at [705, 309] on input "Buscar (apellido, dni, [PERSON_NAME], [PERSON_NAME], cuit, obra social)" at bounding box center [564, 313] width 789 height 16
type input "26760313"
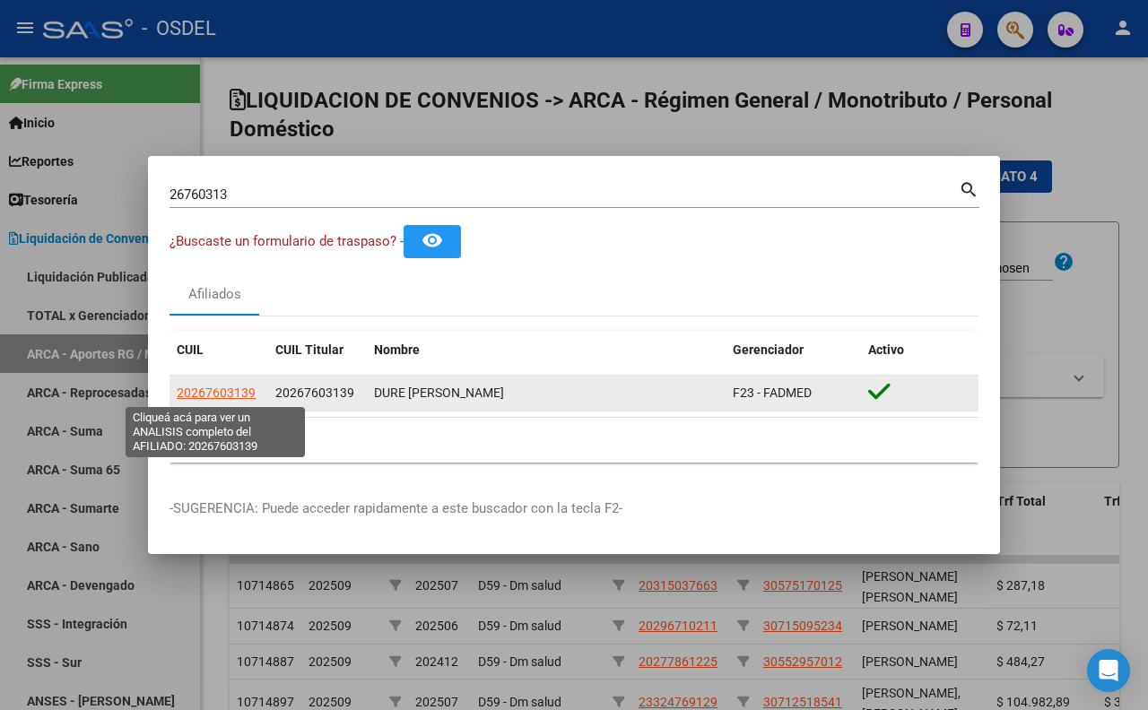
click at [222, 393] on span "20267603139" at bounding box center [216, 393] width 79 height 14
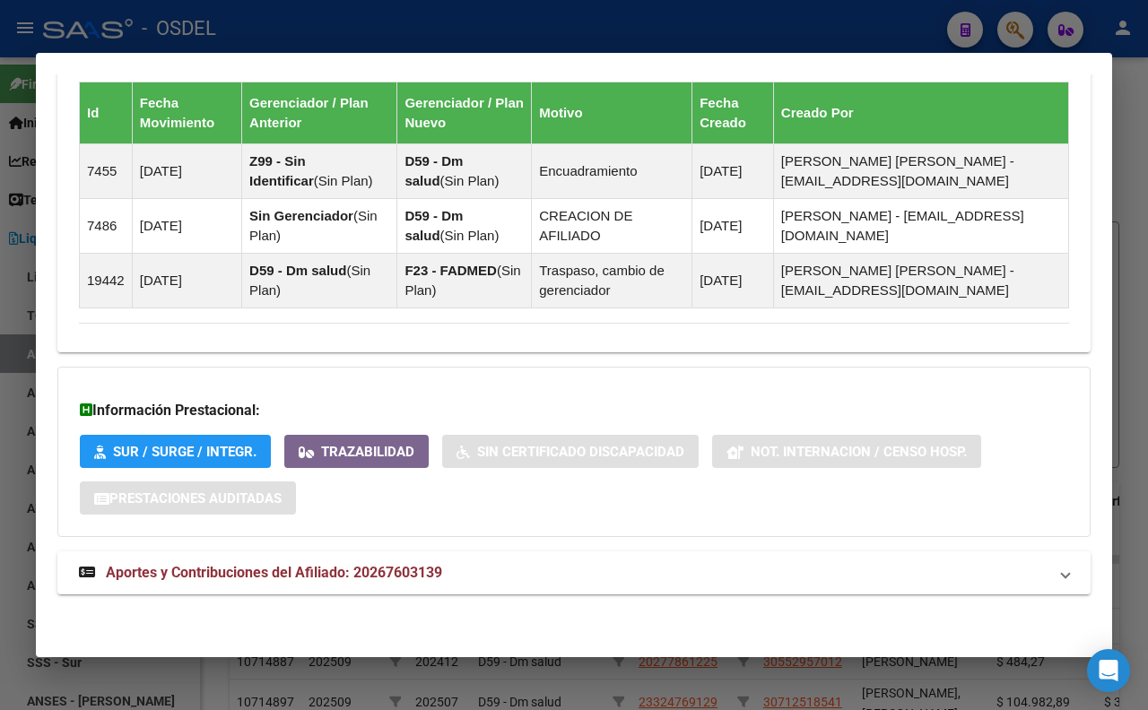
scroll to position [1339, 0]
click at [475, 576] on mat-panel-title "Aportes y Contribuciones del Afiliado: 20267603139" at bounding box center [563, 573] width 969 height 22
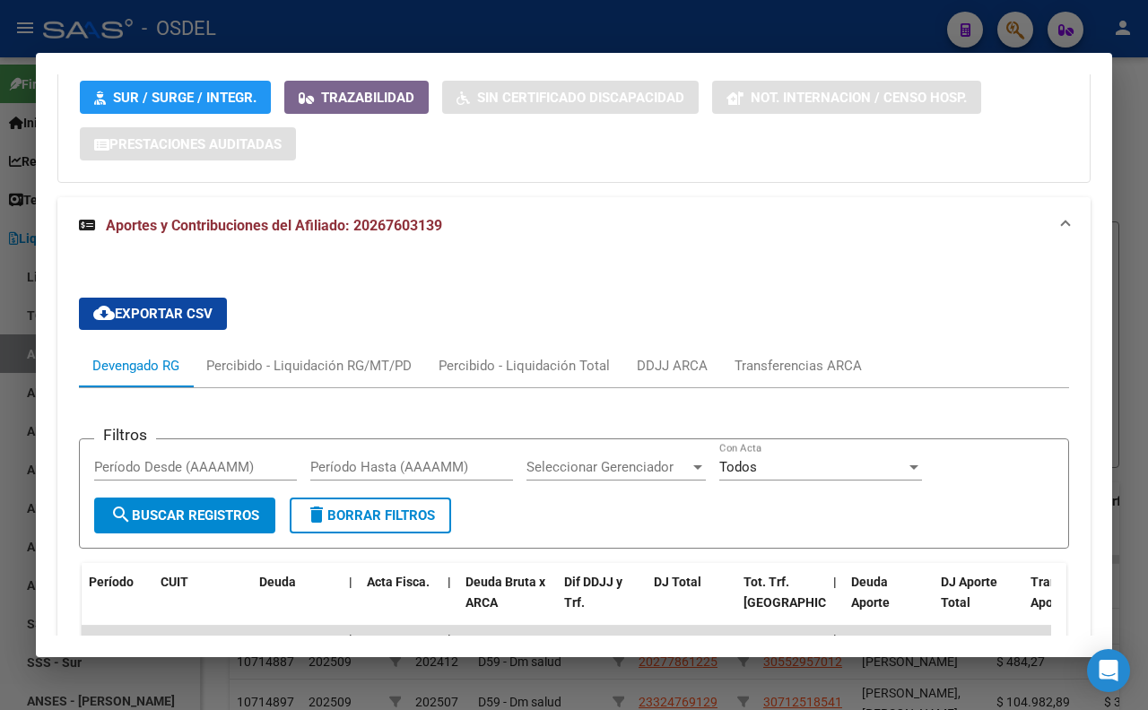
scroll to position [1843, 0]
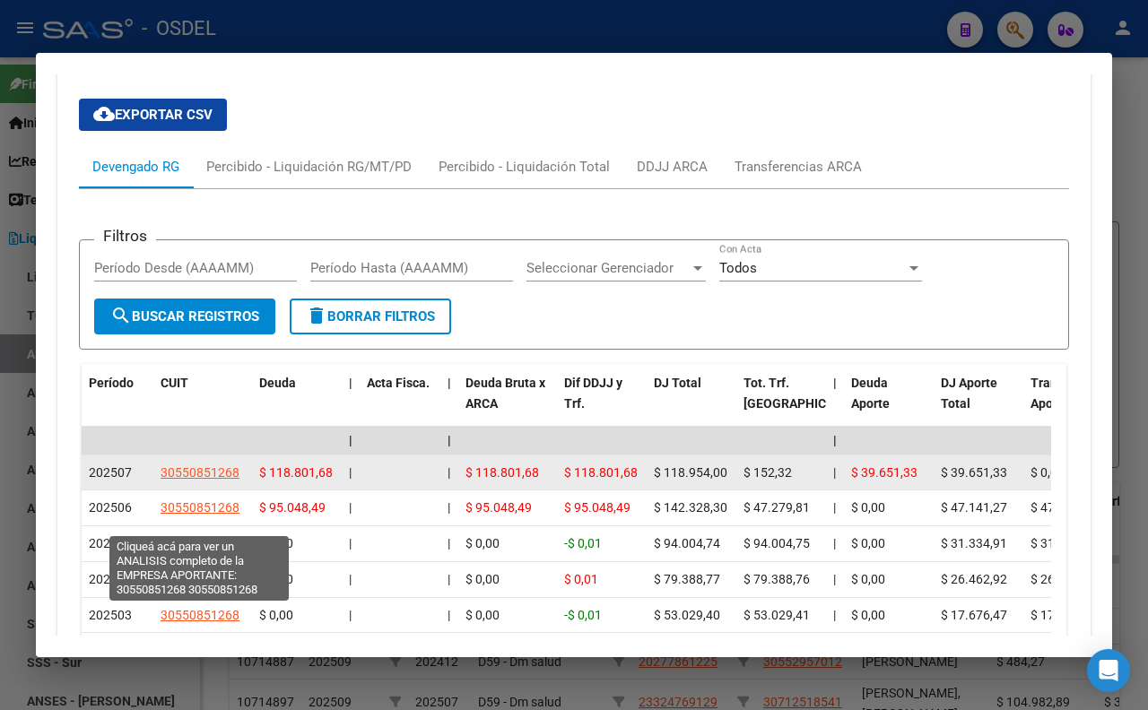
click at [224, 480] on span "30550851268" at bounding box center [200, 472] width 79 height 14
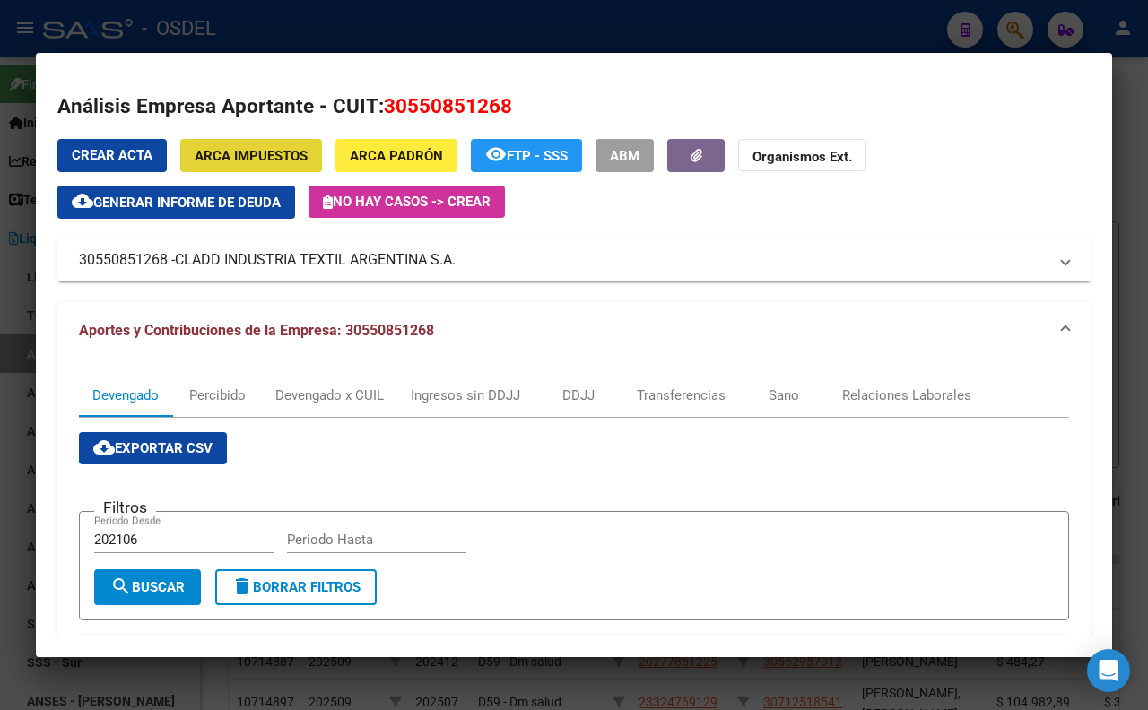
click at [267, 163] on span "ARCA Impuestos" at bounding box center [251, 156] width 113 height 16
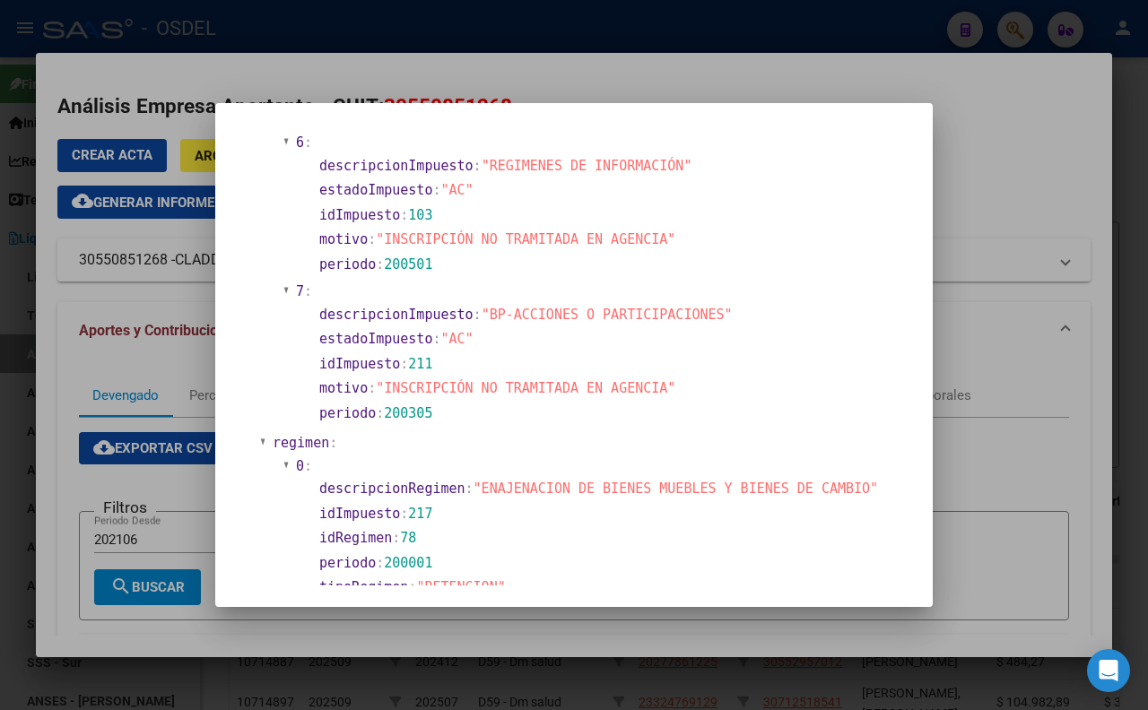
scroll to position [1794, 0]
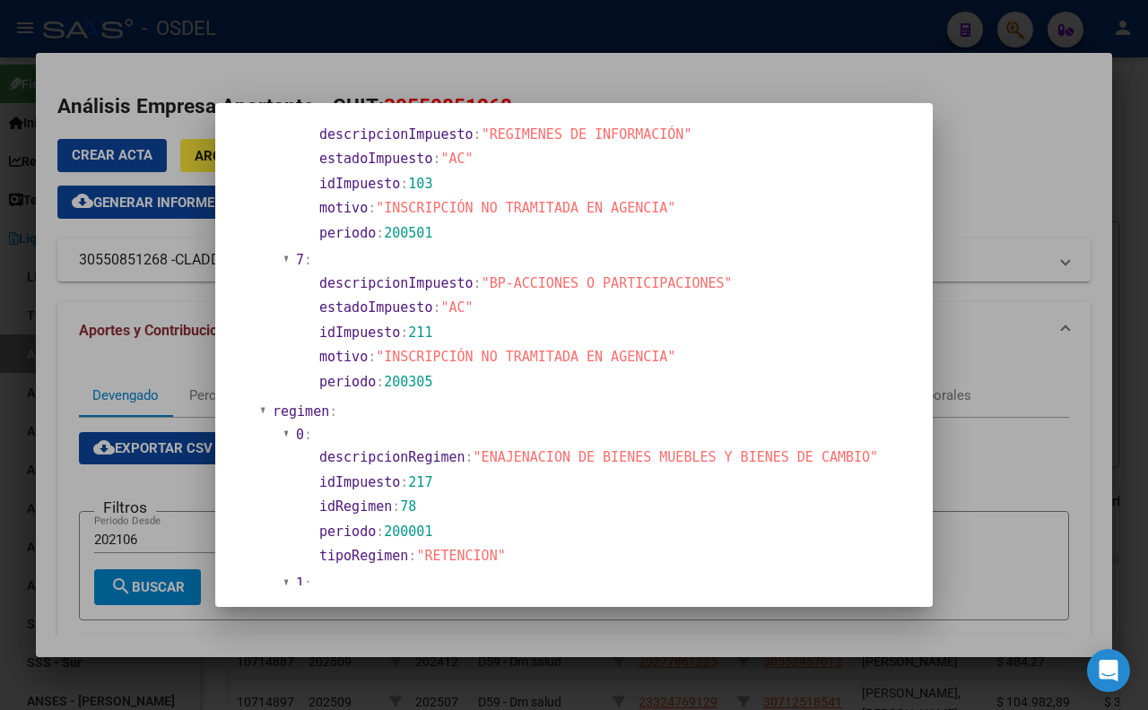
click at [970, 193] on div at bounding box center [574, 355] width 1148 height 710
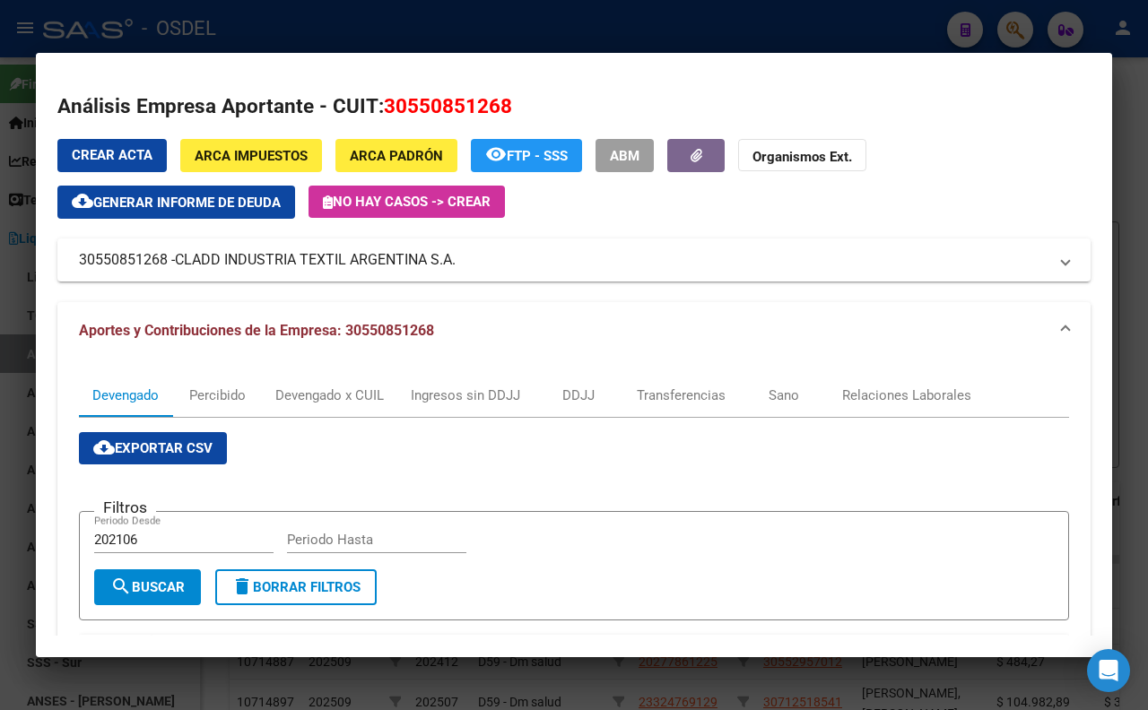
click at [867, 36] on div at bounding box center [574, 355] width 1148 height 710
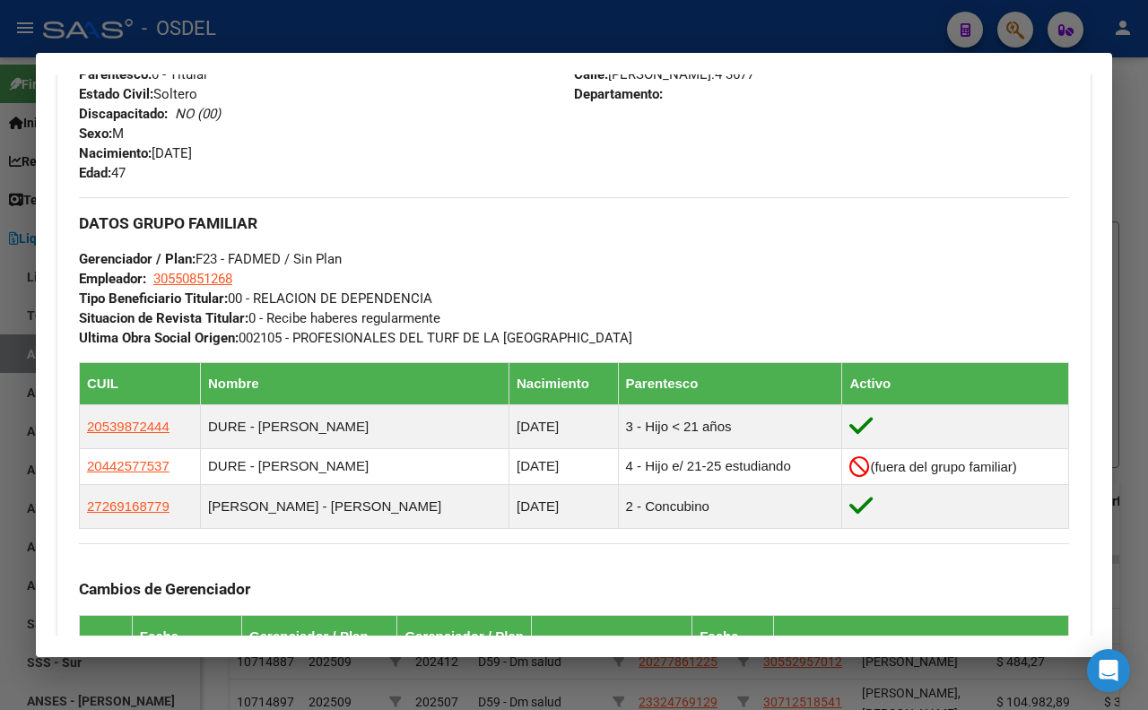
scroll to position [796, 0]
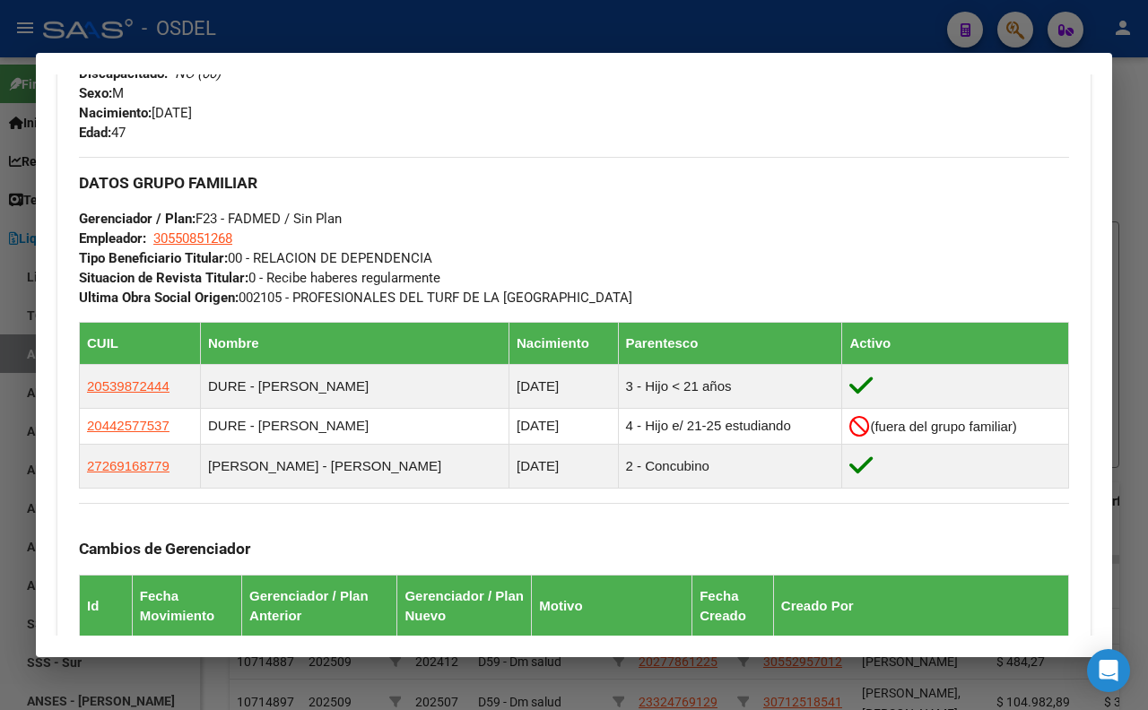
click at [782, 298] on div "DATOS GRUPO FAMILIAR Gerenciador / Plan: F23 - FADMED / Sin Plan Empleador: 305…" at bounding box center [574, 232] width 990 height 151
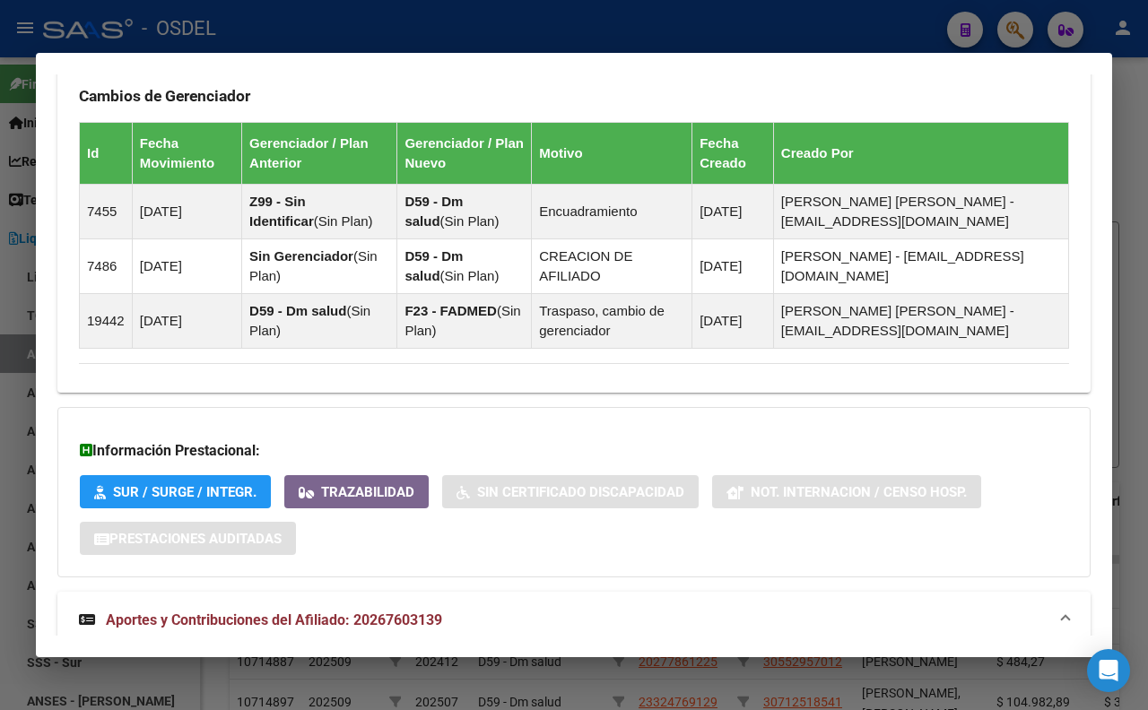
scroll to position [1295, 0]
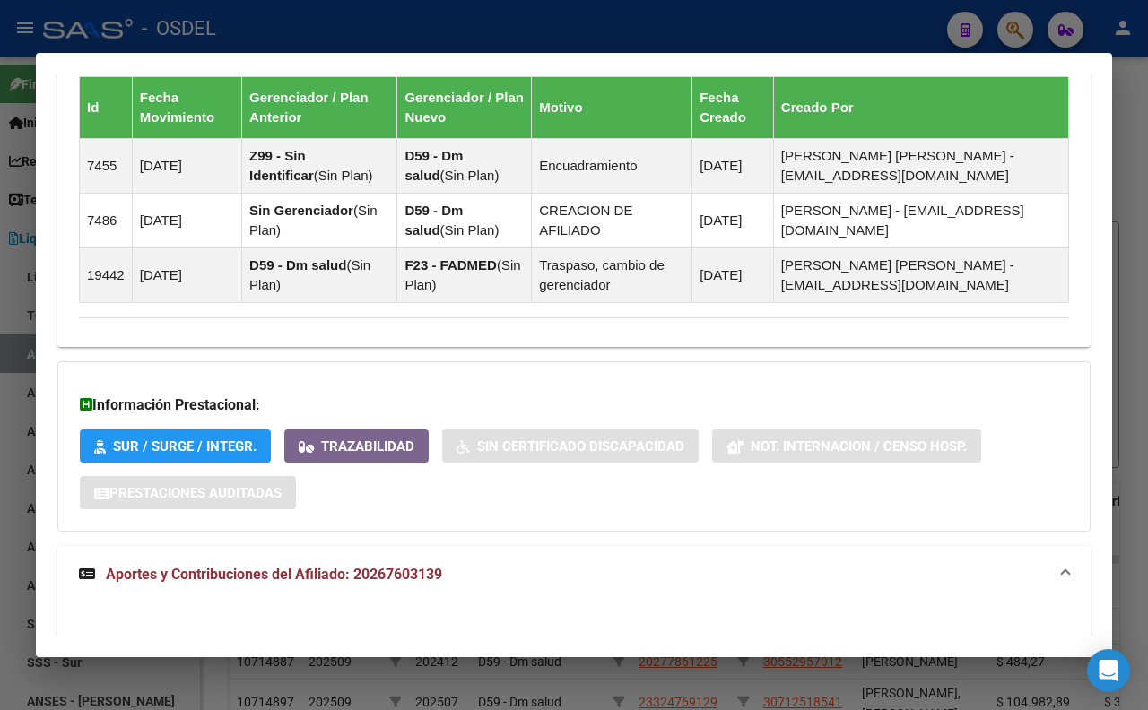
click at [509, 586] on mat-panel-title "Aportes y Contribuciones del Afiliado: 20267603139" at bounding box center [563, 575] width 969 height 22
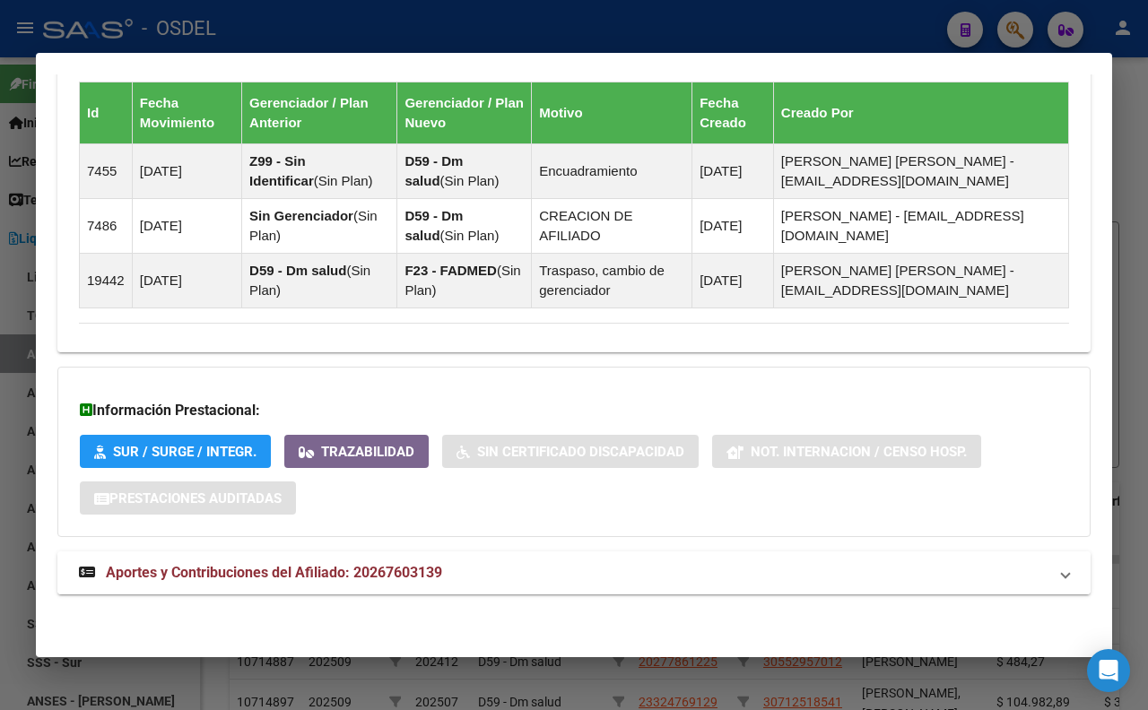
click at [285, 584] on strong "Aportes y Contribuciones del Afiliado: 20267603139" at bounding box center [260, 573] width 363 height 22
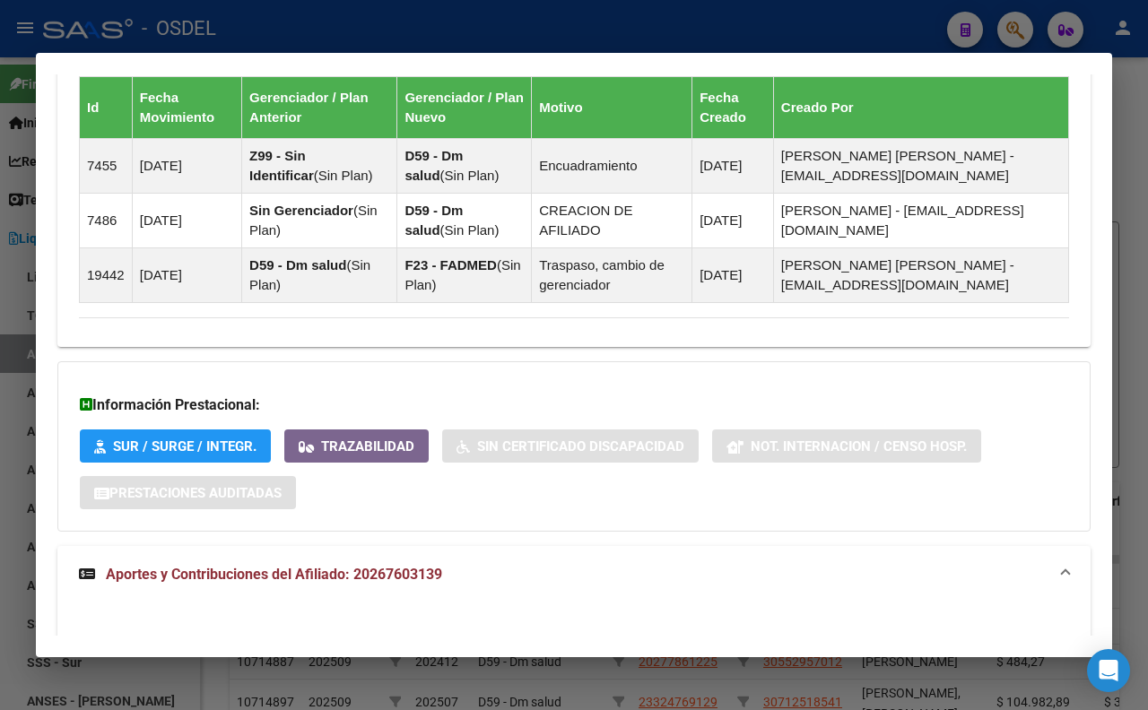
click at [723, 29] on div at bounding box center [574, 355] width 1148 height 710
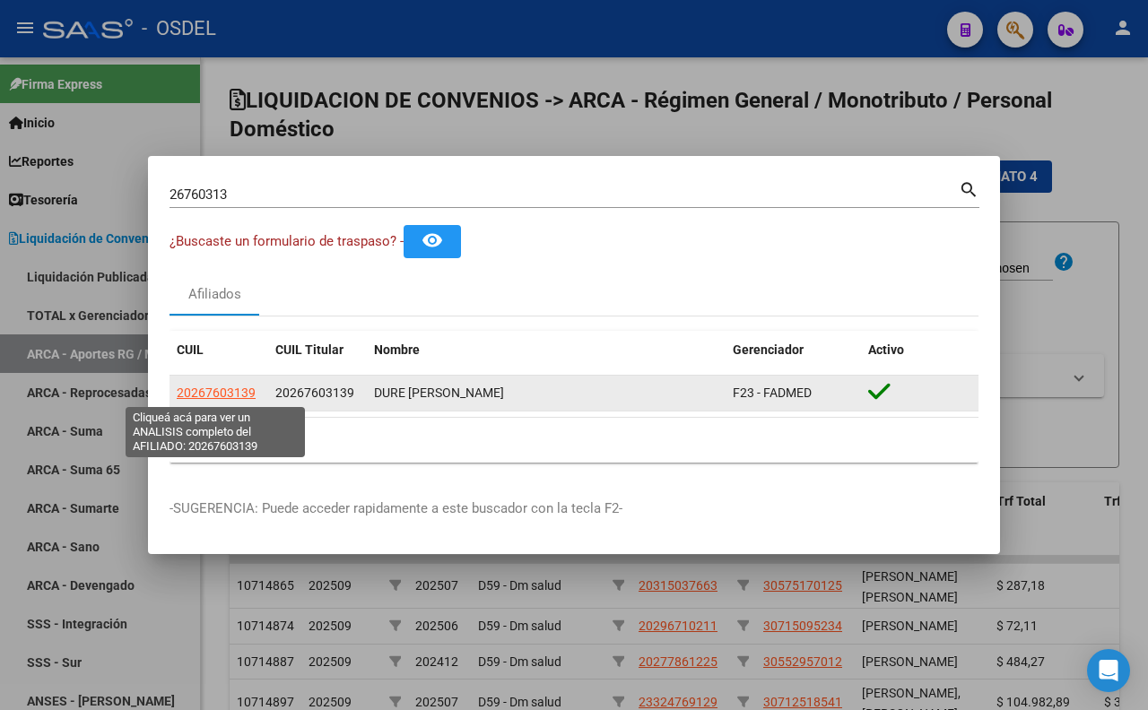
click at [235, 399] on span "20267603139" at bounding box center [216, 393] width 79 height 14
type textarea "20267603139"
